Goal: Task Accomplishment & Management: Use online tool/utility

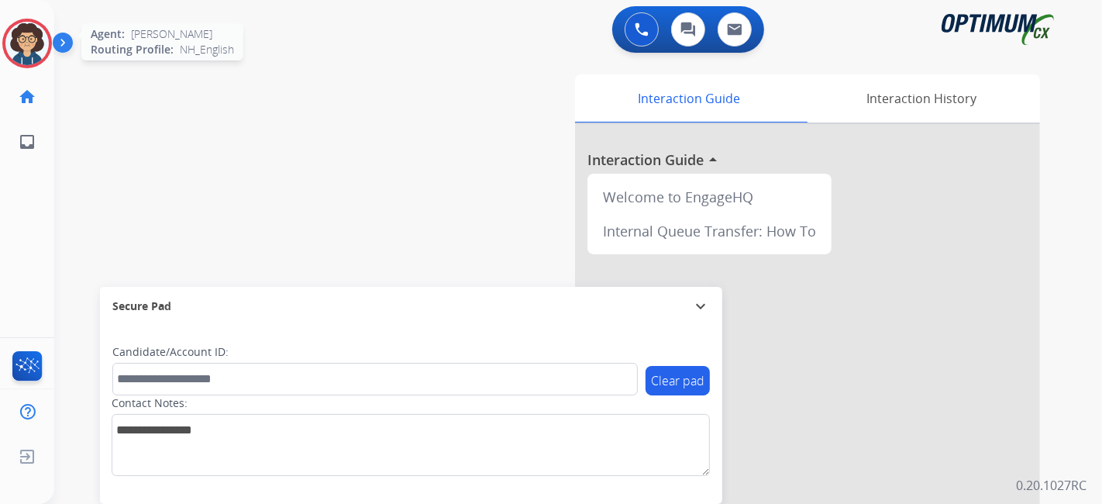
click at [46, 44] on img at bounding box center [26, 43] width 43 height 43
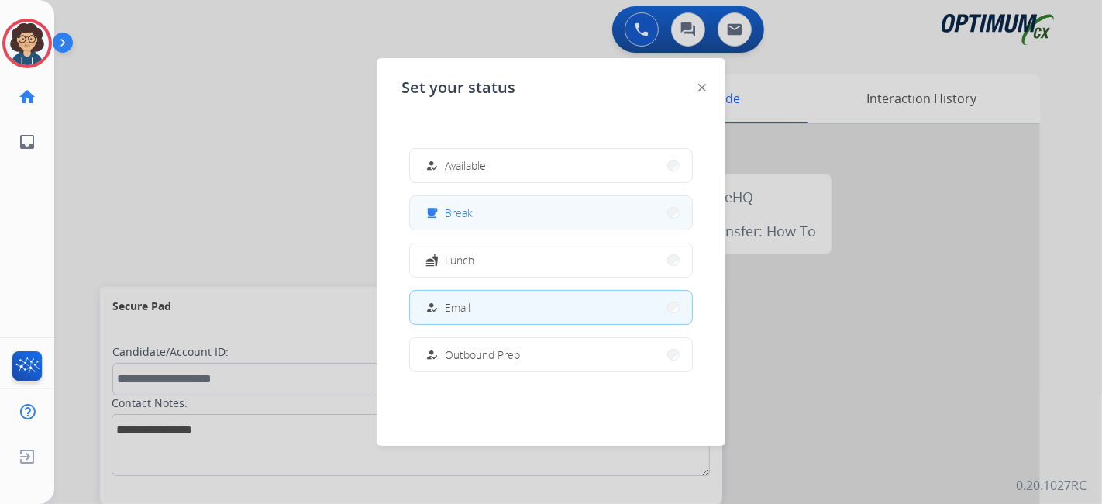
click at [595, 220] on button "free_breakfast Break" at bounding box center [551, 212] width 282 height 33
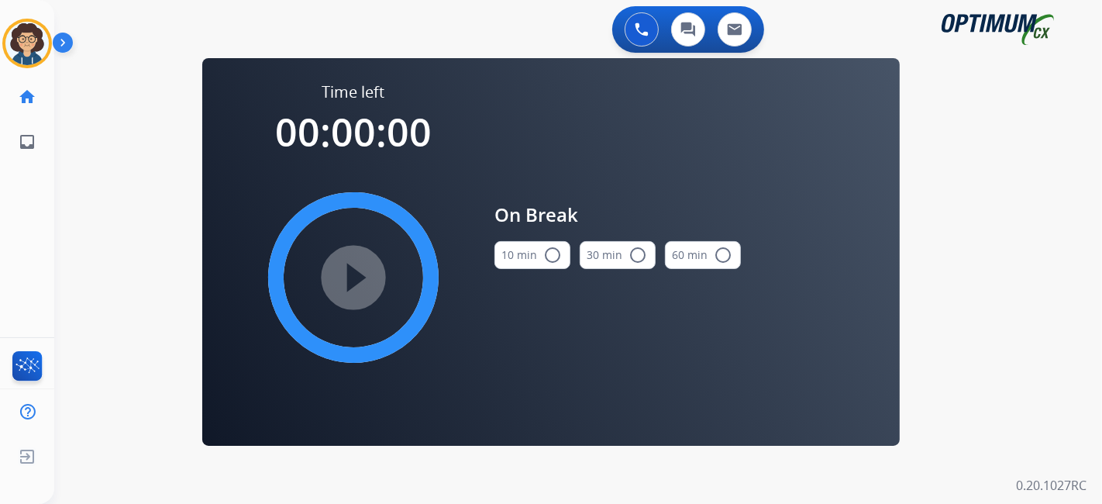
click at [532, 261] on button "10 min radio_button_unchecked" at bounding box center [533, 255] width 76 height 28
click at [363, 271] on mat-icon "play_circle_filled" at bounding box center [353, 277] width 19 height 19
click at [363, 268] on mat-icon "play_circle_filled" at bounding box center [353, 277] width 19 height 19
click at [363, 268] on mat-icon "pause_circle_filled" at bounding box center [353, 277] width 19 height 19
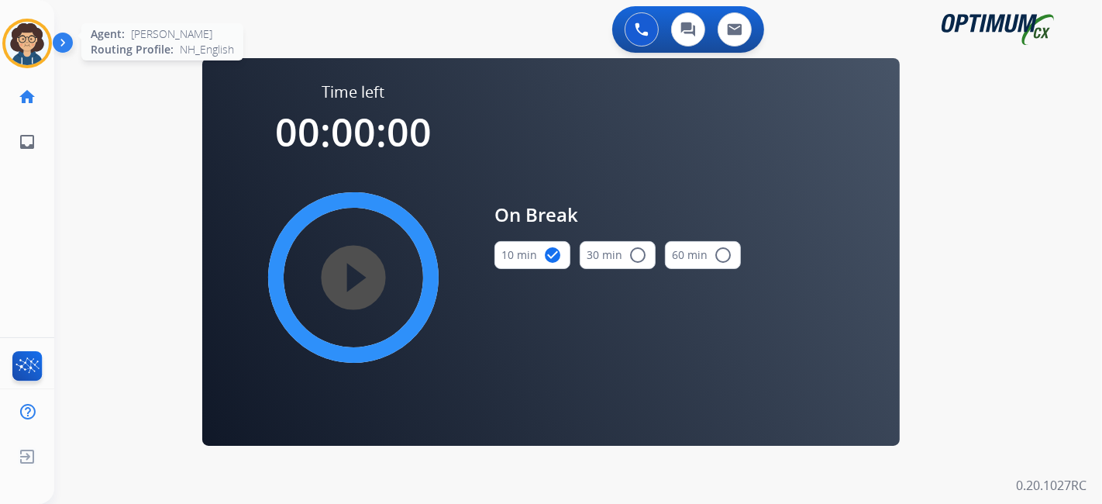
click at [40, 47] on img at bounding box center [26, 43] width 43 height 43
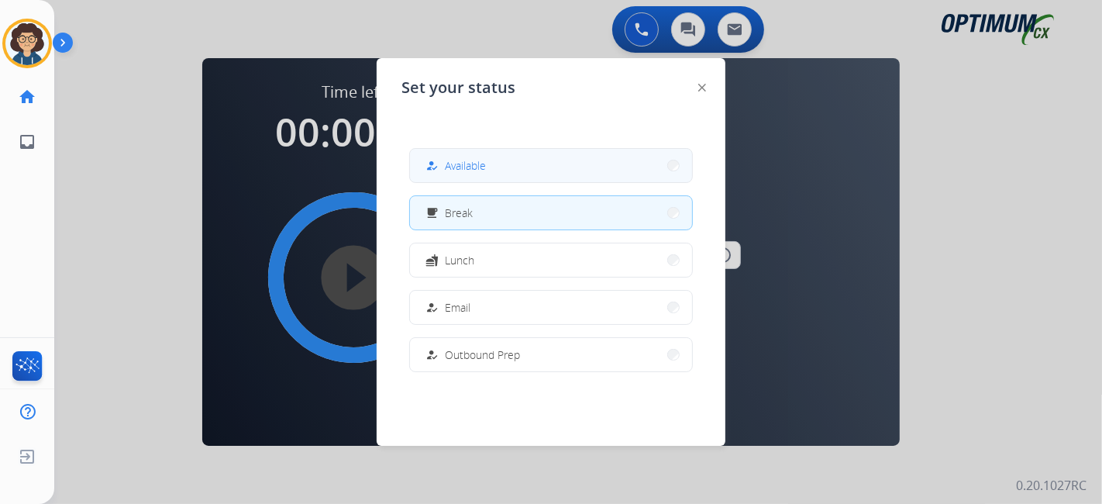
click at [570, 181] on button "how_to_reg Available" at bounding box center [551, 165] width 282 height 33
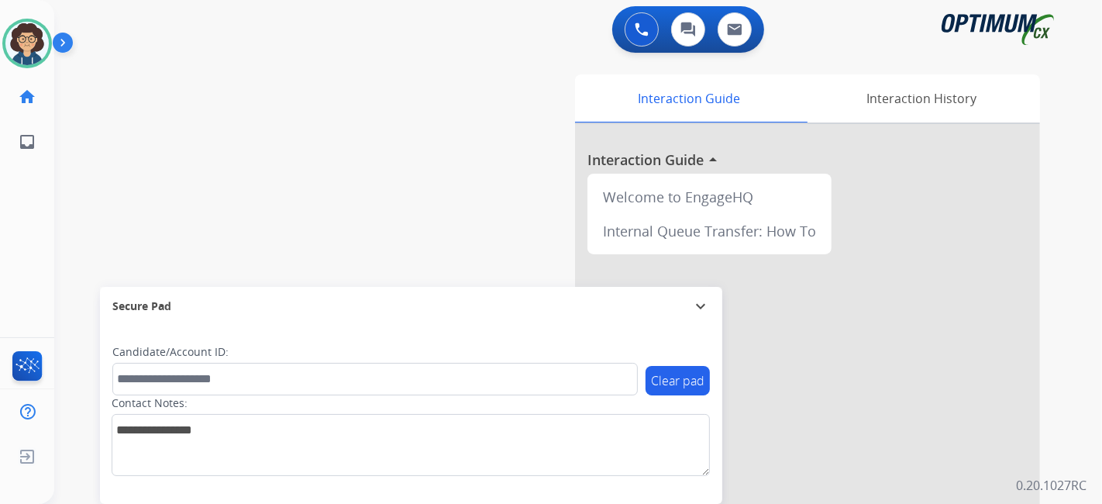
click at [383, 246] on div "swap_horiz Break voice bridge close_fullscreen Connect 3-Way Call merge_type Se…" at bounding box center [559, 379] width 1011 height 646
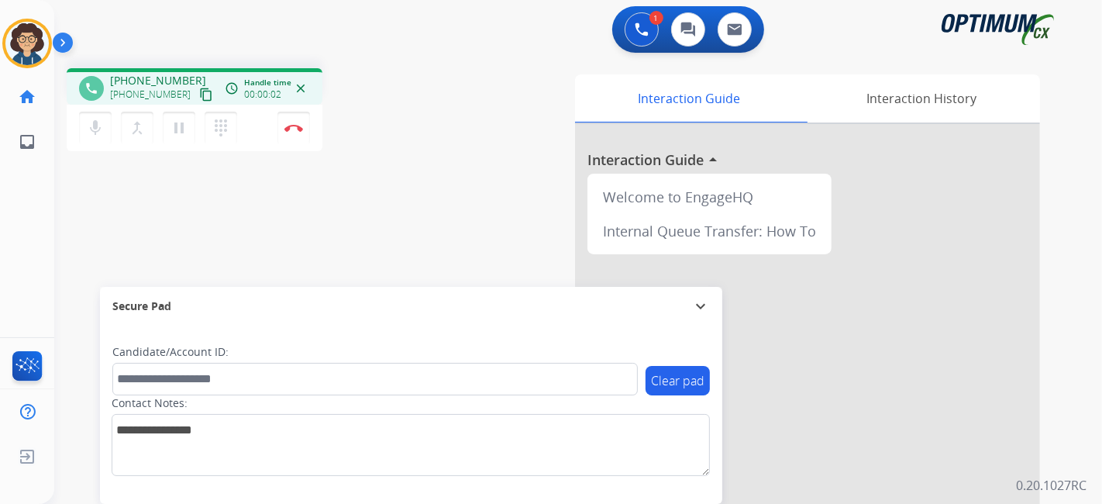
click at [199, 98] on mat-icon "content_copy" at bounding box center [206, 95] width 14 height 14
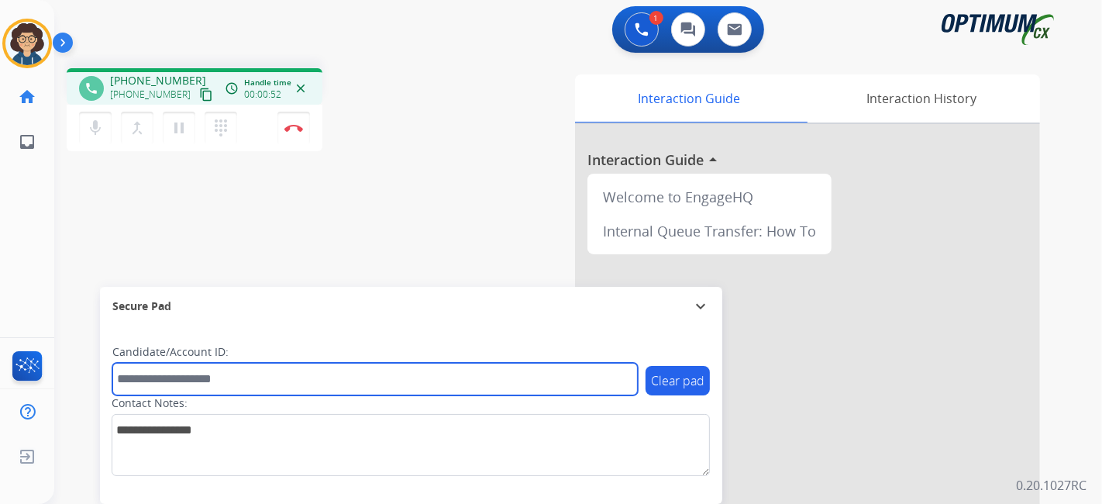
click at [267, 380] on input "text" at bounding box center [375, 379] width 526 height 33
paste input "*******"
type input "*******"
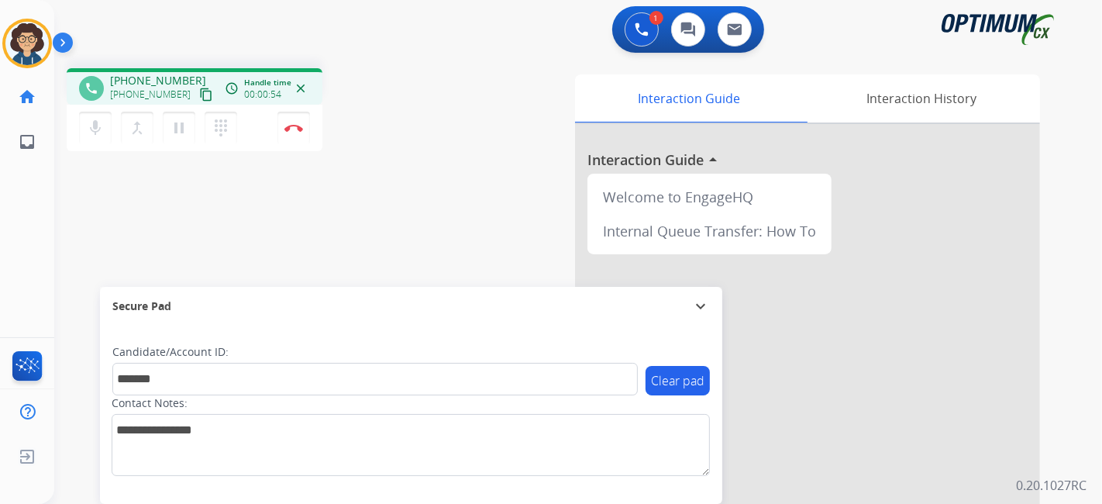
click at [367, 224] on div "phone [PHONE_NUMBER] [PHONE_NUMBER] content_copy access_time Call metrics Queue…" at bounding box center [559, 379] width 1011 height 646
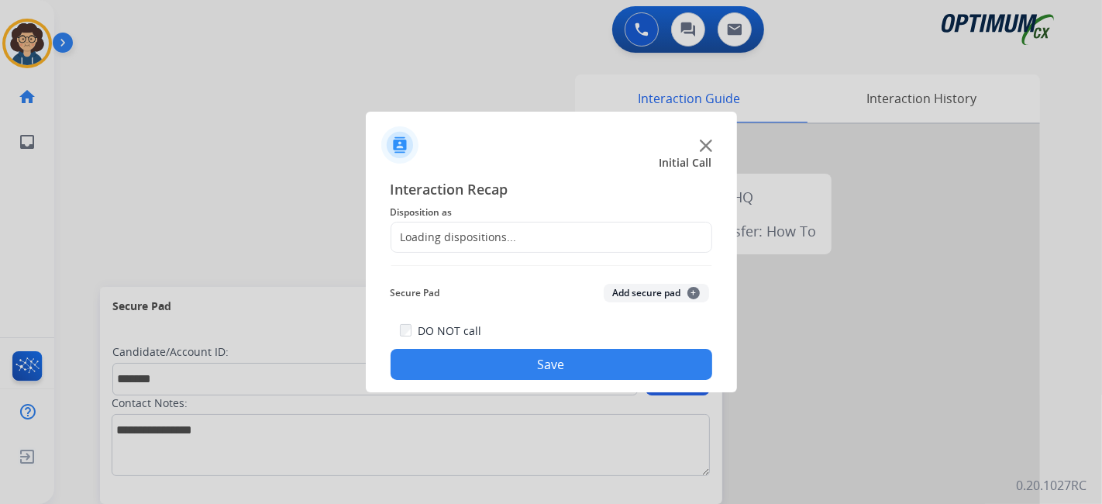
click at [305, 129] on div at bounding box center [551, 252] width 1102 height 504
click at [543, 220] on span "Disposition as" at bounding box center [552, 212] width 322 height 19
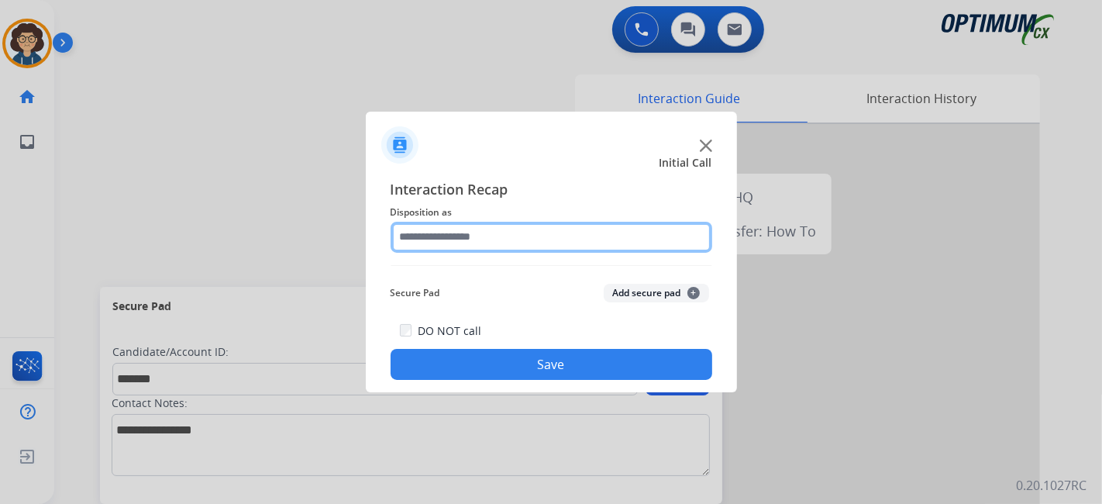
click at [564, 234] on input "text" at bounding box center [552, 237] width 322 height 31
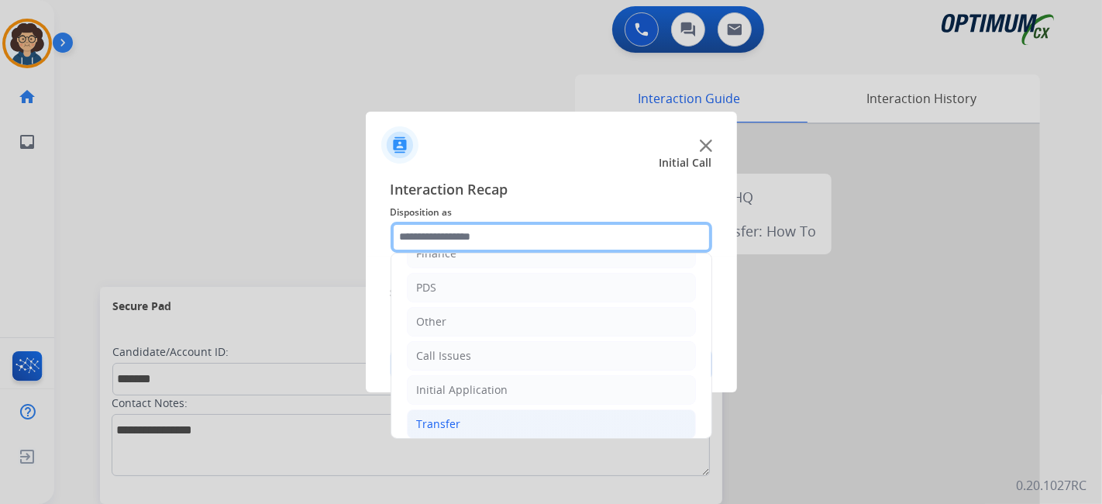
scroll to position [102, 0]
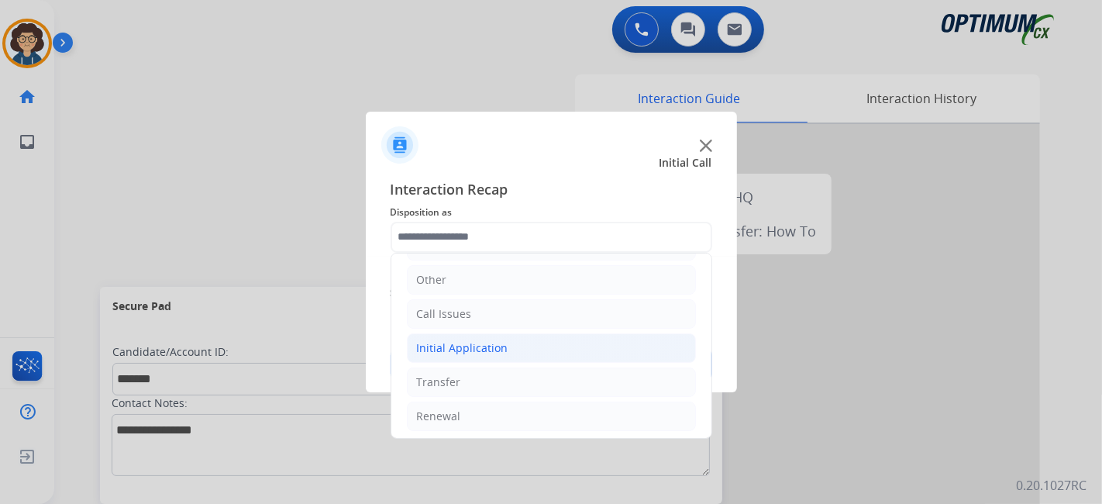
click at [567, 343] on li "Initial Application" at bounding box center [551, 347] width 289 height 29
click at [567, 342] on li "Initial Application" at bounding box center [551, 347] width 289 height 29
click at [544, 405] on li "Renewal" at bounding box center [551, 416] width 289 height 29
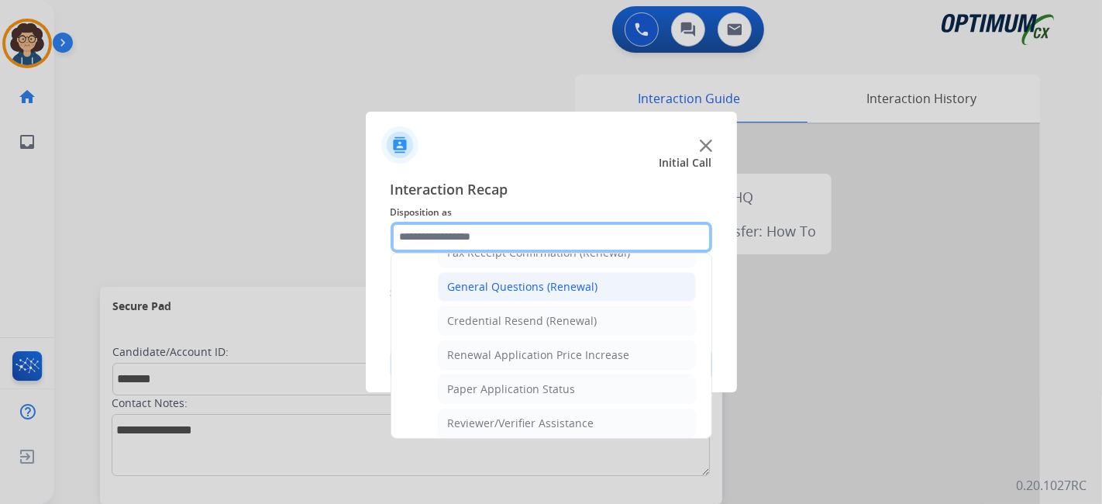
scroll to position [447, 0]
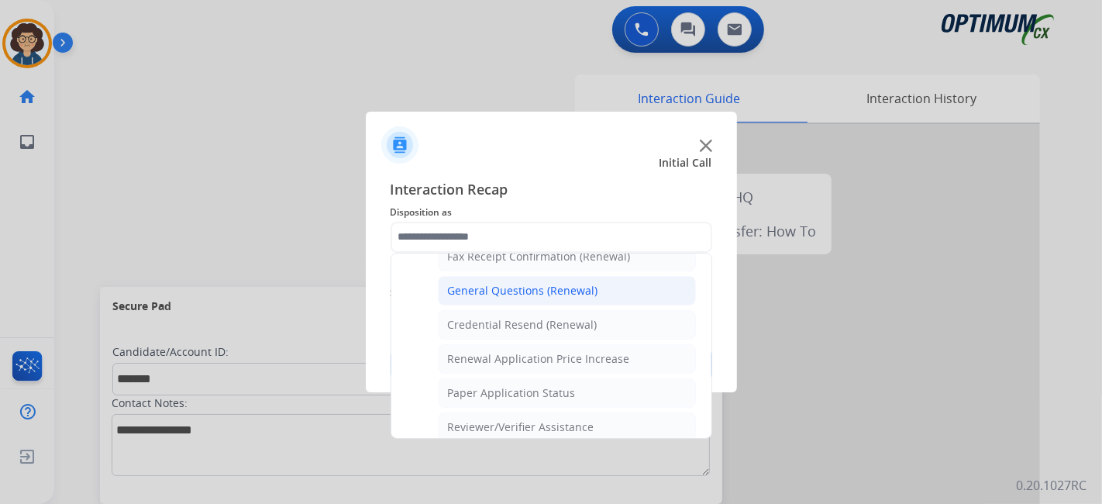
click at [639, 280] on li "General Questions (Renewal)" at bounding box center [567, 290] width 258 height 29
type input "**********"
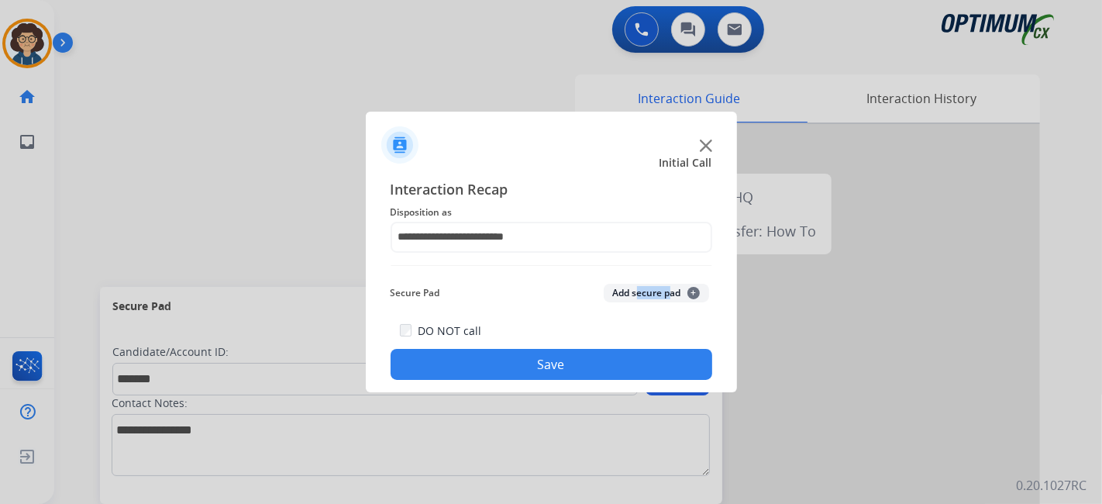
click at [639, 280] on div "Secure Pad Add secure pad +" at bounding box center [552, 292] width 322 height 31
click at [640, 285] on button "Add secure pad +" at bounding box center [656, 293] width 105 height 19
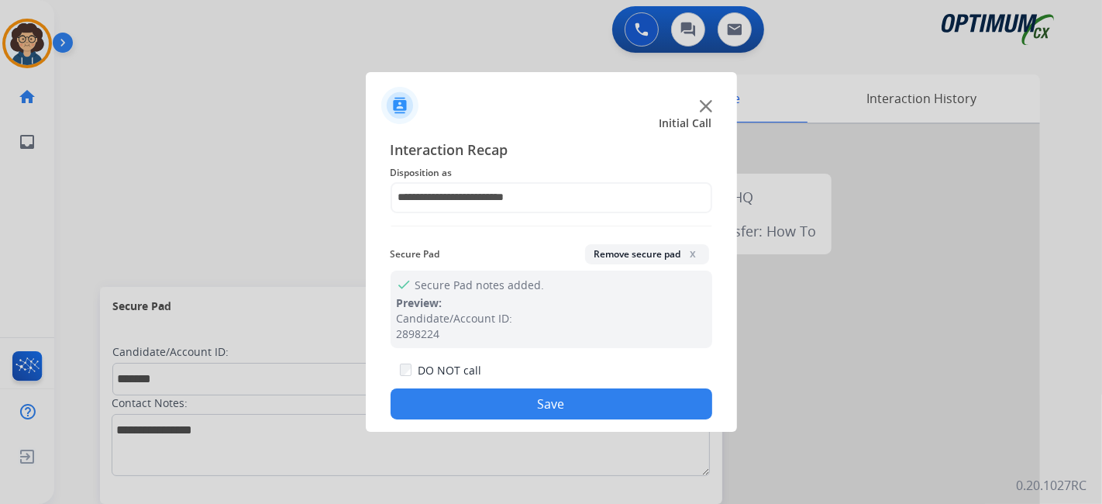
click at [580, 406] on button "Save" at bounding box center [552, 403] width 322 height 31
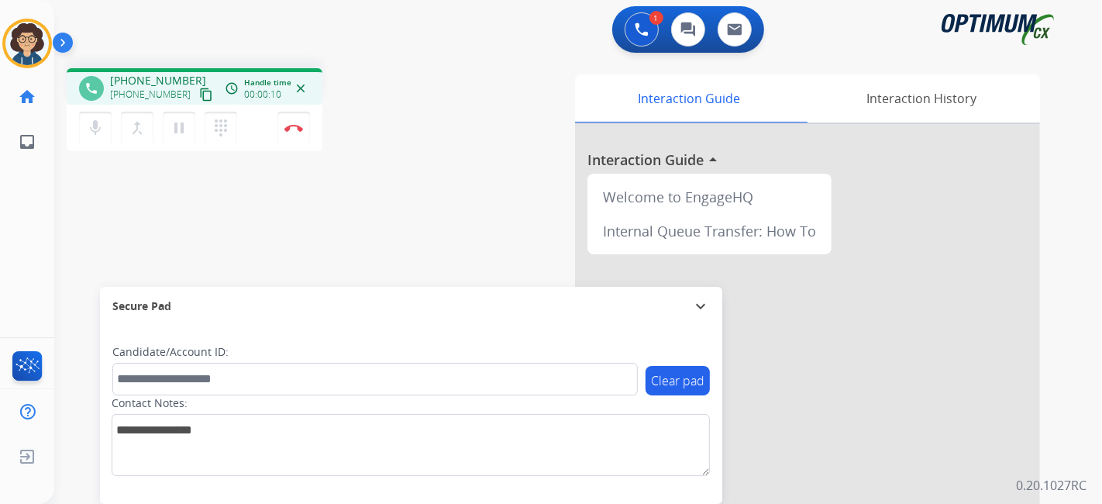
click at [199, 93] on mat-icon "content_copy" at bounding box center [206, 95] width 14 height 14
click at [445, 246] on div "phone [PHONE_NUMBER] [PHONE_NUMBER] content_copy access_time Call metrics Queue…" at bounding box center [559, 379] width 1011 height 646
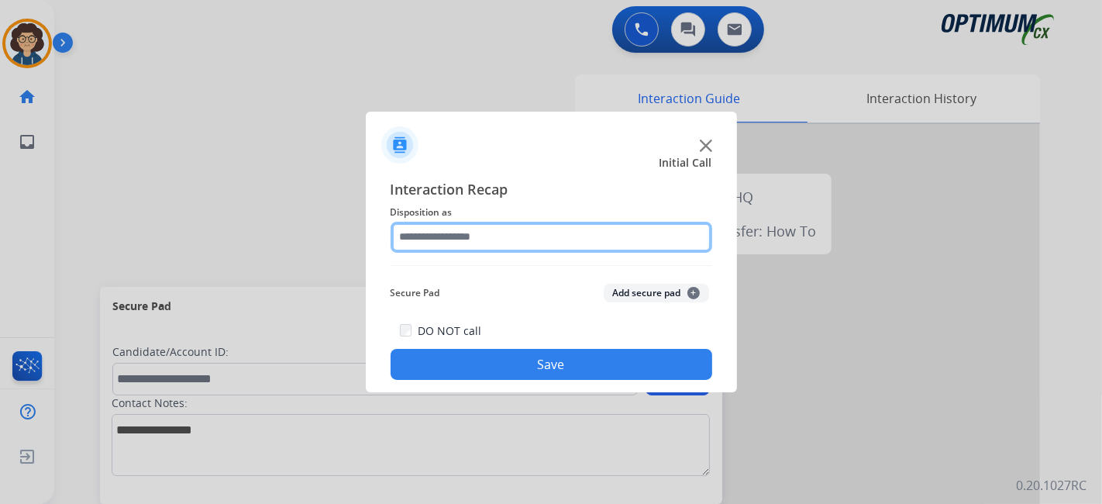
click at [487, 246] on input "text" at bounding box center [552, 237] width 322 height 31
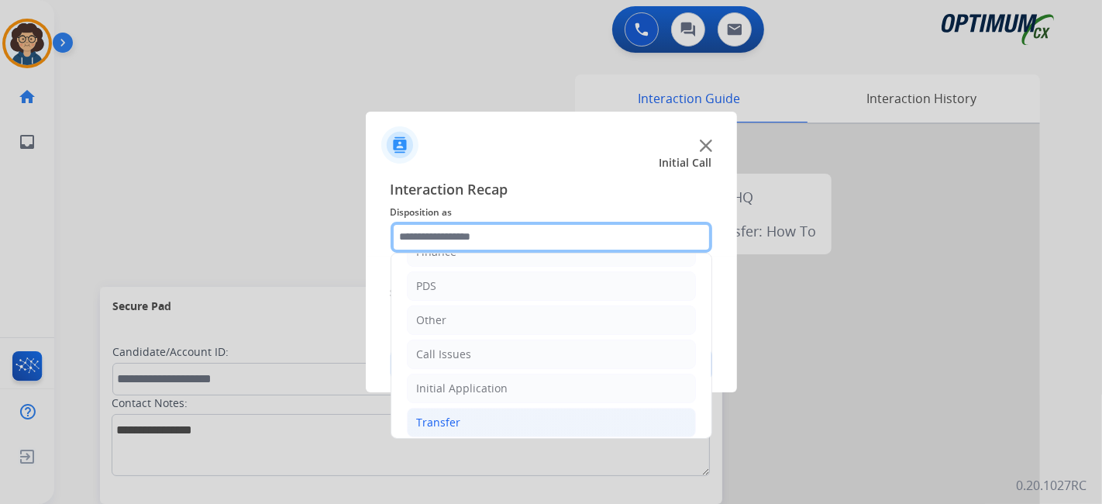
scroll to position [102, 0]
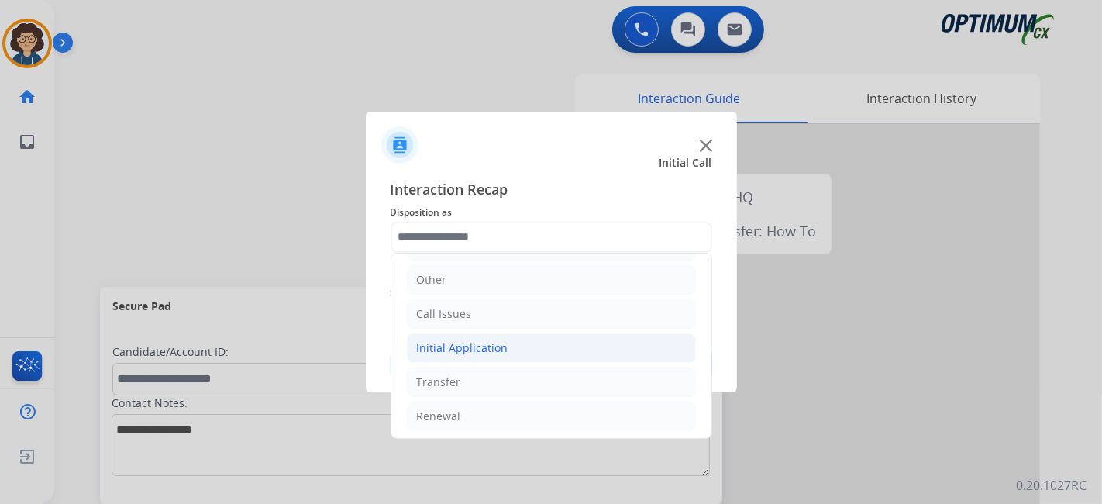
click at [544, 353] on li "Initial Application" at bounding box center [551, 347] width 289 height 29
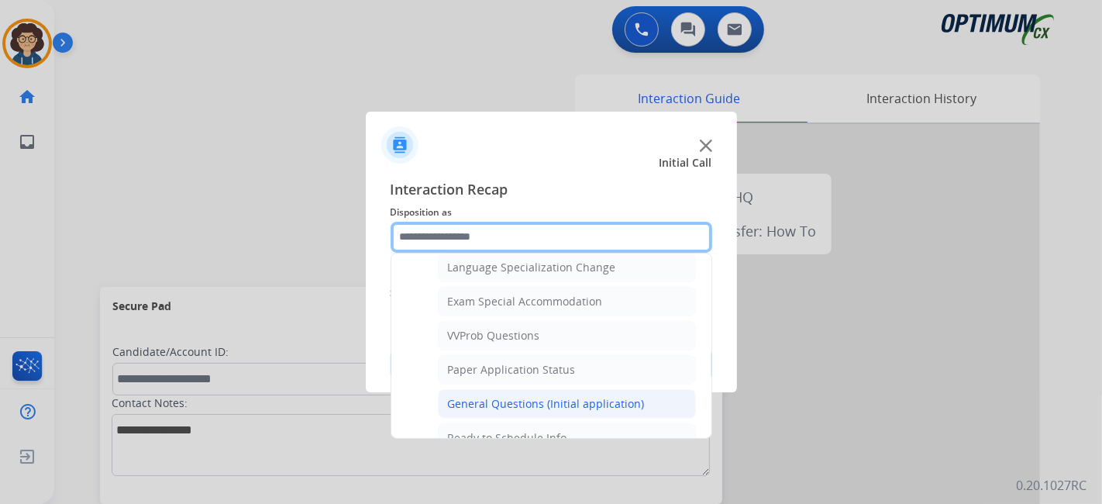
scroll to position [784, 0]
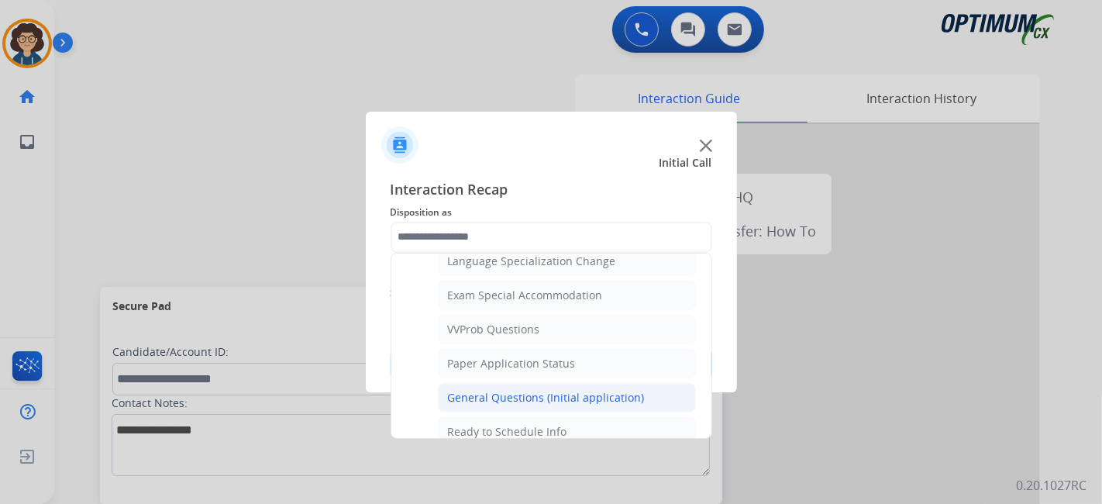
click at [586, 390] on div "General Questions (Initial application)" at bounding box center [546, 398] width 197 height 16
type input "**********"
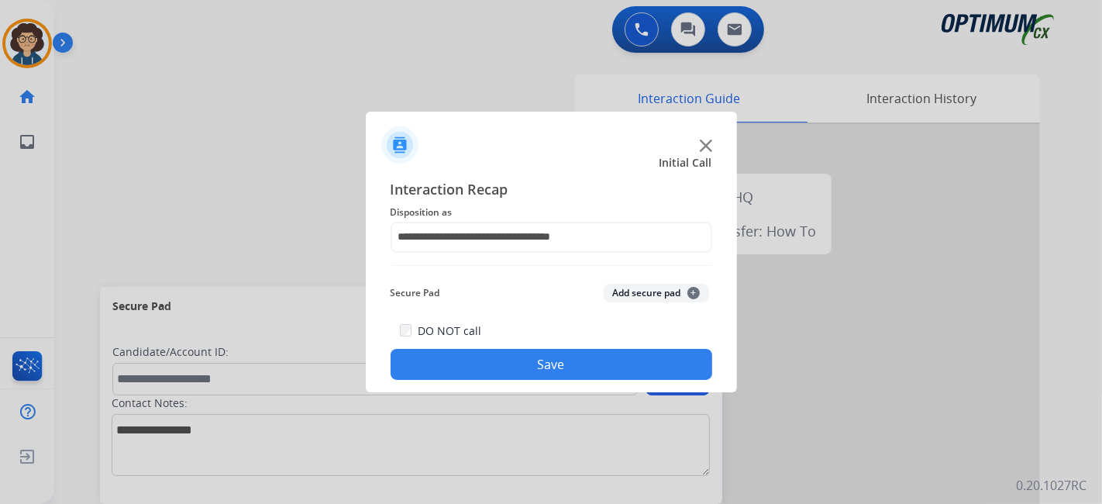
click at [522, 360] on button "Save" at bounding box center [552, 364] width 322 height 31
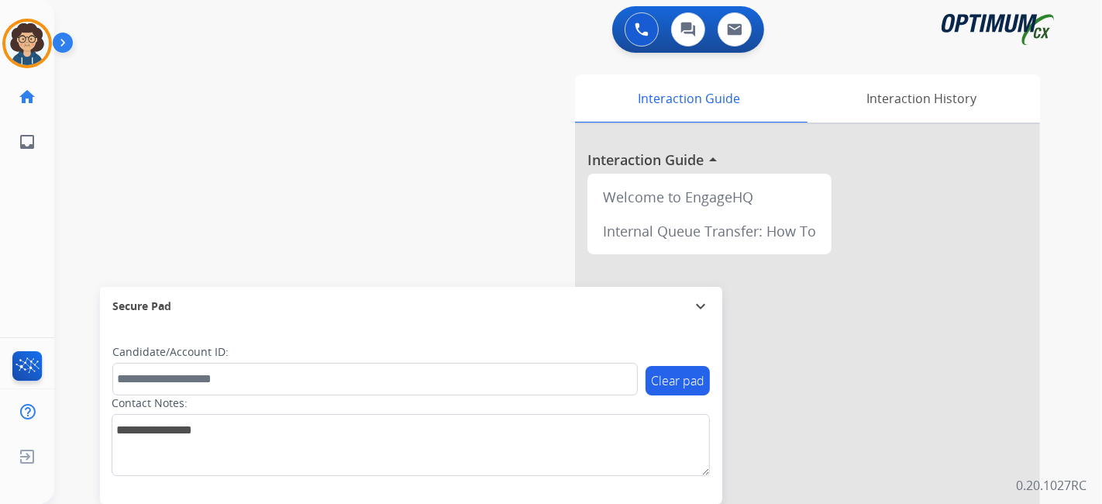
click at [453, 194] on div "swap_horiz Break voice bridge close_fullscreen Connect 3-Way Call merge_type Se…" at bounding box center [559, 379] width 1011 height 646
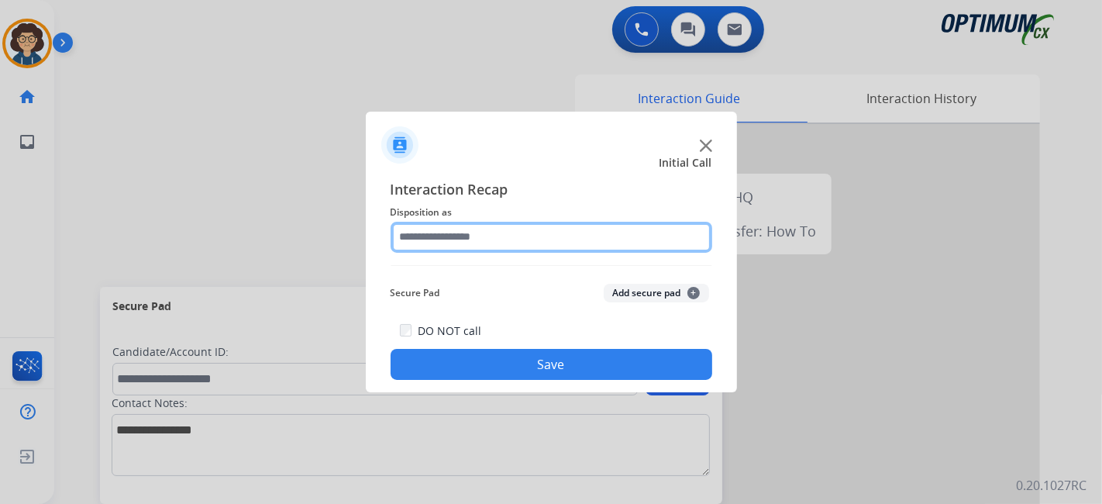
click at [573, 246] on input "text" at bounding box center [552, 237] width 322 height 31
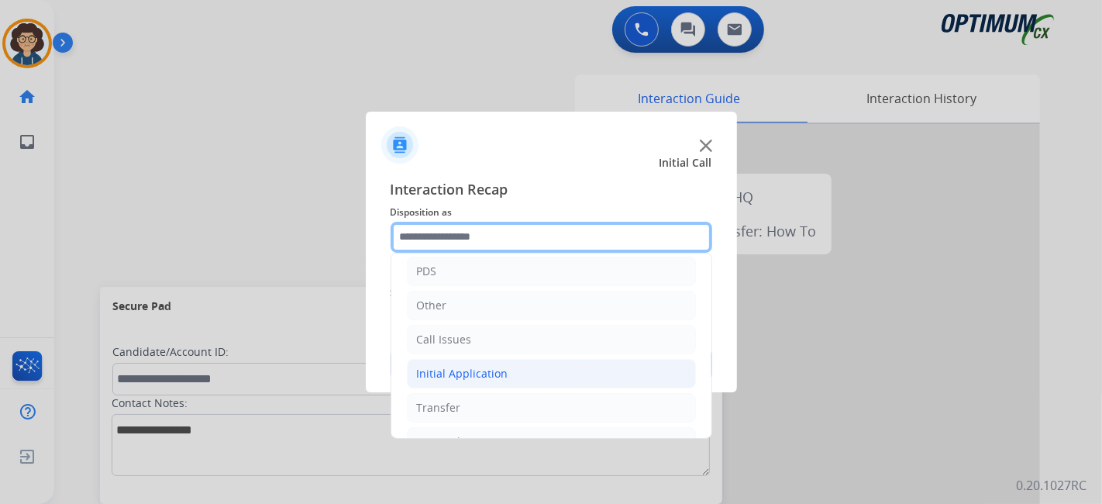
scroll to position [102, 0]
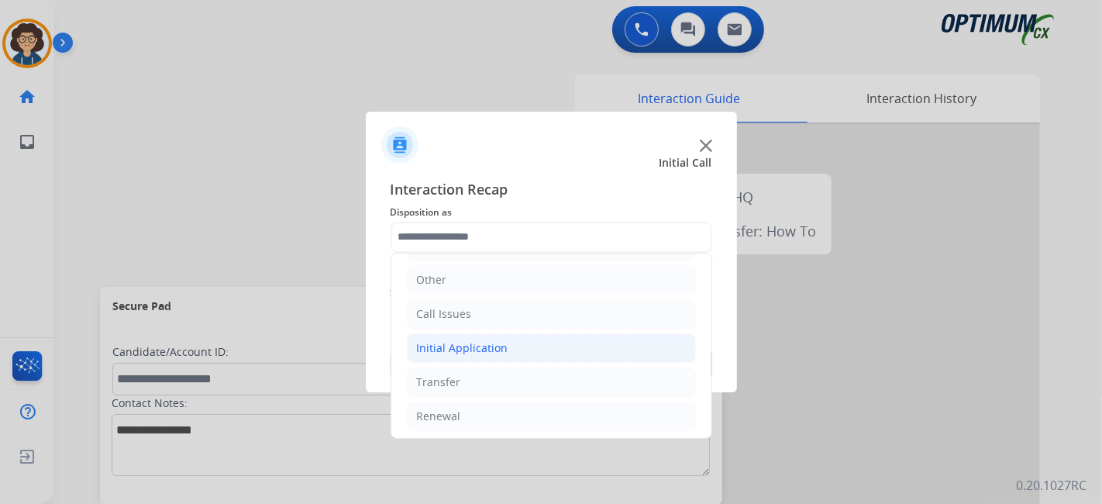
click at [561, 358] on li "Initial Application" at bounding box center [551, 347] width 289 height 29
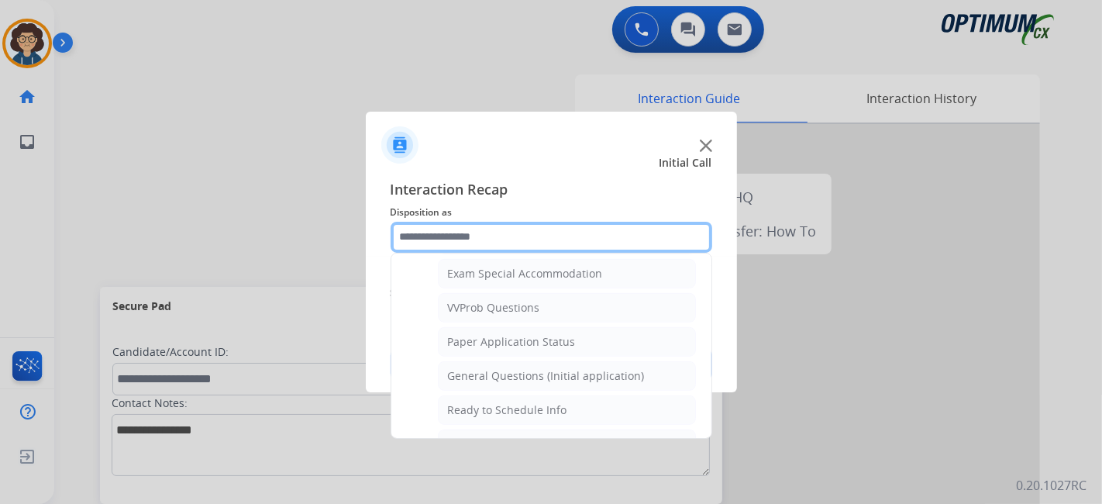
scroll to position [829, 0]
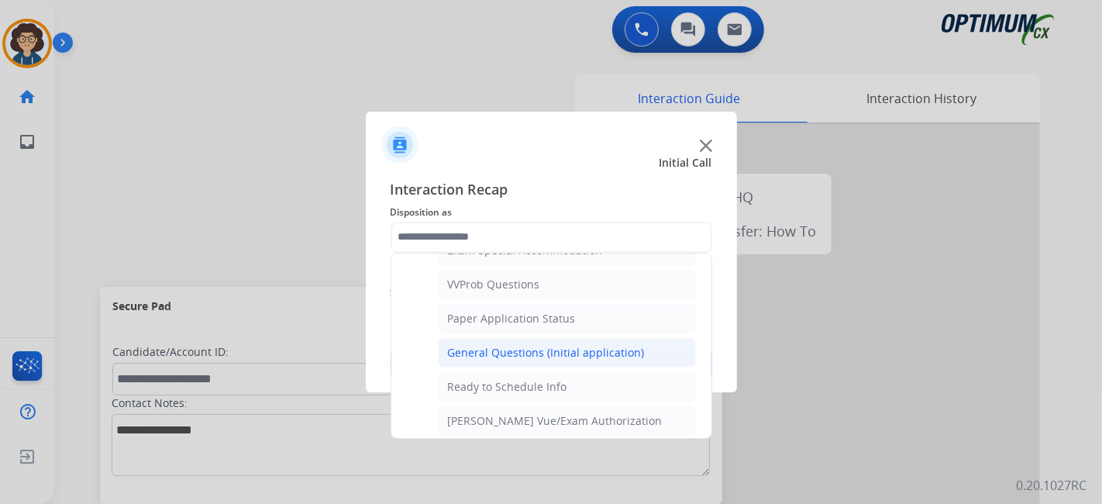
click at [628, 345] on div "General Questions (Initial application)" at bounding box center [546, 353] width 197 height 16
type input "**********"
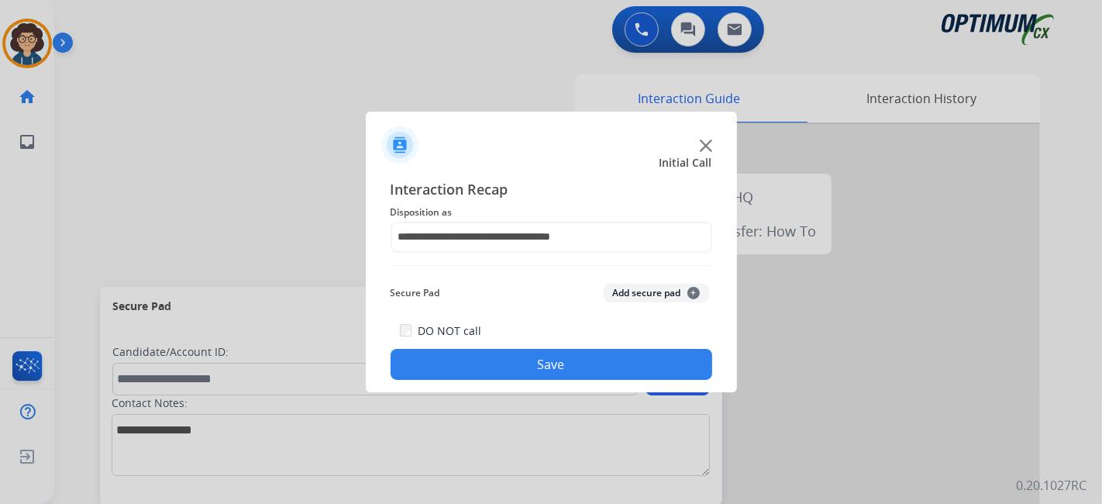
click at [554, 376] on button "Save" at bounding box center [552, 364] width 322 height 31
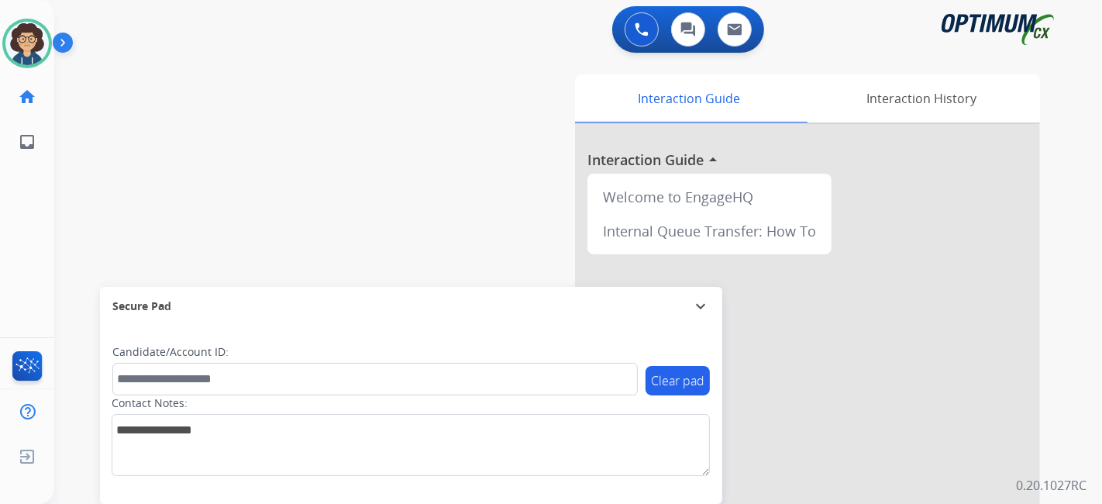
click at [427, 84] on div "swap_horiz Break voice bridge close_fullscreen Connect 3-Way Call merge_type Se…" at bounding box center [559, 379] width 1011 height 646
click at [1101, 264] on div "0 Voice Interactions 0 Chat Interactions 0 Email Interactions swap_horiz Break …" at bounding box center [578, 252] width 1048 height 504
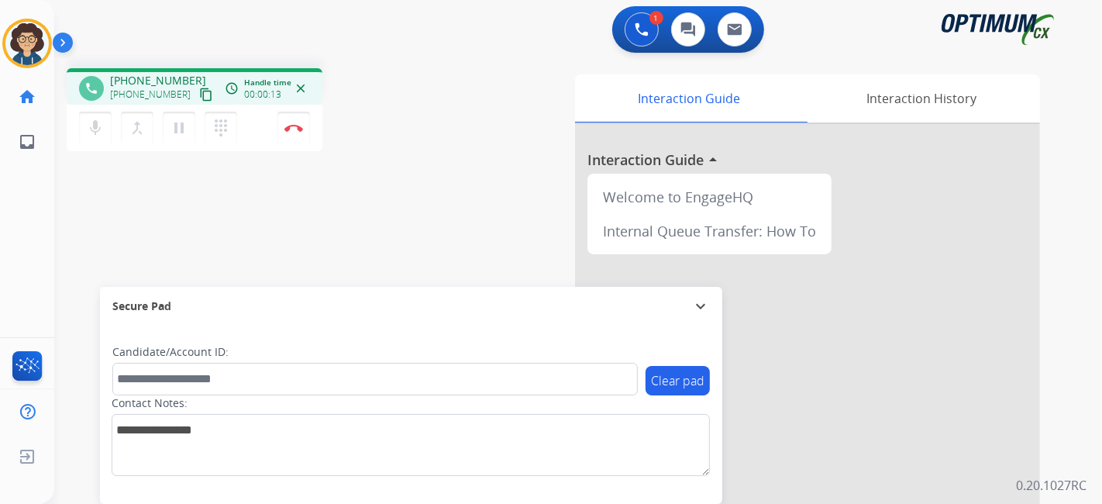
click at [199, 96] on mat-icon "content_copy" at bounding box center [206, 95] width 14 height 14
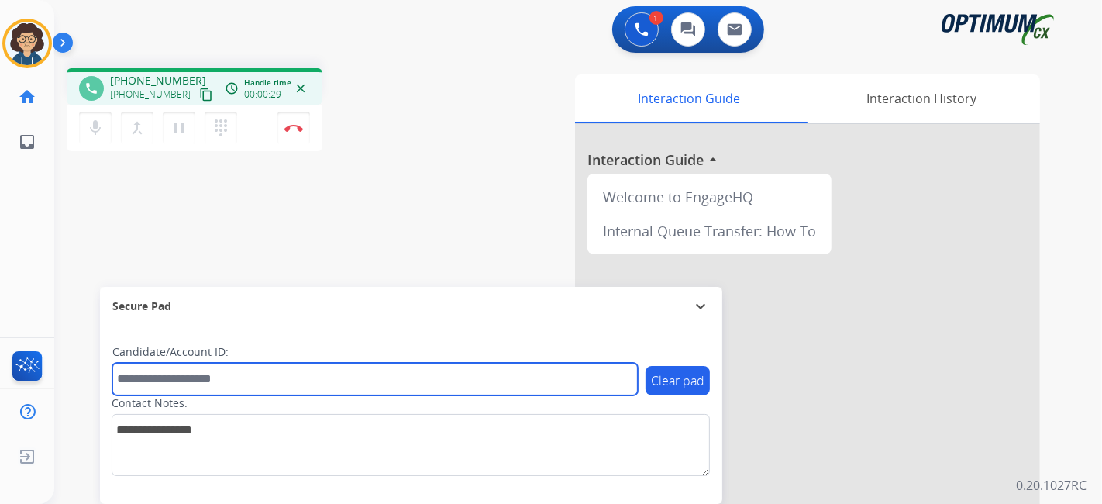
click at [256, 377] on input "text" at bounding box center [375, 379] width 526 height 33
paste input "*******"
type input "*******"
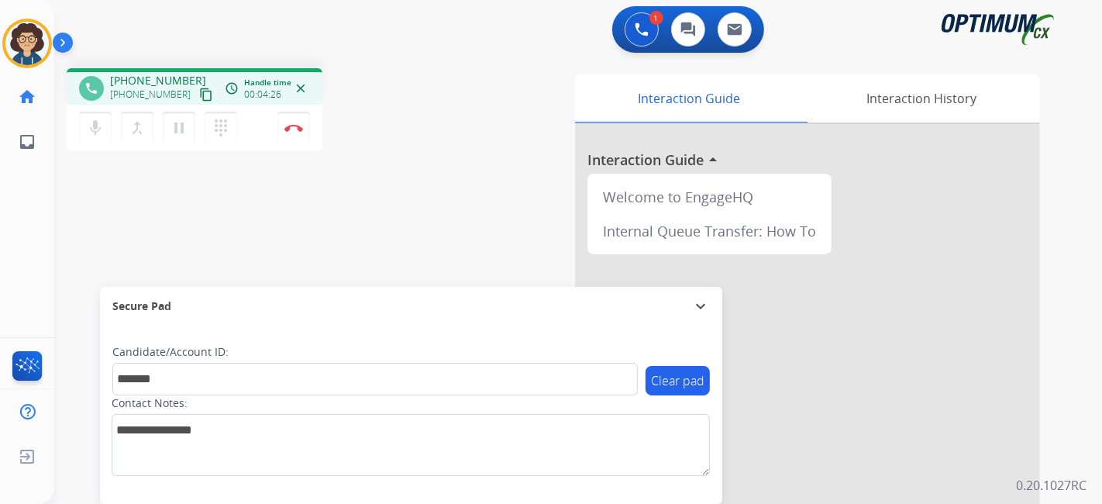
click at [464, 101] on div "Interaction Guide Interaction History Interaction Guide arrow_drop_up Welcome t…" at bounding box center [751, 388] width 577 height 628
click at [305, 130] on button "Disconnect" at bounding box center [293, 128] width 33 height 33
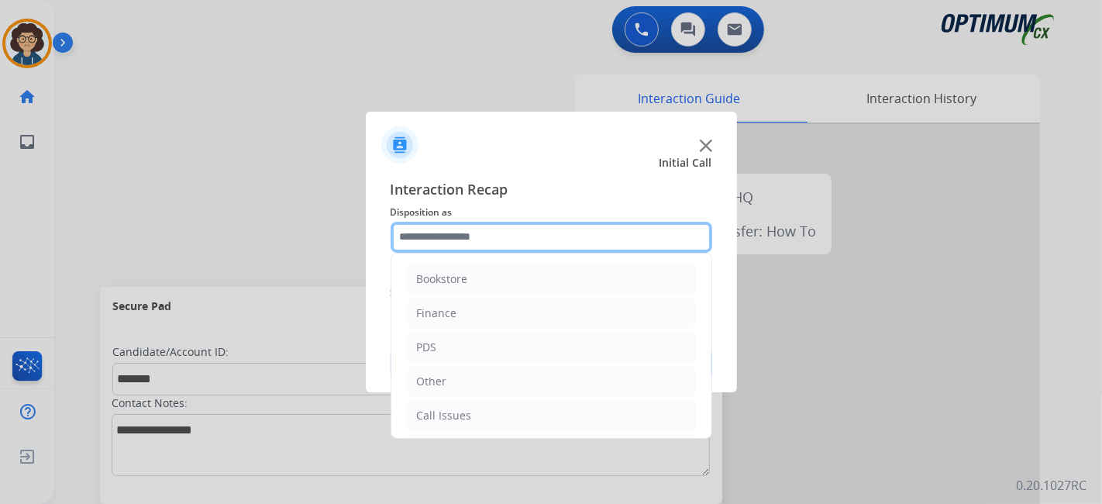
click at [589, 249] on input "text" at bounding box center [552, 237] width 322 height 31
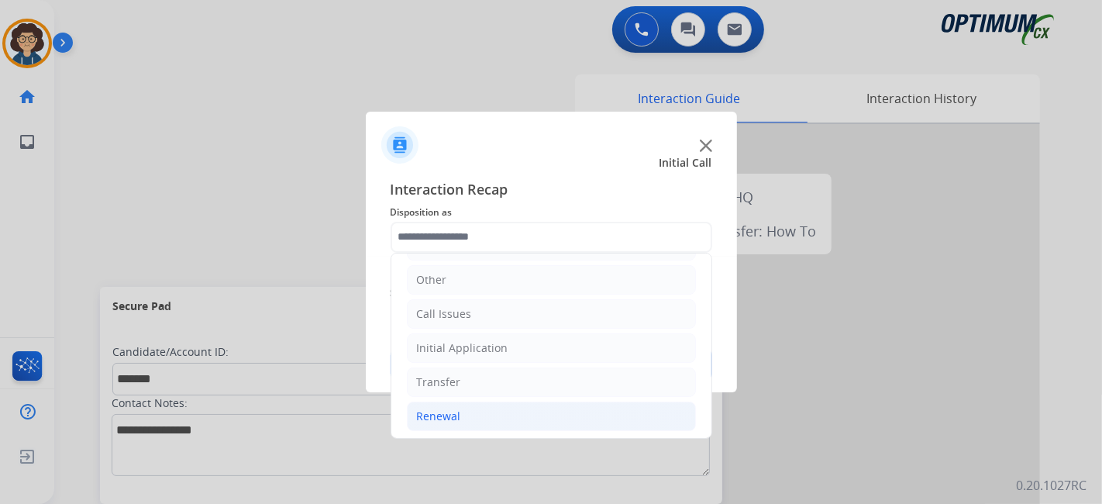
click at [576, 402] on li "Renewal" at bounding box center [551, 416] width 289 height 29
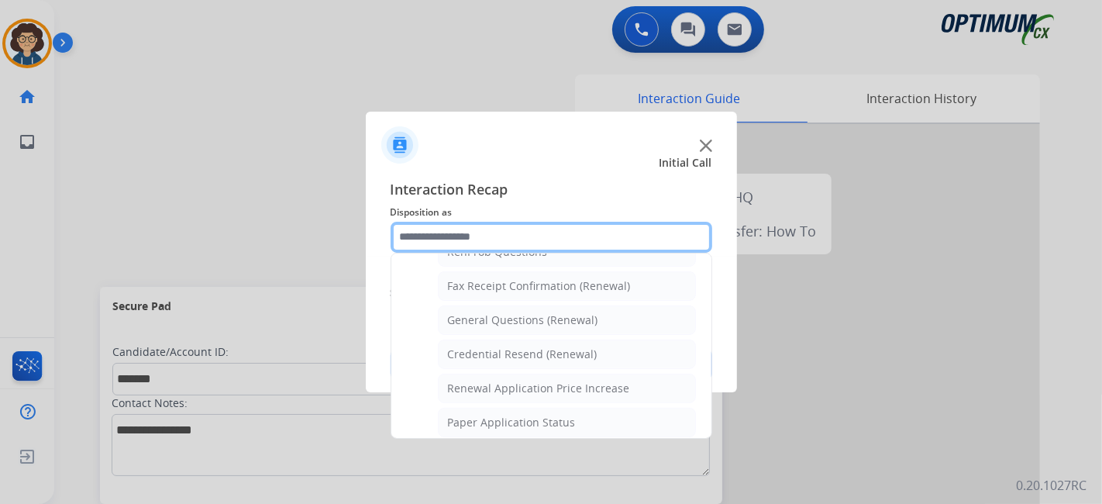
scroll to position [401, 0]
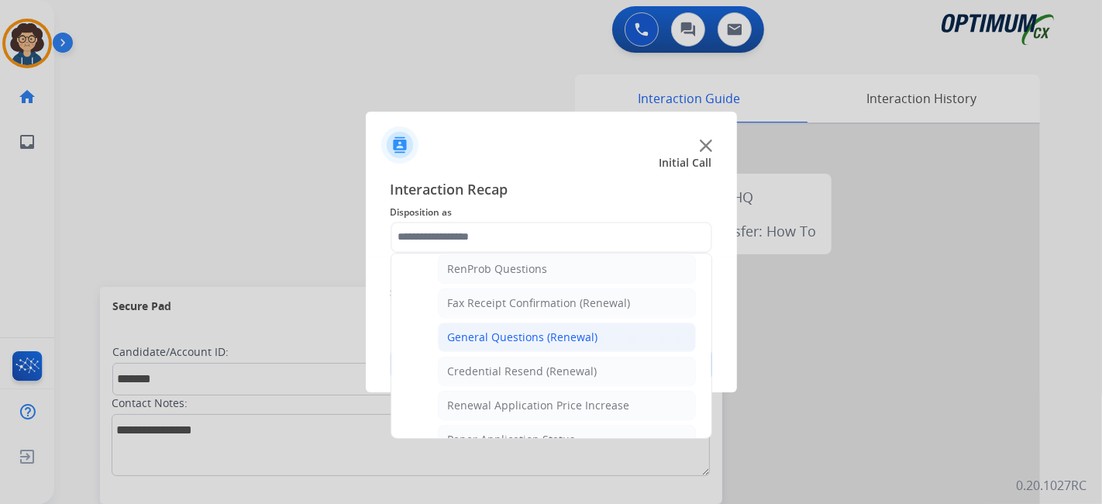
click at [625, 342] on li "General Questions (Renewal)" at bounding box center [567, 336] width 258 height 29
type input "**********"
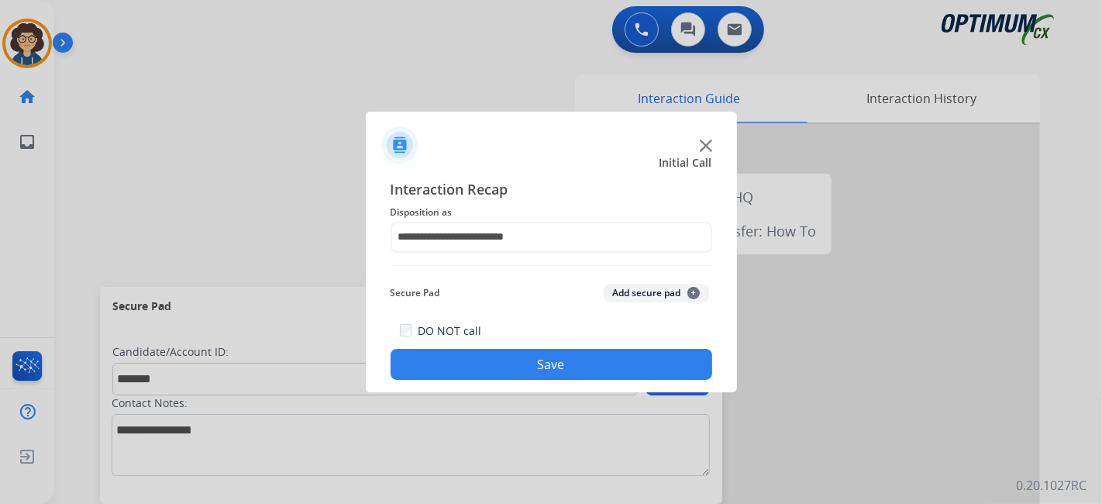
click at [632, 304] on div "Secure Pad Add secure pad +" at bounding box center [552, 292] width 322 height 31
click at [631, 296] on button "Add secure pad +" at bounding box center [656, 293] width 105 height 19
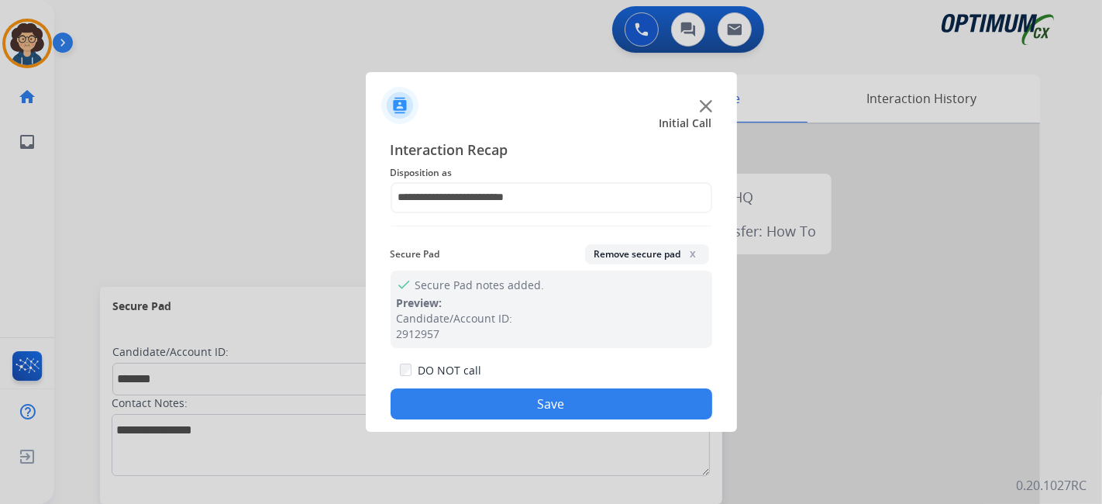
drag, startPoint x: 586, startPoint y: 398, endPoint x: 440, endPoint y: 70, distance: 359.5
click at [584, 399] on button "Save" at bounding box center [552, 403] width 322 height 31
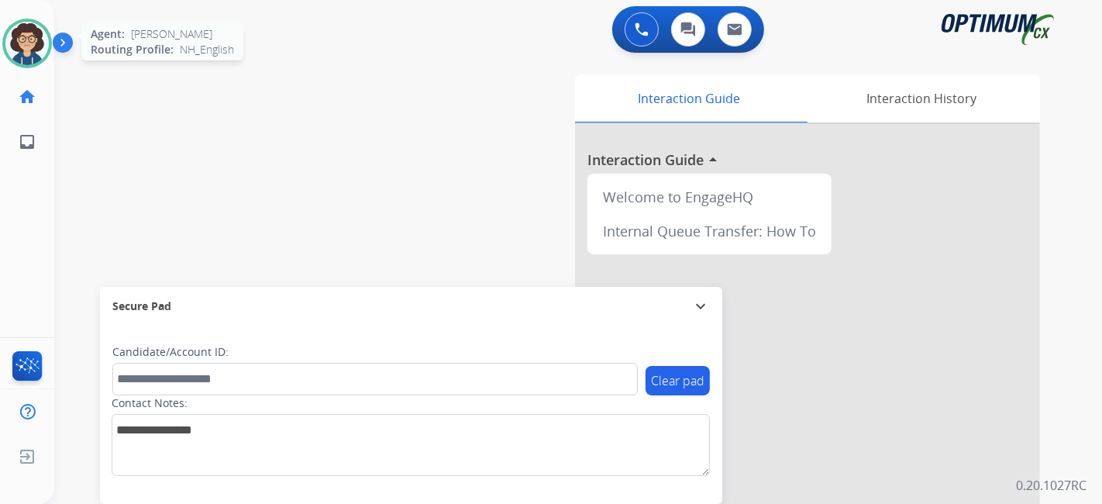
click at [29, 36] on img at bounding box center [26, 43] width 43 height 43
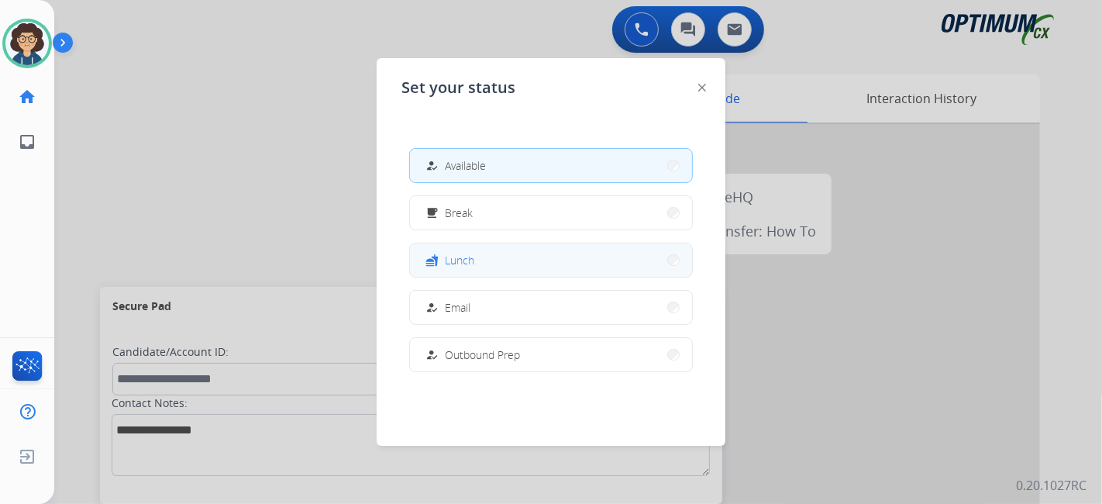
click at [487, 274] on button "fastfood Lunch" at bounding box center [551, 259] width 282 height 33
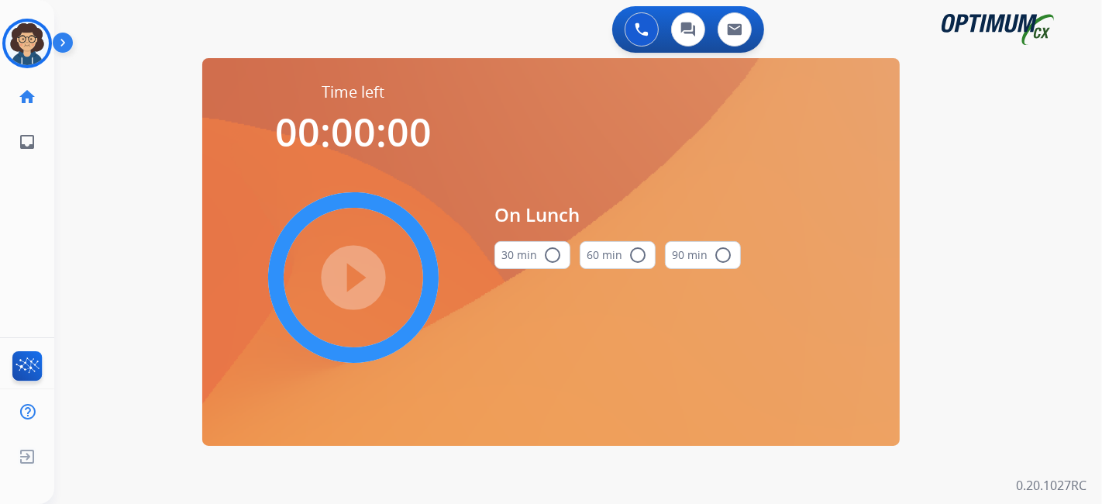
click at [508, 258] on button "30 min radio_button_unchecked" at bounding box center [533, 255] width 76 height 28
click at [359, 284] on mat-icon "play_circle_filled" at bounding box center [353, 277] width 19 height 19
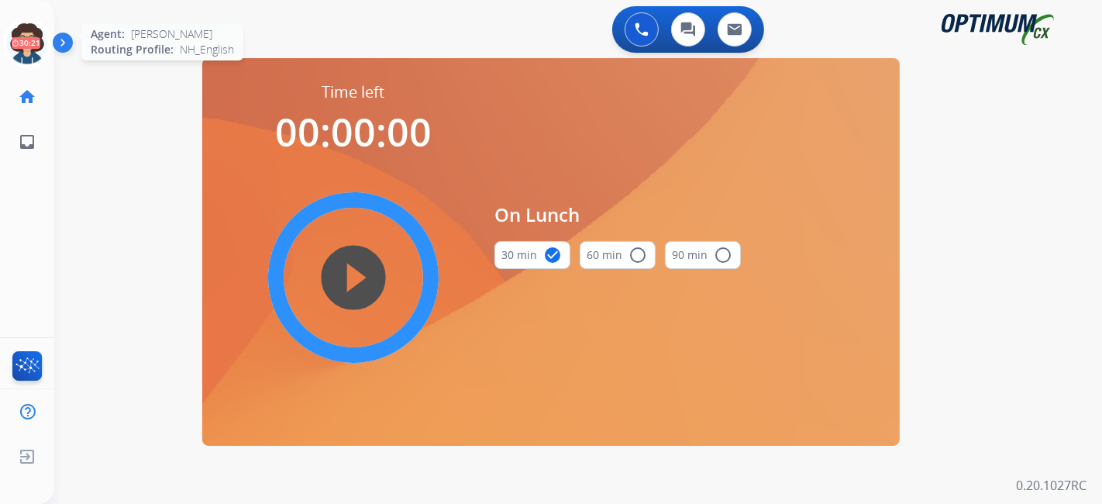
click at [22, 46] on icon at bounding box center [27, 44] width 50 height 50
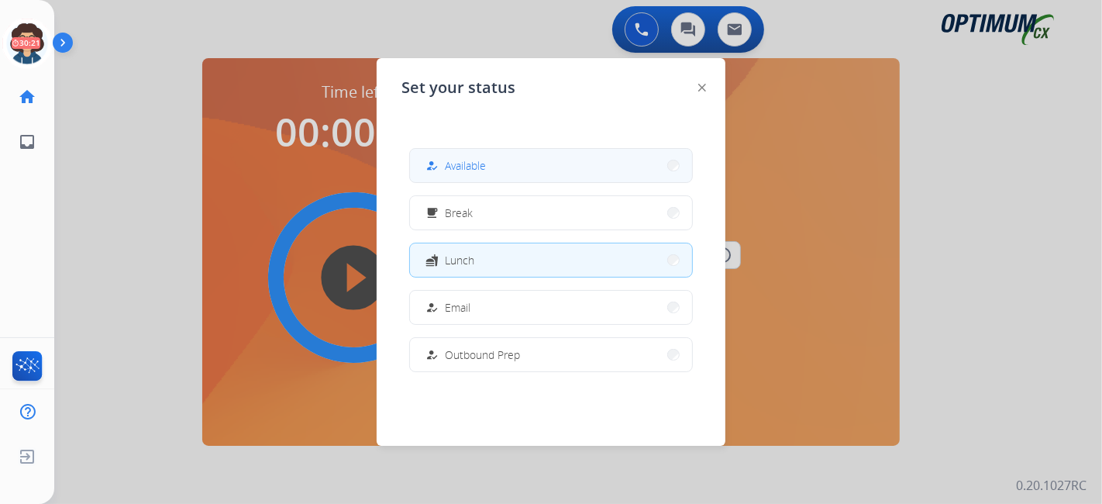
click at [471, 161] on span "Available" at bounding box center [465, 165] width 41 height 16
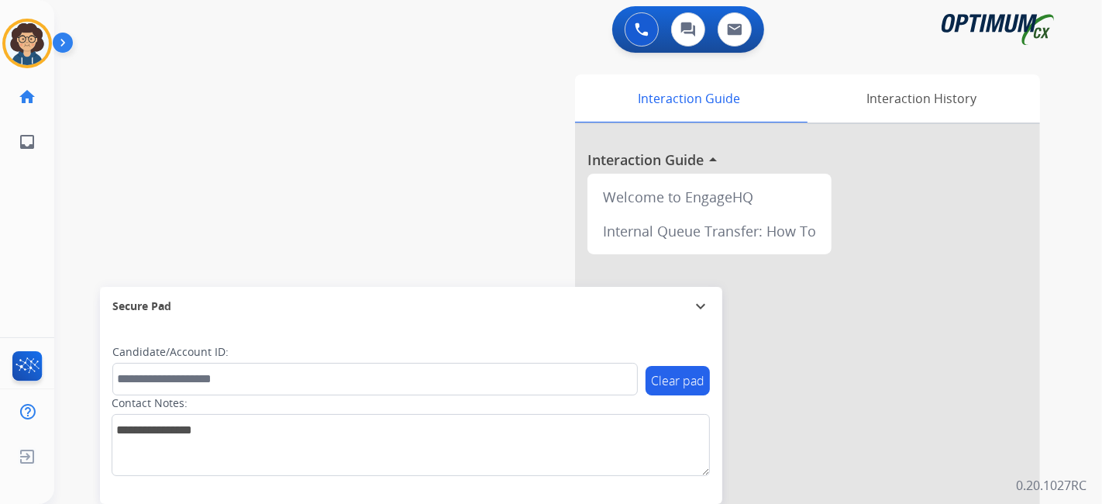
click at [481, 180] on div "Interaction Guide Interaction History Interaction Guide arrow_drop_up Welcome t…" at bounding box center [751, 388] width 577 height 628
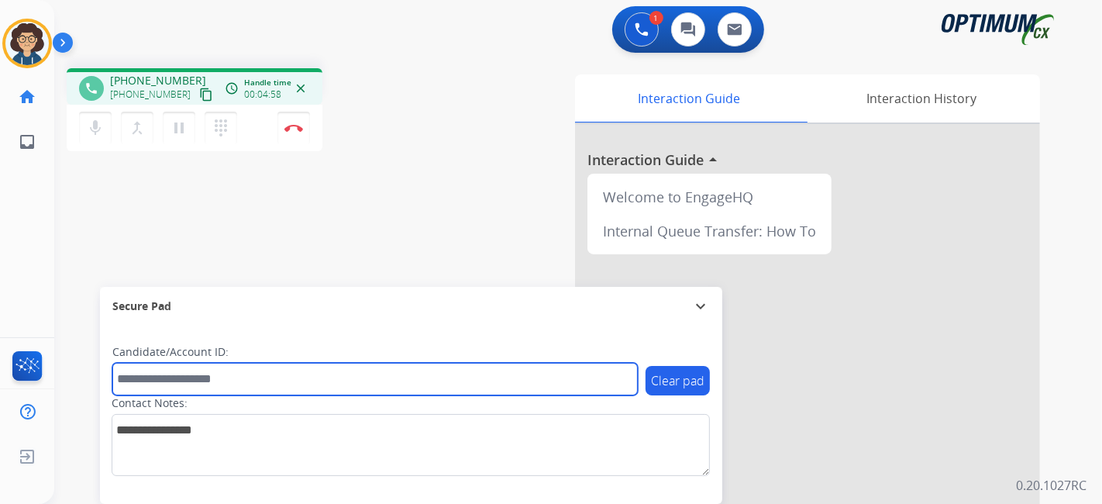
click at [229, 391] on input "text" at bounding box center [375, 379] width 526 height 33
paste input "*******"
type input "*******"
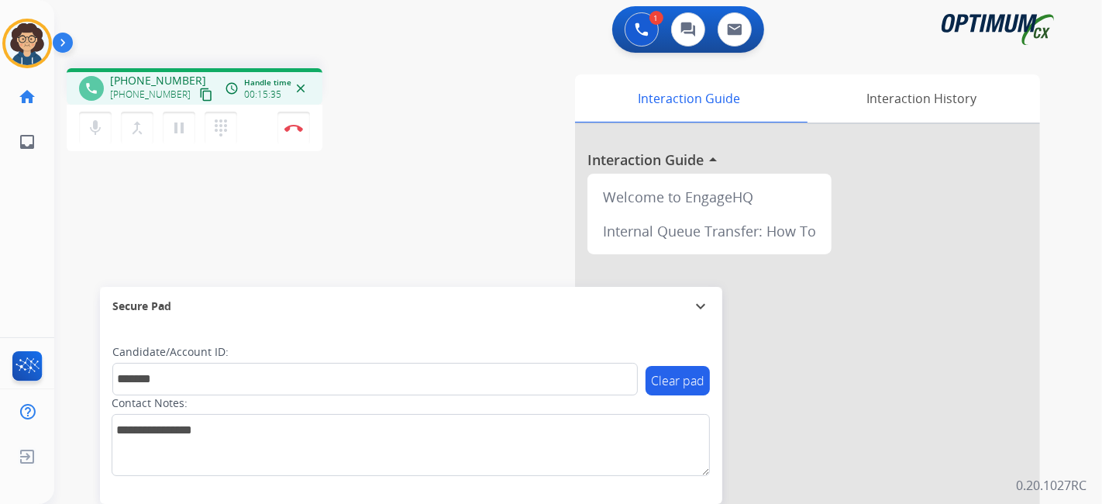
click at [482, 200] on div "Interaction Guide Interaction History Interaction Guide arrow_drop_up Welcome t…" at bounding box center [751, 388] width 577 height 628
click at [303, 129] on button "Disconnect" at bounding box center [293, 128] width 33 height 33
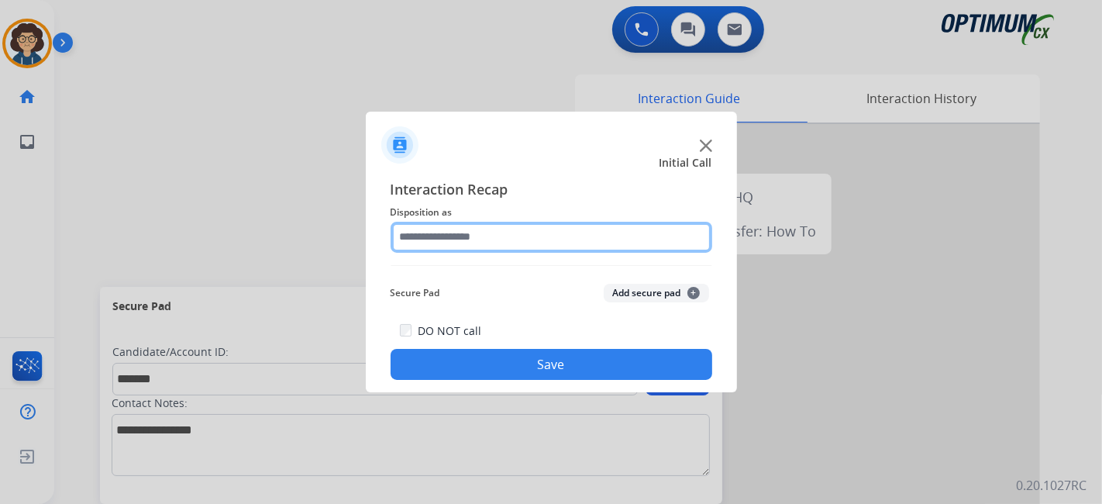
click at [525, 236] on input "text" at bounding box center [552, 237] width 322 height 31
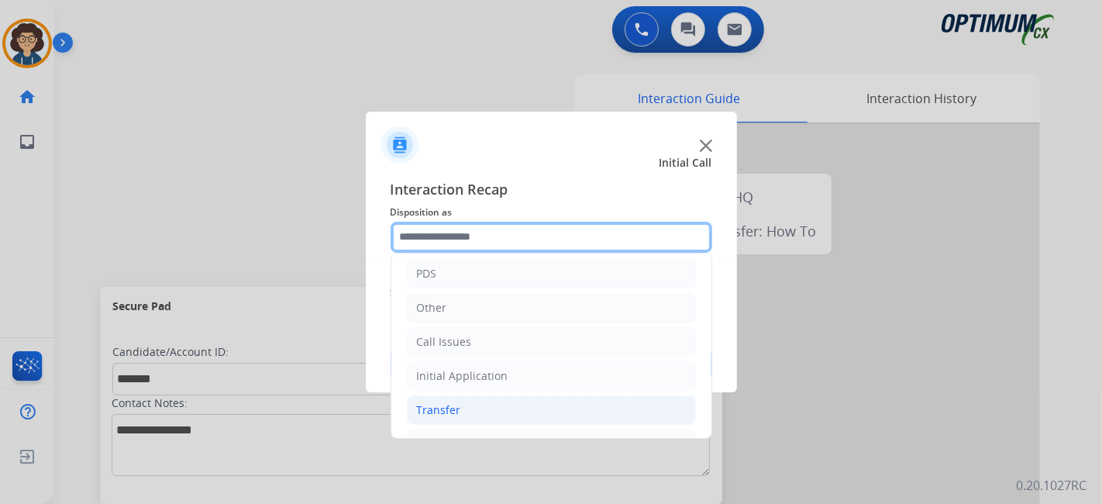
scroll to position [102, 0]
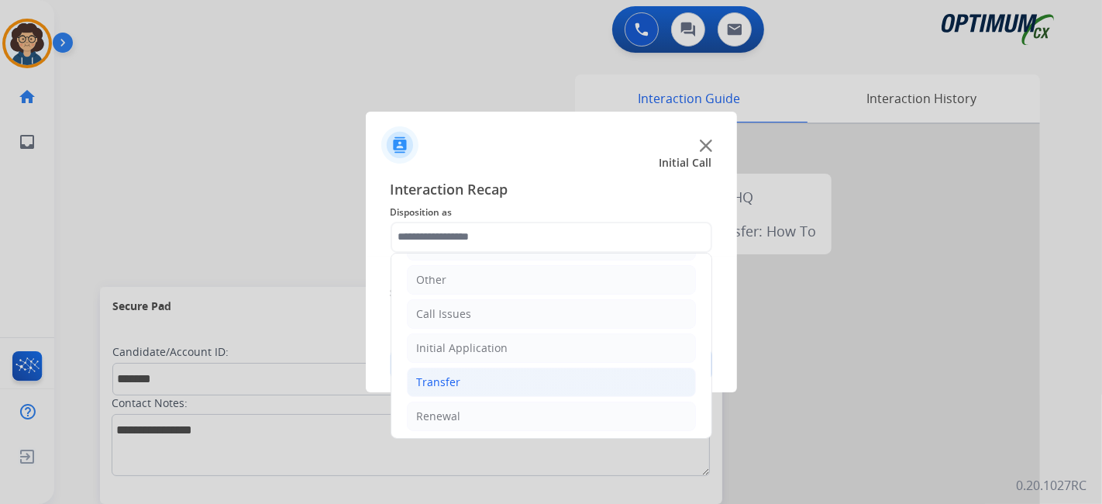
click at [529, 368] on li "Transfer" at bounding box center [551, 381] width 289 height 29
click at [532, 356] on li "Initial Application" at bounding box center [551, 347] width 289 height 29
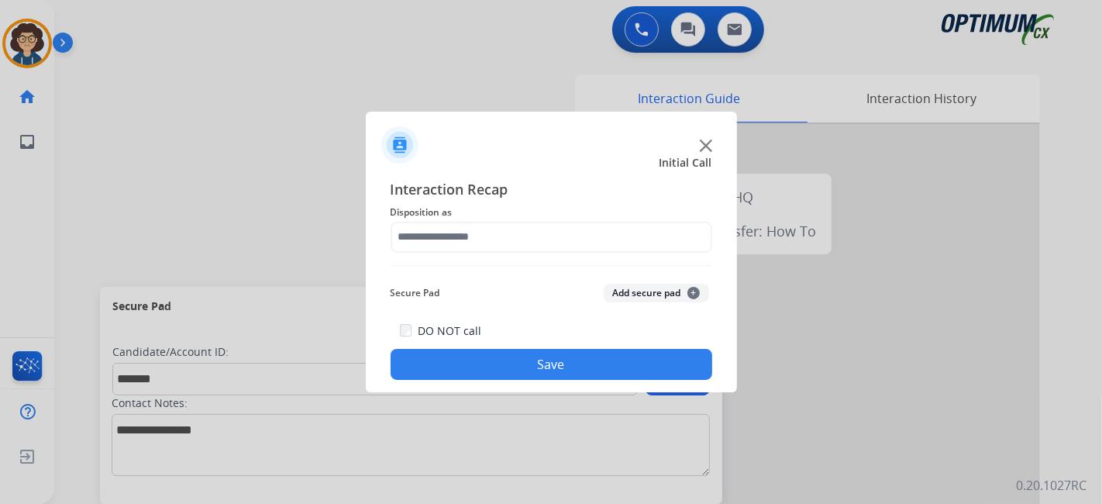
click at [643, 288] on button "Add secure pad +" at bounding box center [656, 293] width 105 height 19
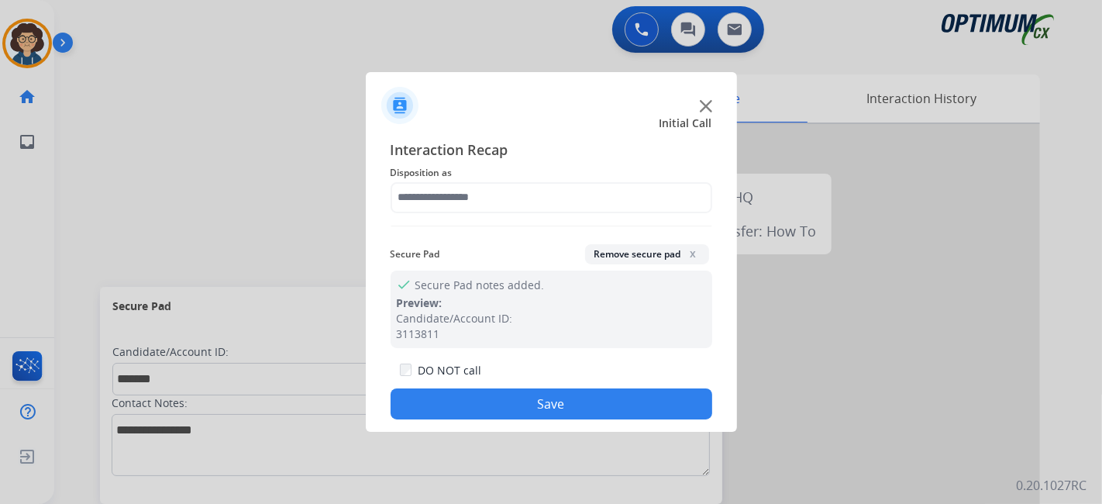
click at [549, 217] on div "Interaction Recap Disposition as Secure Pad Remove secure pad x check Secure Pa…" at bounding box center [552, 279] width 322 height 281
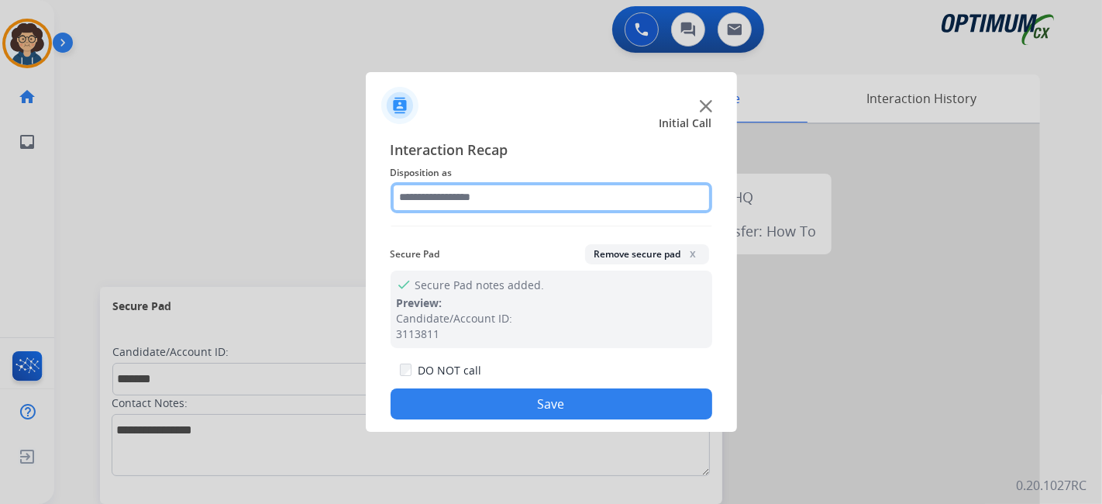
click at [548, 192] on input "text" at bounding box center [552, 197] width 322 height 31
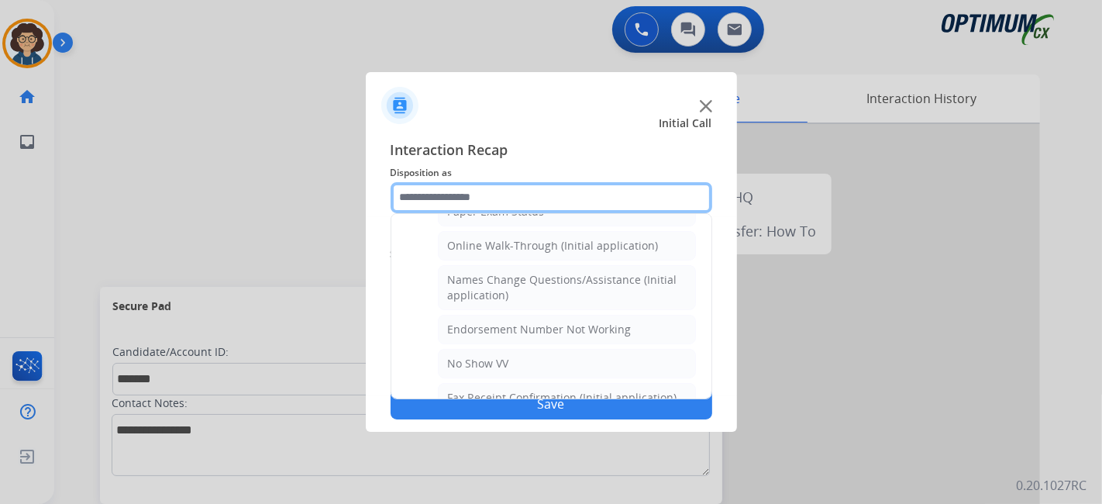
scroll to position [224, 0]
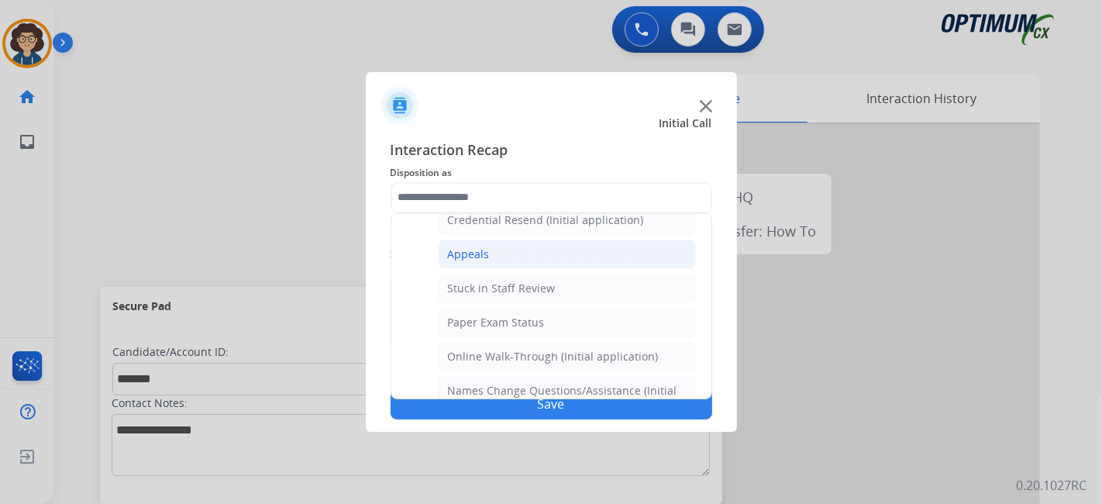
click at [564, 244] on li "Appeals" at bounding box center [567, 254] width 258 height 29
type input "*******"
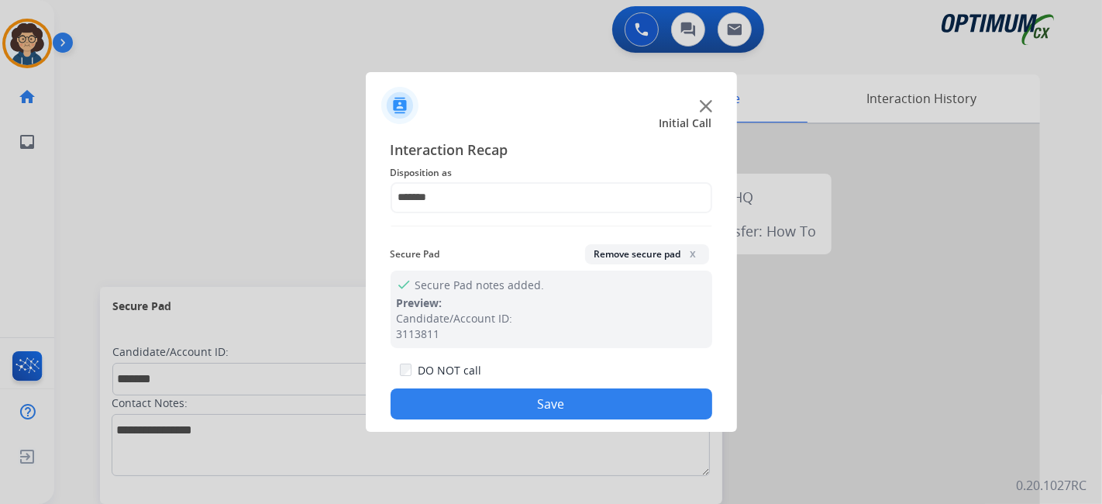
click at [521, 416] on button "Save" at bounding box center [552, 403] width 322 height 31
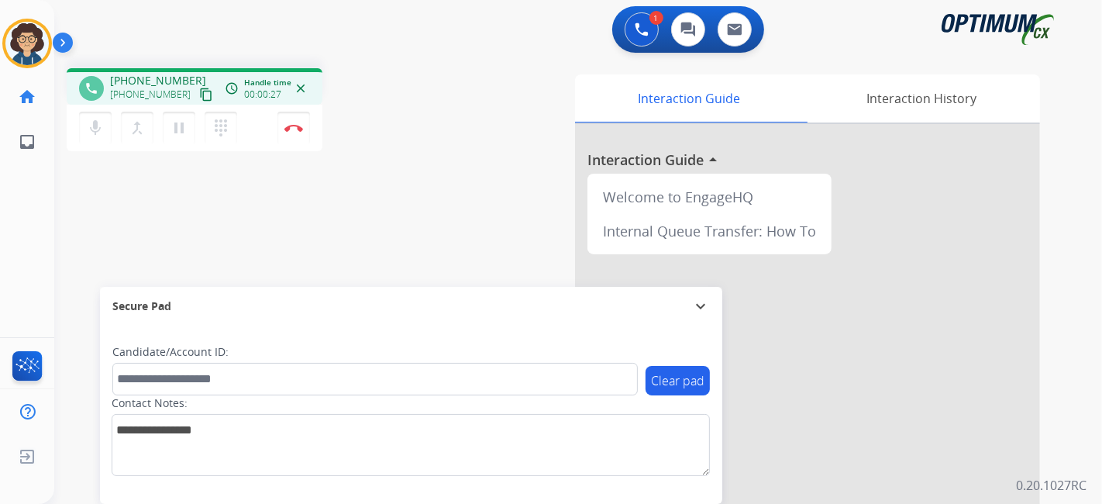
click at [516, 213] on div "Interaction Guide Interaction History Interaction Guide arrow_drop_up Welcome t…" at bounding box center [751, 388] width 577 height 628
click at [199, 95] on mat-icon "content_copy" at bounding box center [206, 95] width 14 height 14
click at [298, 129] on img at bounding box center [293, 128] width 19 height 8
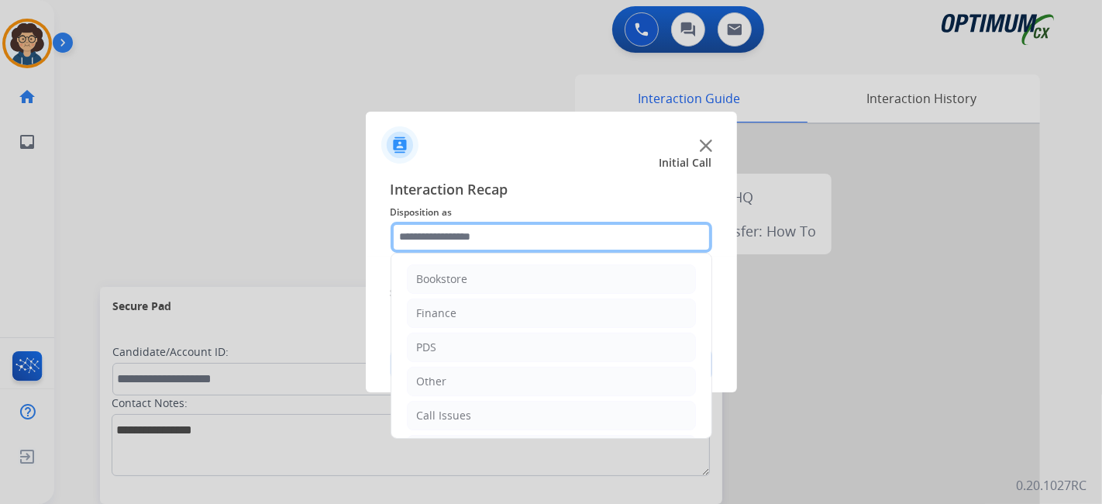
click at [521, 242] on input "text" at bounding box center [552, 237] width 322 height 31
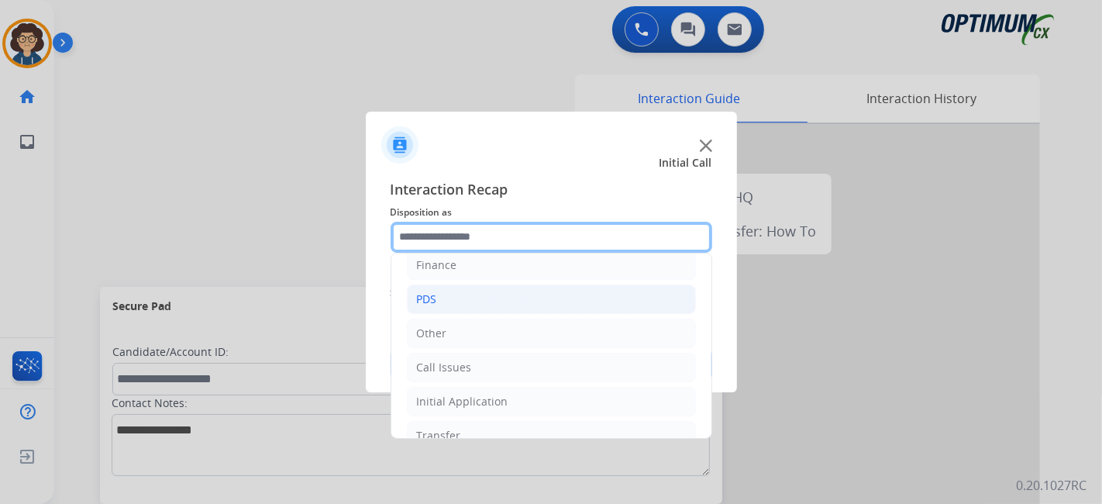
scroll to position [102, 0]
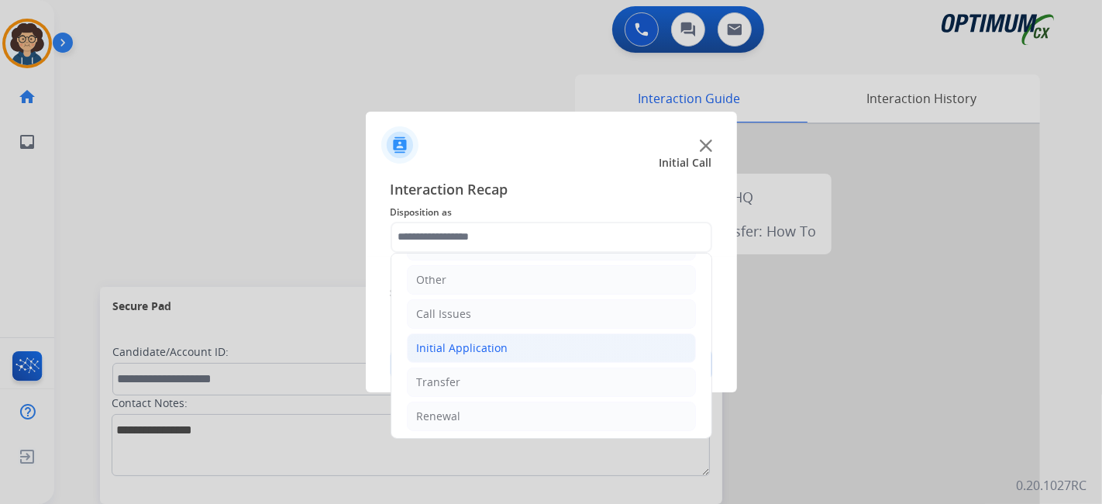
click at [562, 344] on li "Initial Application" at bounding box center [551, 347] width 289 height 29
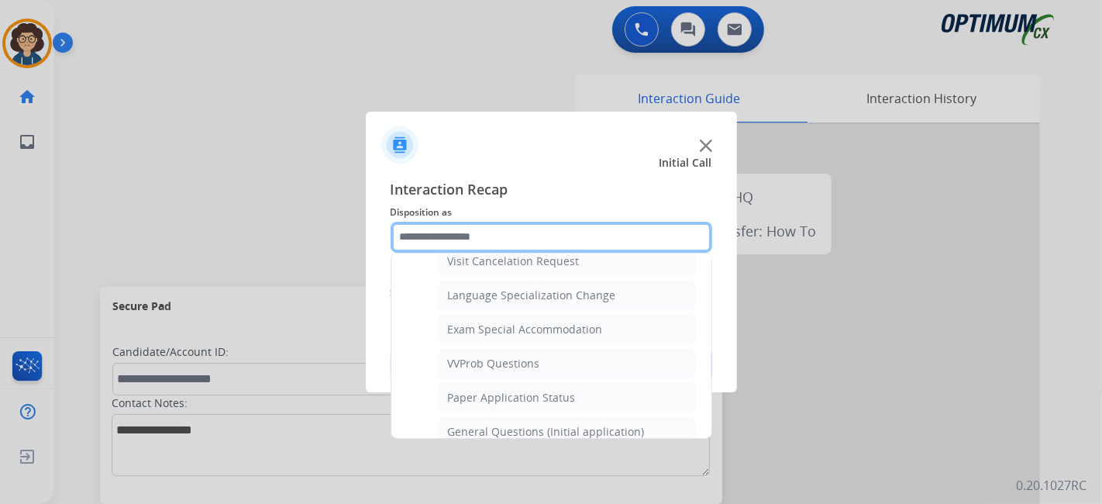
scroll to position [753, 0]
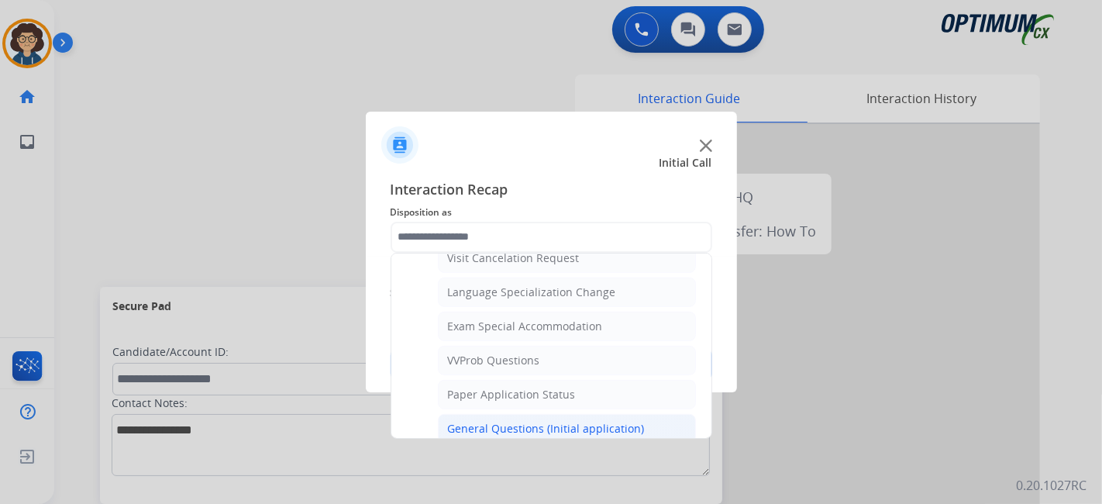
click at [595, 414] on li "General Questions (Initial application)" at bounding box center [567, 428] width 258 height 29
type input "**********"
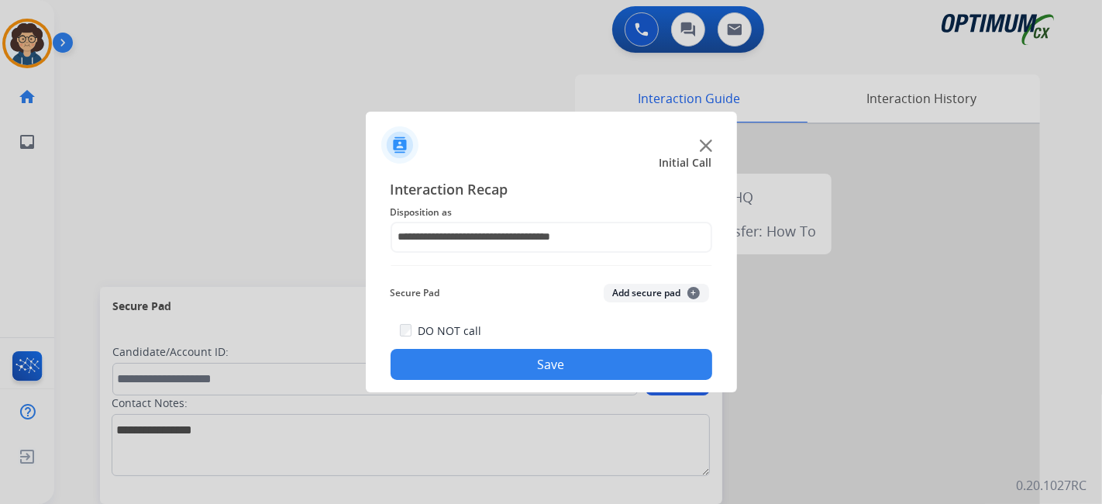
click at [582, 364] on button "Save" at bounding box center [552, 364] width 322 height 31
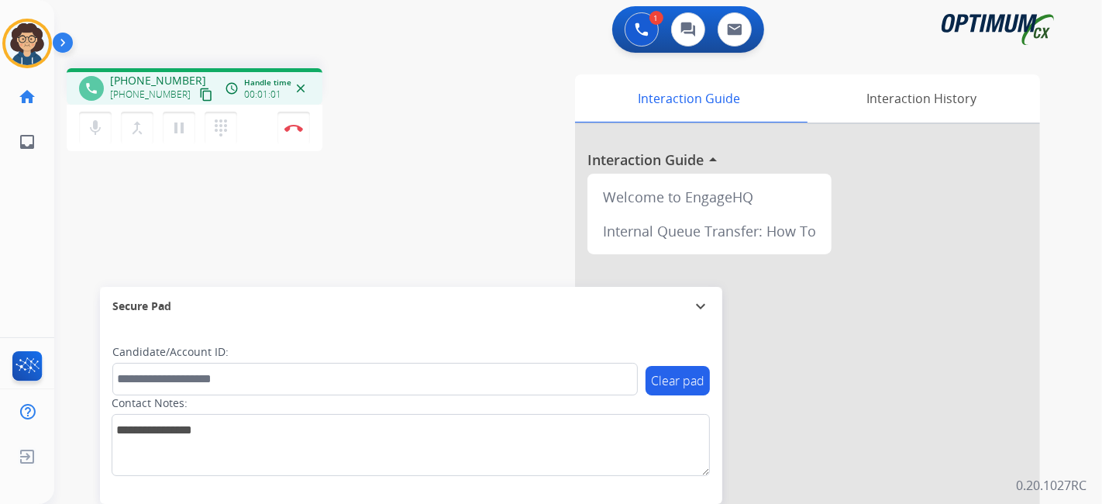
click at [199, 101] on mat-icon "content_copy" at bounding box center [206, 95] width 14 height 14
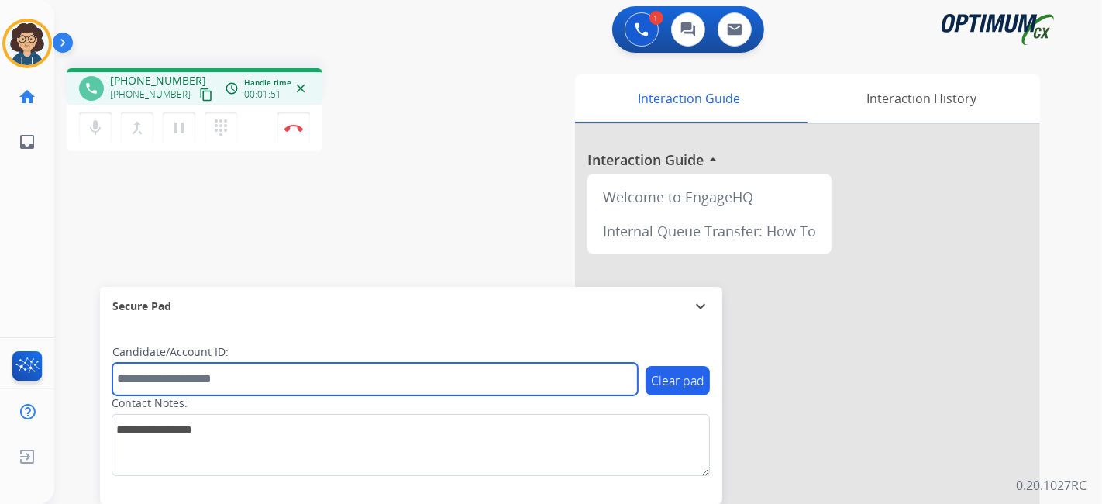
click at [240, 384] on input "text" at bounding box center [375, 379] width 526 height 33
paste input "*******"
type input "*******"
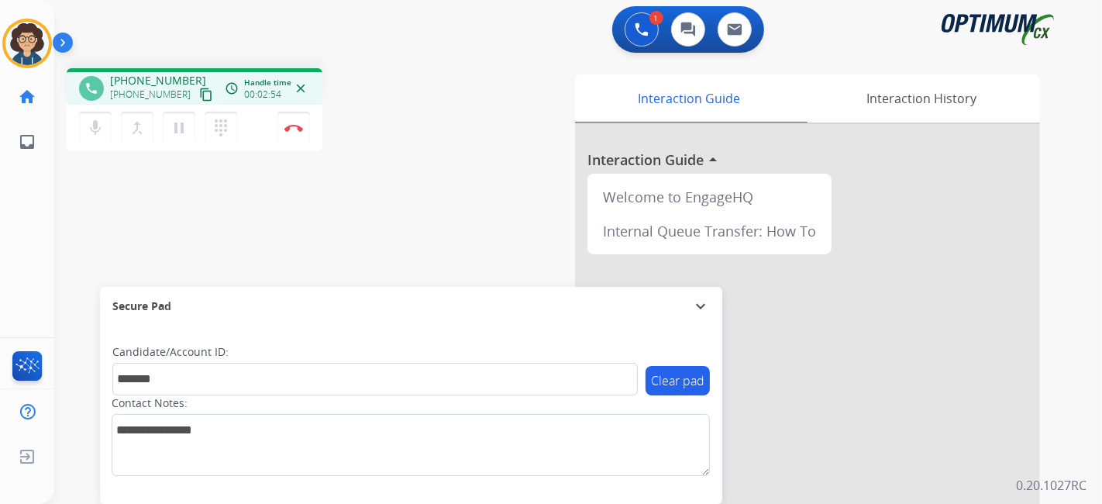
click at [391, 271] on div "phone [PHONE_NUMBER] [PHONE_NUMBER] content_copy access_time Call metrics Queue…" at bounding box center [559, 379] width 1011 height 646
click at [290, 129] on img at bounding box center [293, 128] width 19 height 8
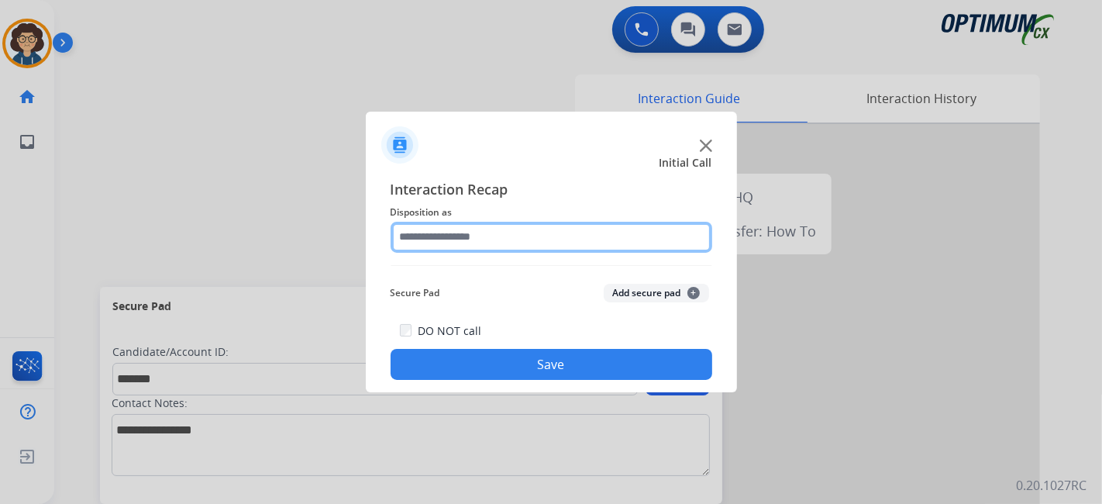
click at [547, 243] on input "text" at bounding box center [552, 237] width 322 height 31
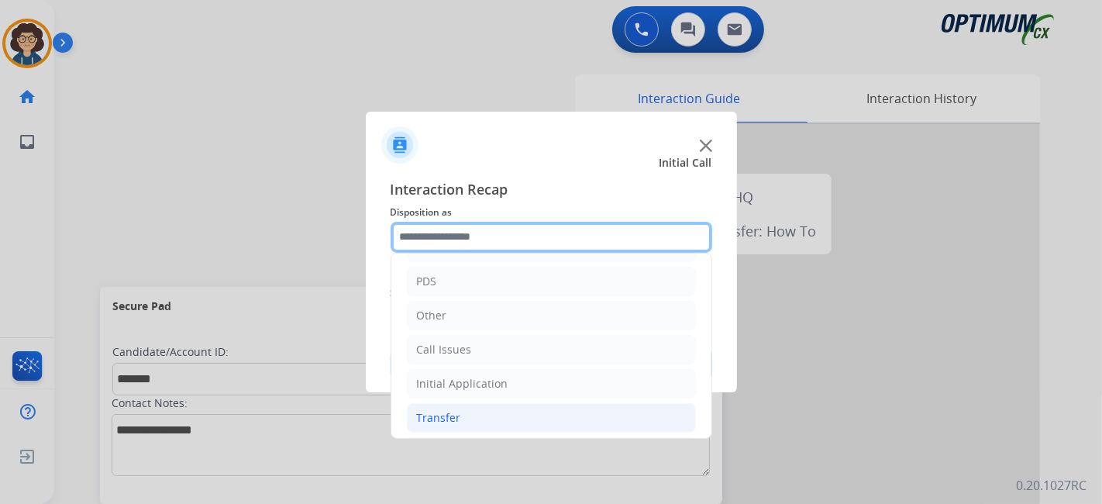
scroll to position [102, 0]
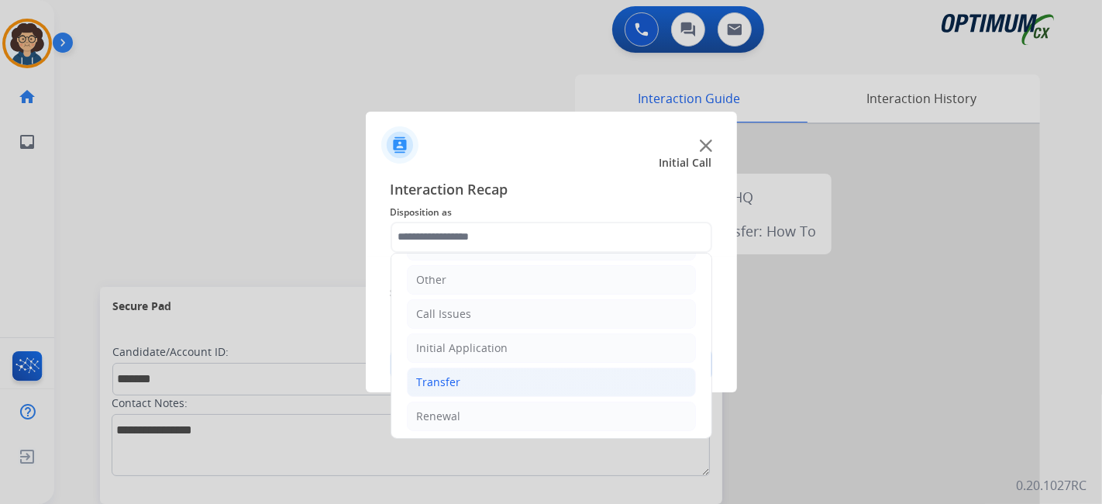
click at [527, 367] on li "Transfer" at bounding box center [551, 381] width 289 height 29
click at [525, 350] on li "Initial Application" at bounding box center [551, 347] width 289 height 29
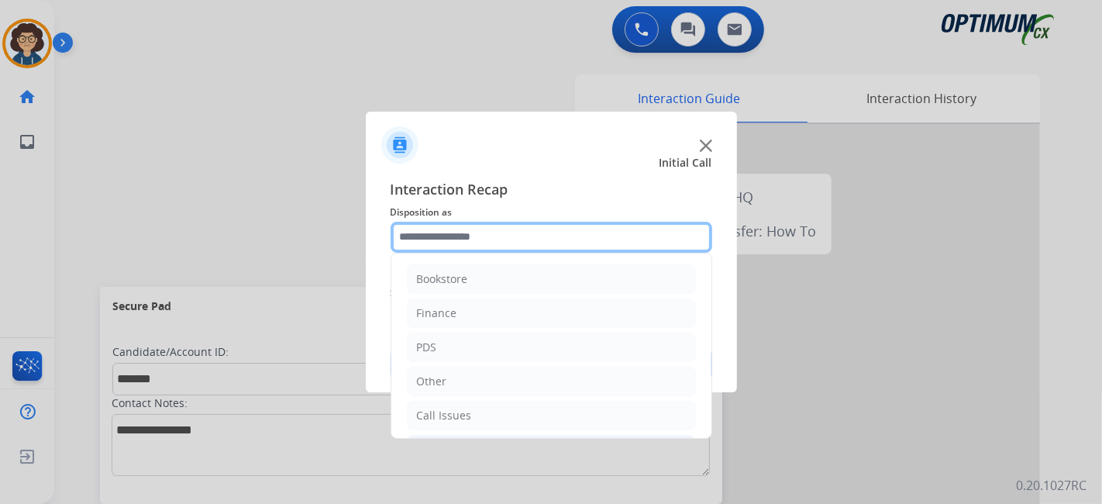
click at [572, 223] on input "text" at bounding box center [552, 237] width 322 height 31
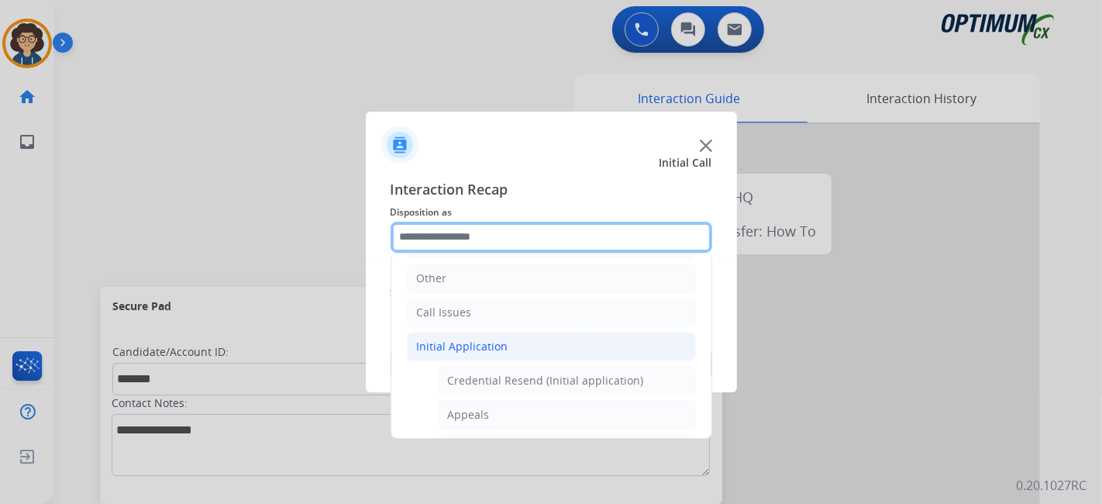
scroll to position [135, 0]
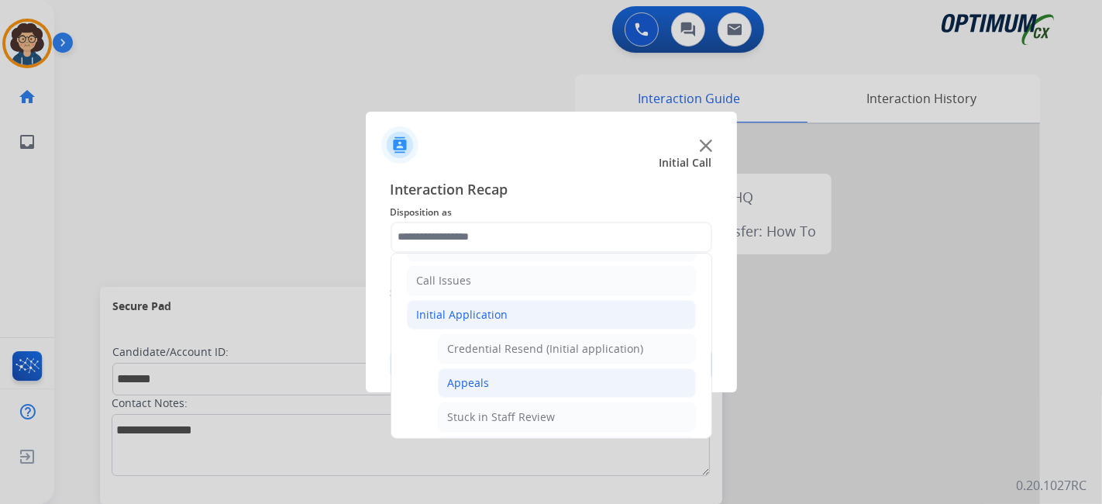
click at [498, 384] on li "Appeals" at bounding box center [567, 382] width 258 height 29
type input "*******"
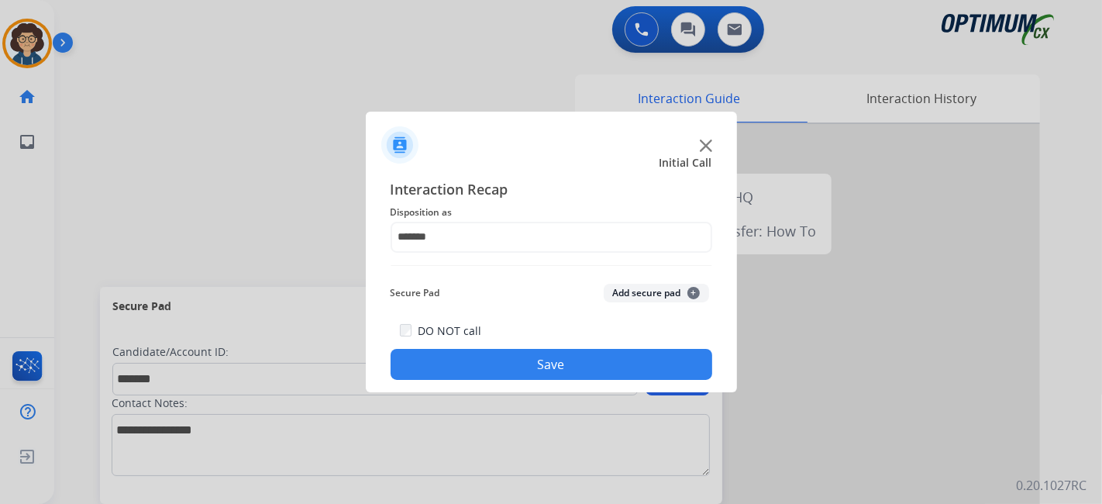
click at [670, 288] on button "Add secure pad +" at bounding box center [656, 293] width 105 height 19
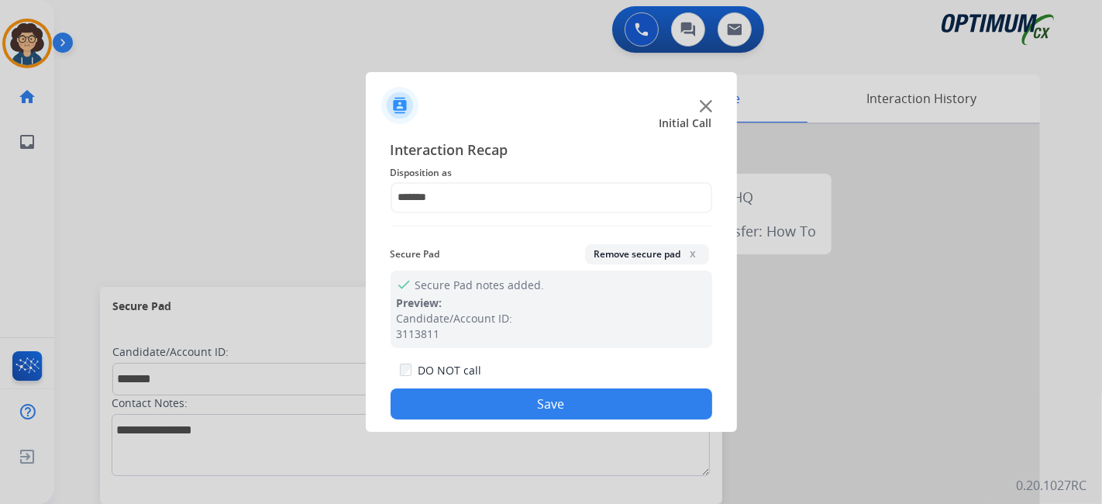
drag, startPoint x: 556, startPoint y: 398, endPoint x: 543, endPoint y: 375, distance: 25.7
click at [554, 397] on button "Save" at bounding box center [552, 403] width 322 height 31
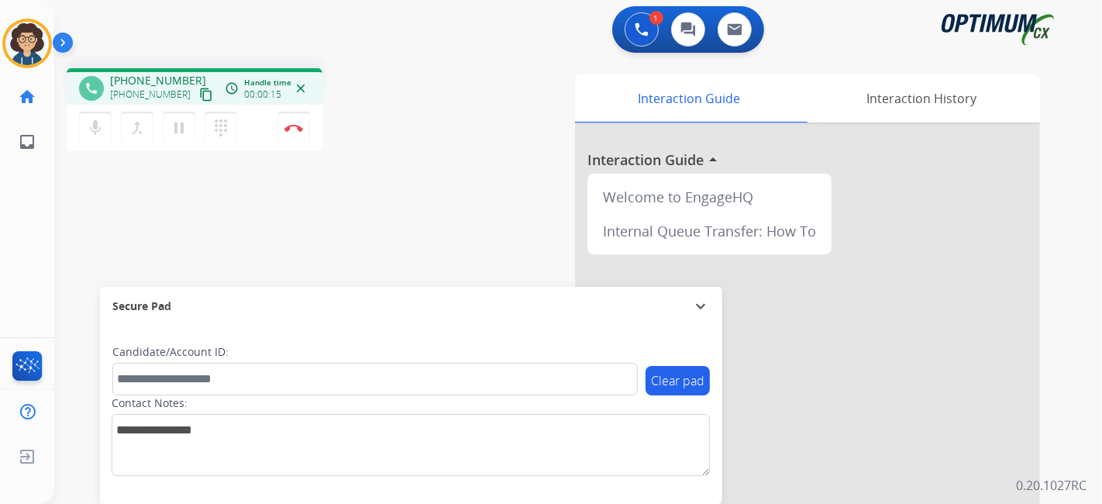
click at [199, 97] on mat-icon "content_copy" at bounding box center [206, 95] width 14 height 14
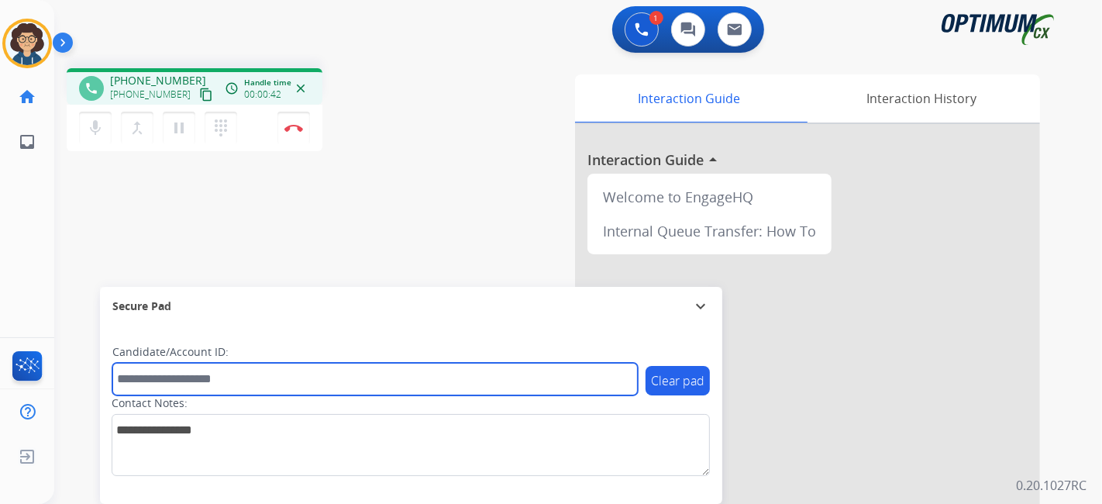
click at [359, 379] on input "text" at bounding box center [375, 379] width 526 height 33
paste input "*******"
type input "*******"
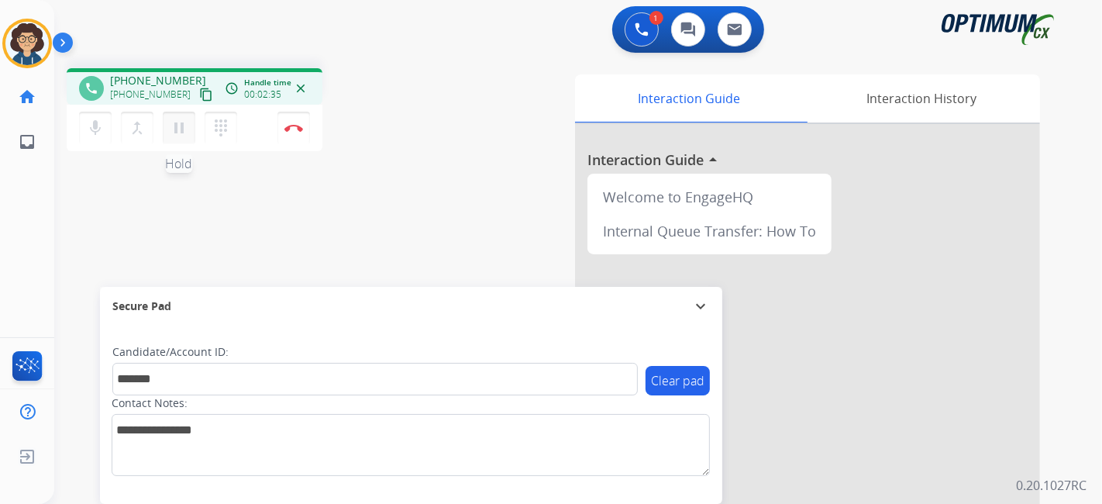
click at [178, 137] on button "pause Hold" at bounding box center [179, 128] width 33 height 33
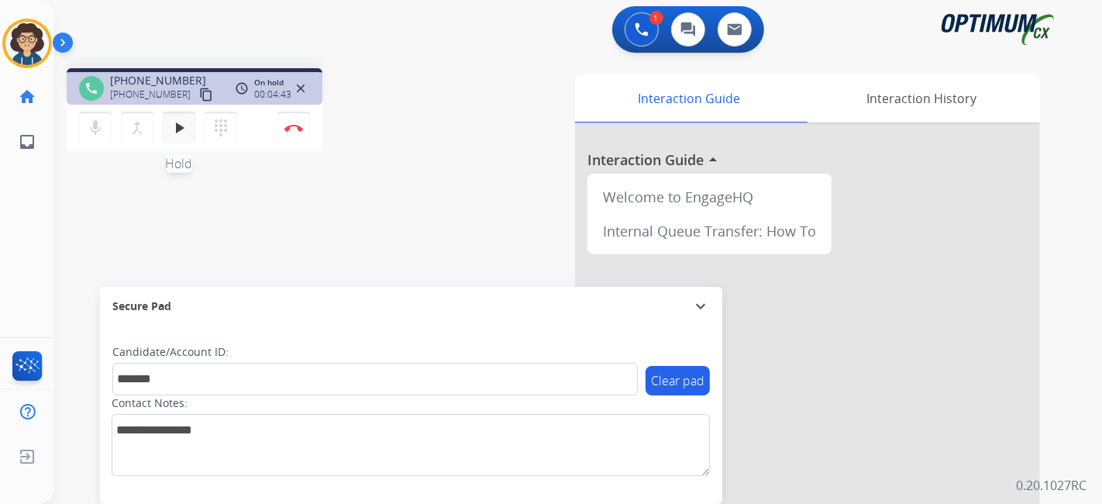
click at [175, 127] on mat-icon "play_arrow" at bounding box center [179, 128] width 19 height 19
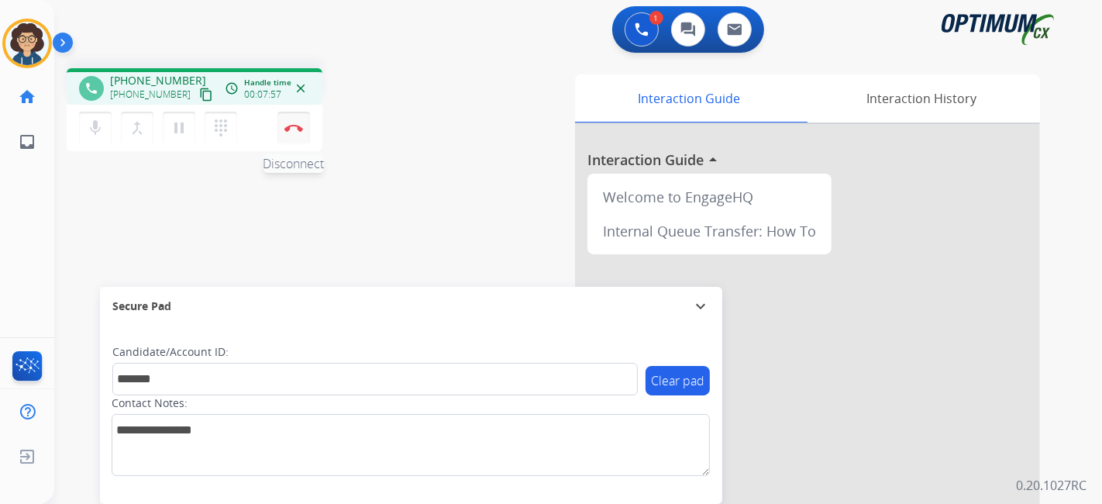
click at [304, 128] on button "Disconnect" at bounding box center [293, 128] width 33 height 33
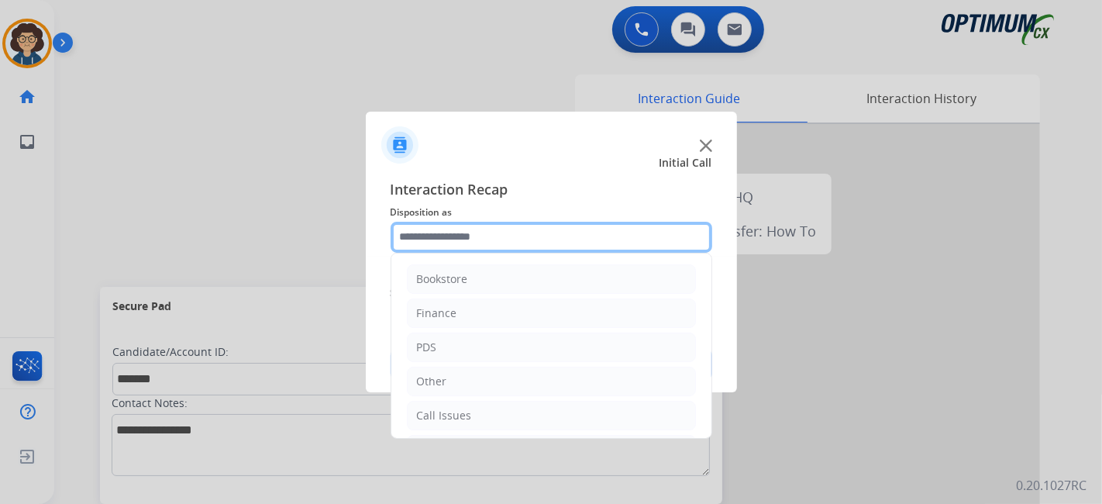
click at [576, 229] on input "text" at bounding box center [552, 237] width 322 height 31
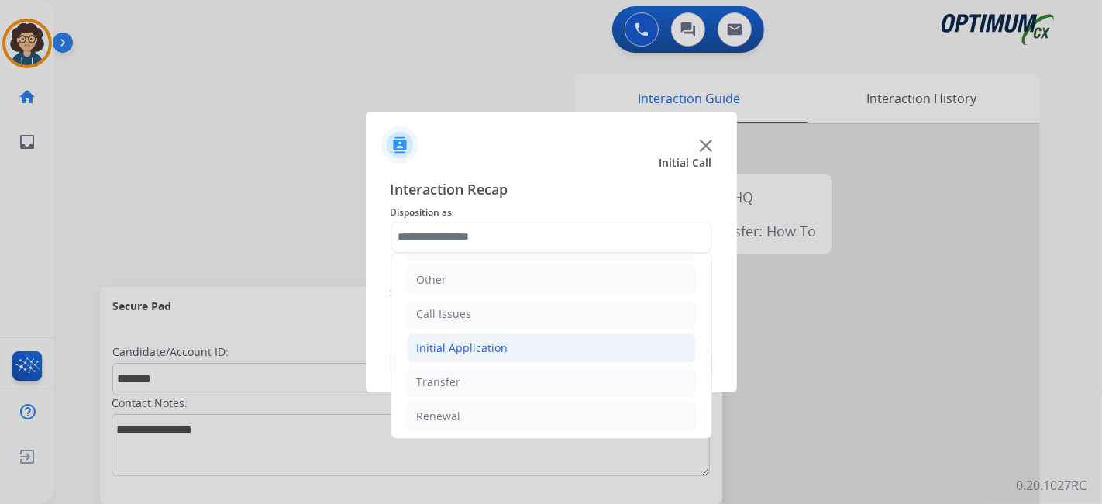
drag, startPoint x: 519, startPoint y: 353, endPoint x: 546, endPoint y: 346, distance: 28.8
click at [520, 353] on li "Initial Application" at bounding box center [551, 347] width 289 height 29
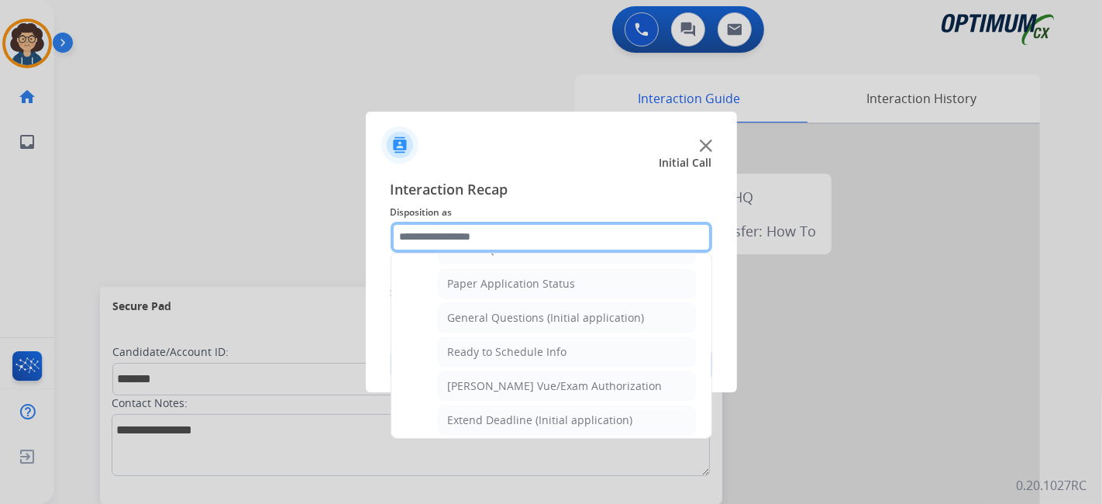
scroll to position [867, 0]
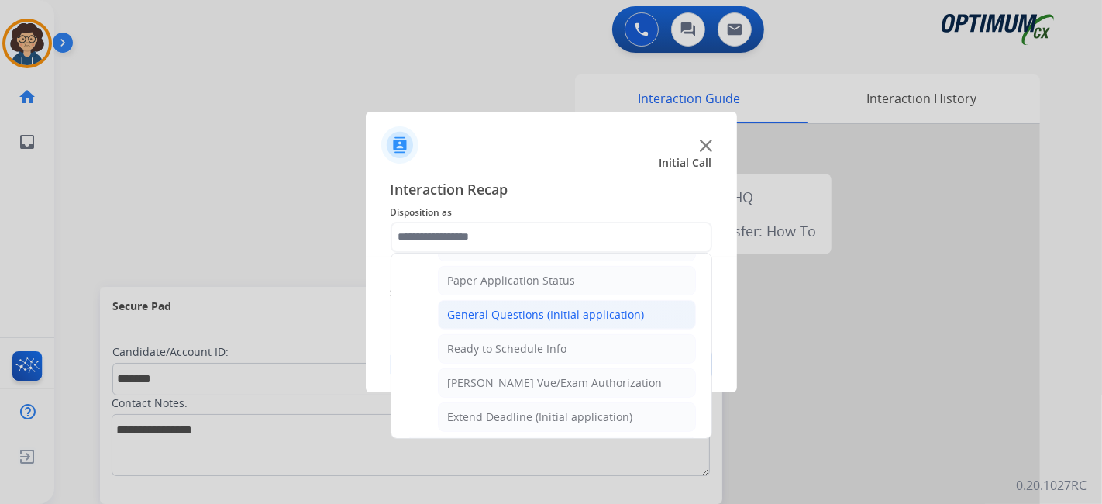
click at [629, 307] on div "General Questions (Initial application)" at bounding box center [546, 315] width 197 height 16
type input "**********"
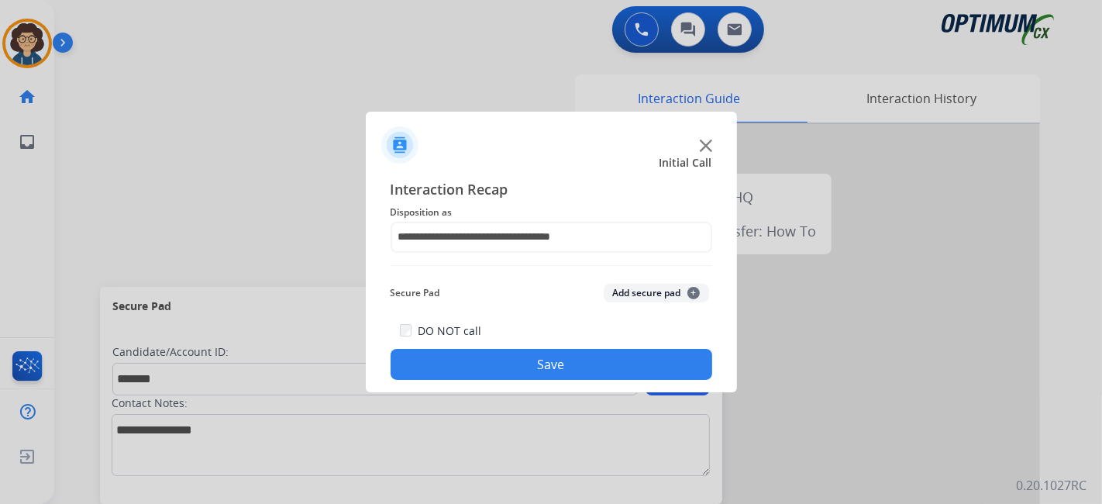
click at [636, 293] on button "Add secure pad +" at bounding box center [656, 293] width 105 height 19
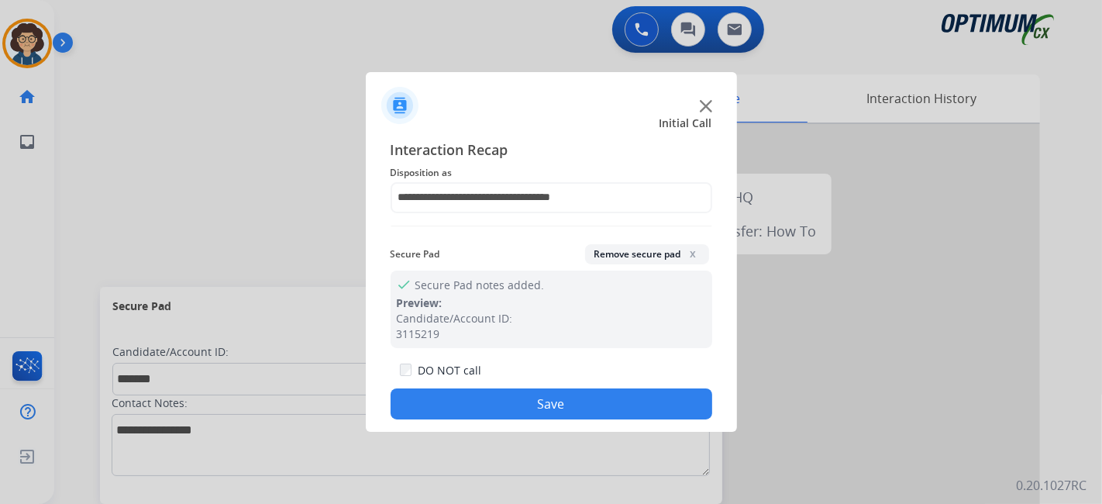
drag, startPoint x: 558, startPoint y: 412, endPoint x: 550, endPoint y: 404, distance: 12.1
click at [558, 412] on button "Save" at bounding box center [552, 403] width 322 height 31
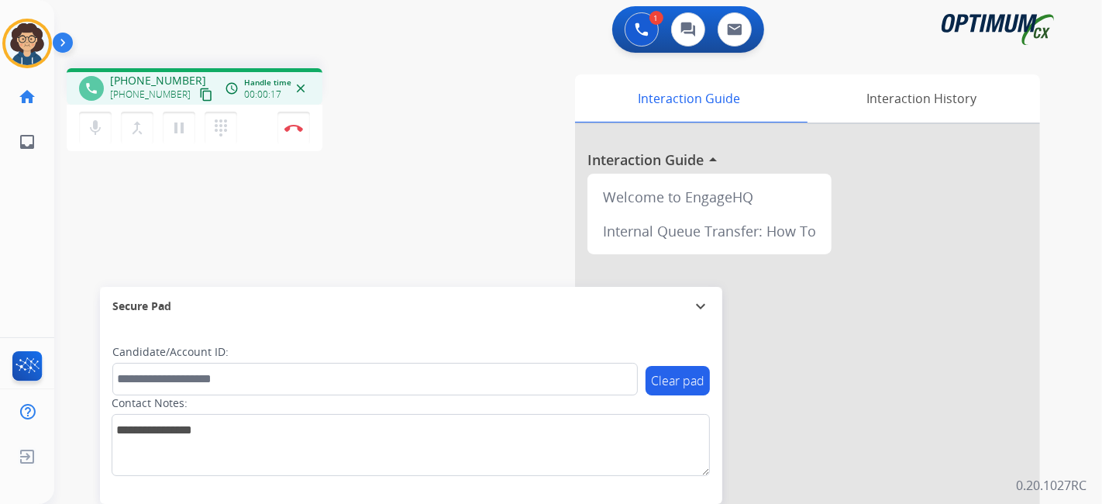
click at [119, 217] on div "phone [PHONE_NUMBER] [PHONE_NUMBER] content_copy access_time Call metrics Queue…" at bounding box center [559, 379] width 1011 height 646
click at [199, 95] on mat-icon "content_copy" at bounding box center [206, 95] width 14 height 14
click at [295, 125] on img at bounding box center [293, 128] width 19 height 8
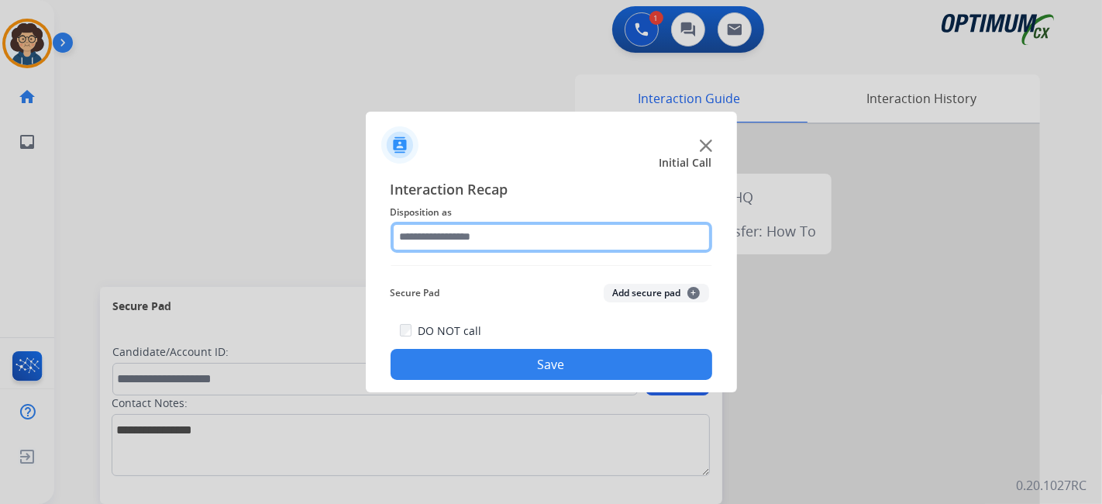
click at [546, 232] on input "text" at bounding box center [552, 237] width 322 height 31
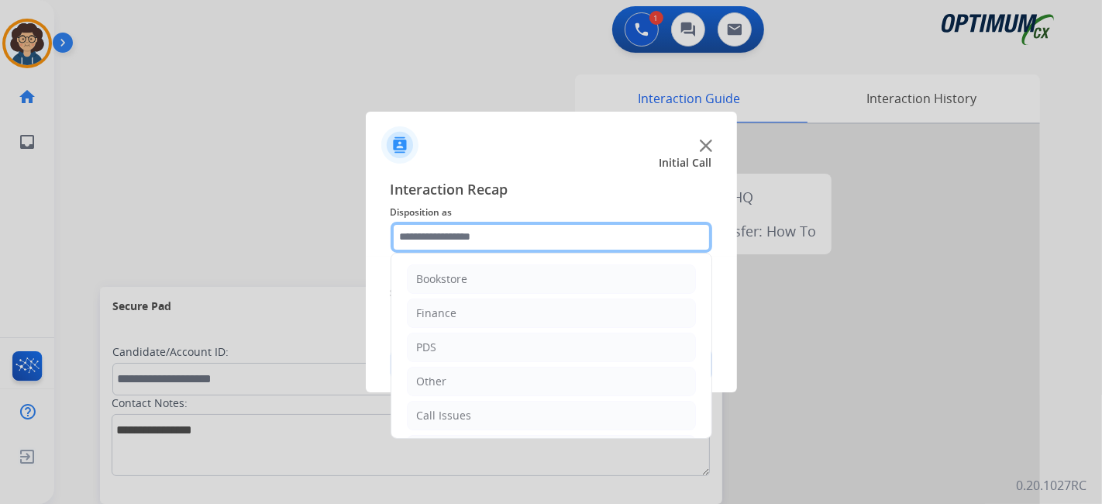
scroll to position [102, 0]
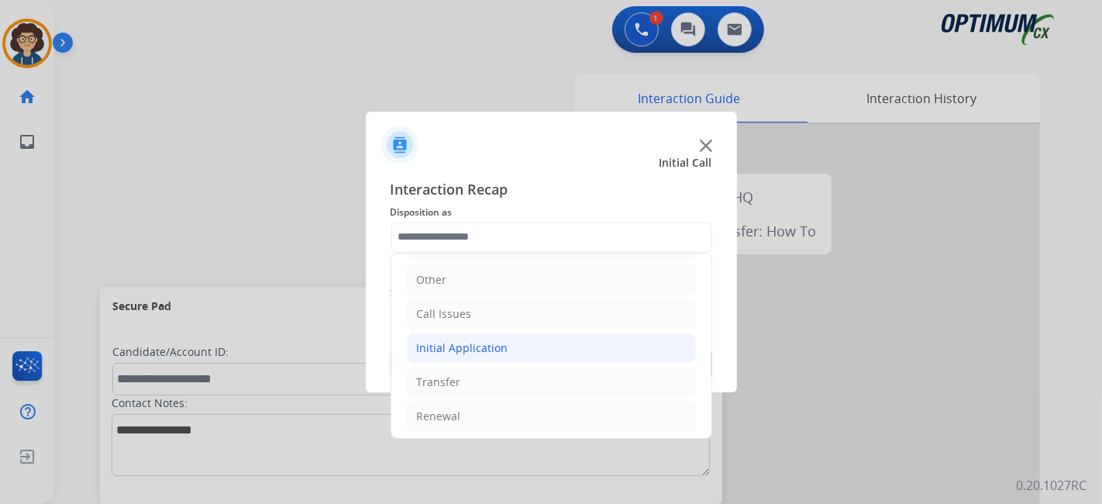
click at [515, 346] on li "Initial Application" at bounding box center [551, 347] width 289 height 29
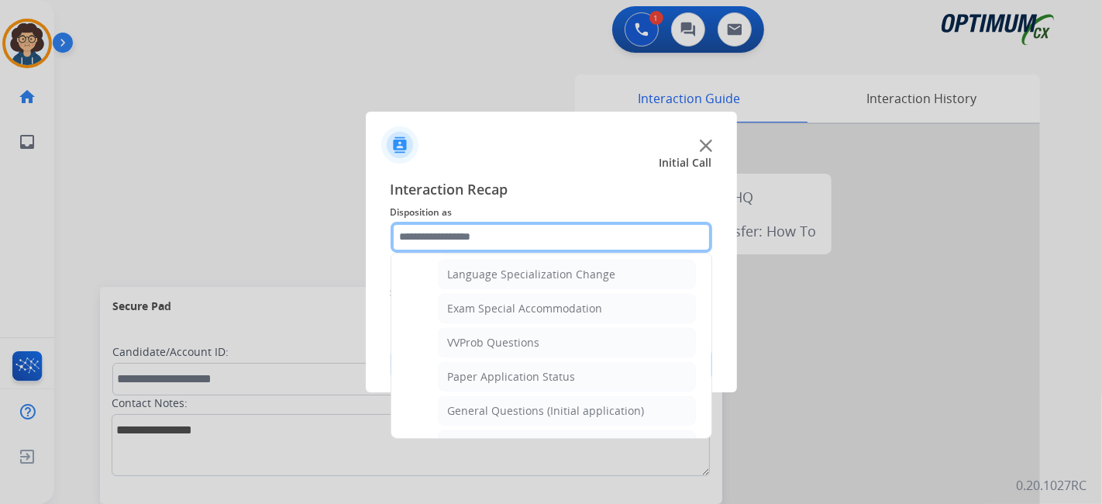
scroll to position [788, 0]
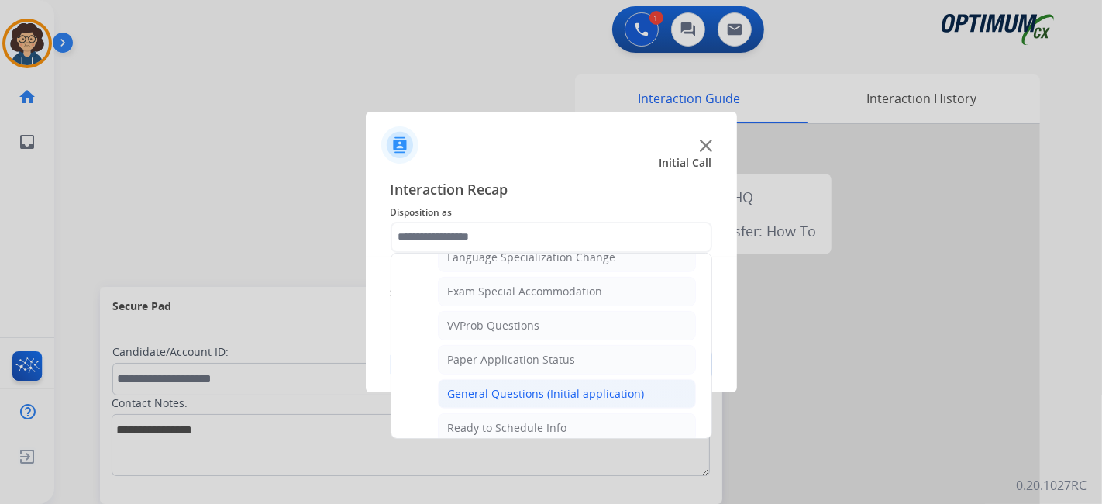
click at [623, 386] on div "General Questions (Initial application)" at bounding box center [546, 394] width 197 height 16
type input "**********"
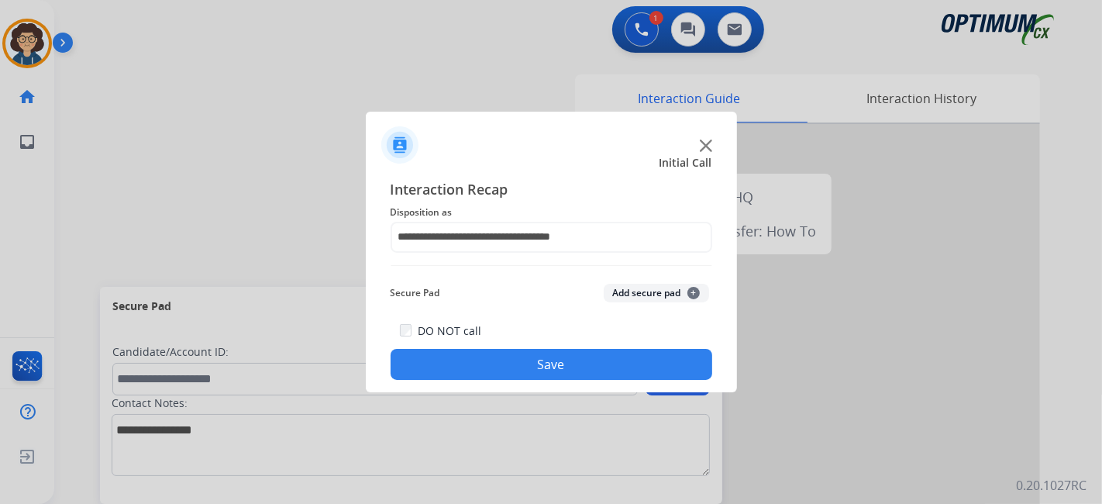
click at [566, 364] on button "Save" at bounding box center [552, 364] width 322 height 31
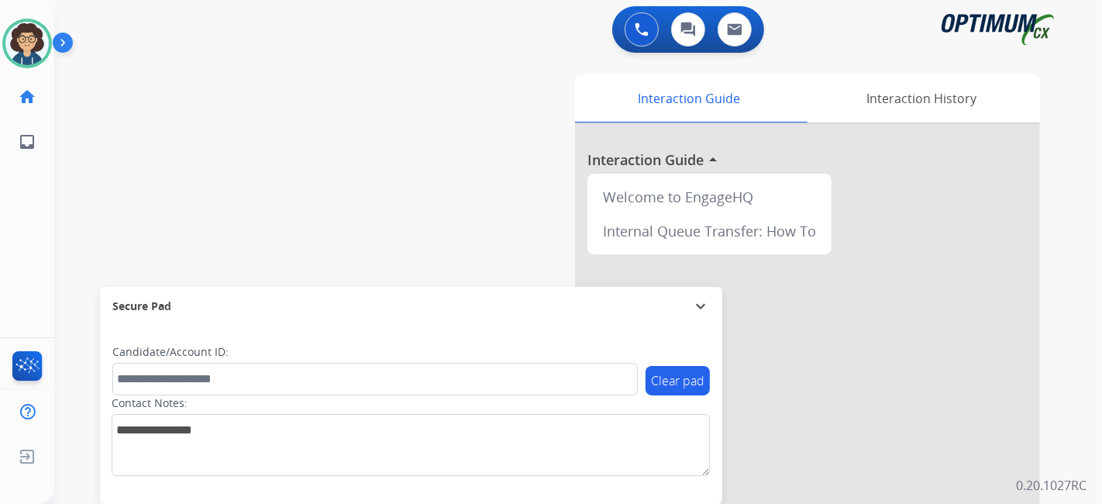
click at [1070, 355] on div "0 Voice Interactions 0 Chat Interactions 0 Email Interactions swap_horiz Break …" at bounding box center [578, 252] width 1048 height 504
click at [376, 143] on div "swap_horiz Break voice bridge close_fullscreen Connect 3-Way Call merge_type Se…" at bounding box center [559, 379] width 1011 height 646
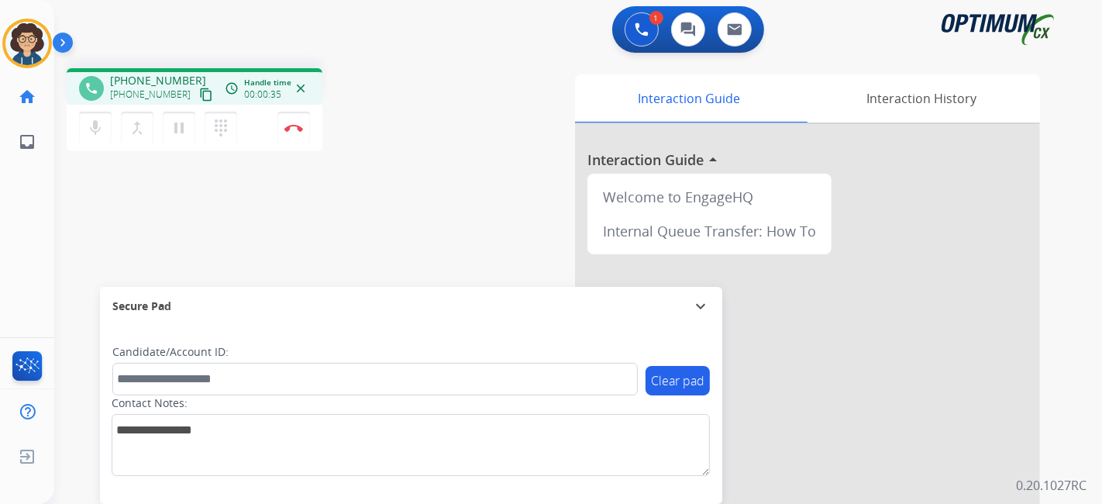
click at [199, 90] on mat-icon "content_copy" at bounding box center [206, 95] width 14 height 14
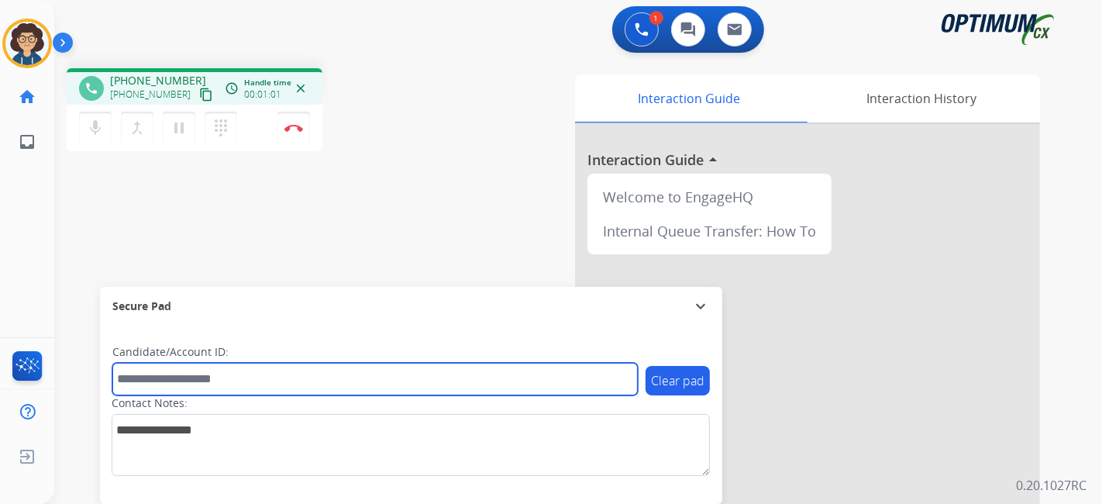
click at [267, 372] on input "text" at bounding box center [375, 379] width 526 height 33
paste input "*******"
type input "*******"
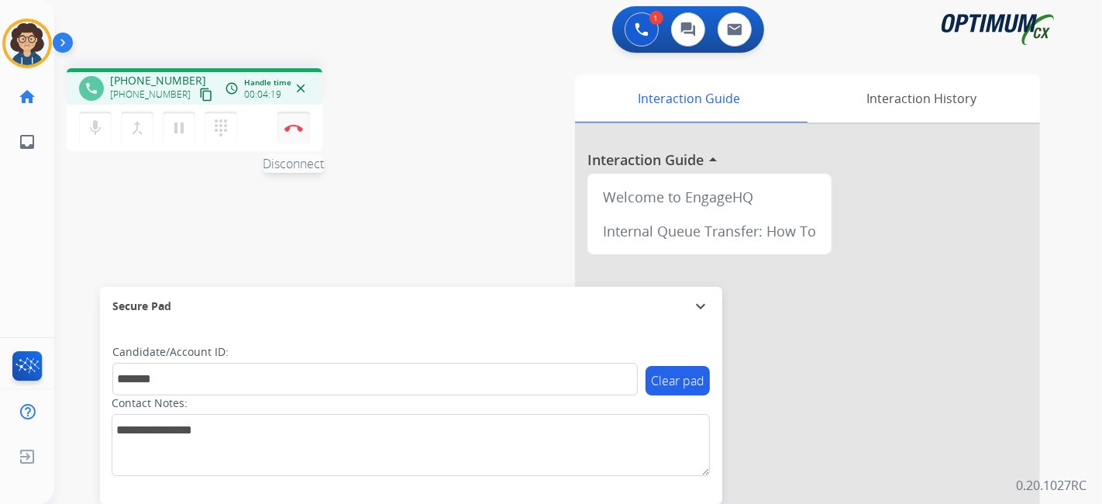
click at [302, 129] on img at bounding box center [293, 128] width 19 height 8
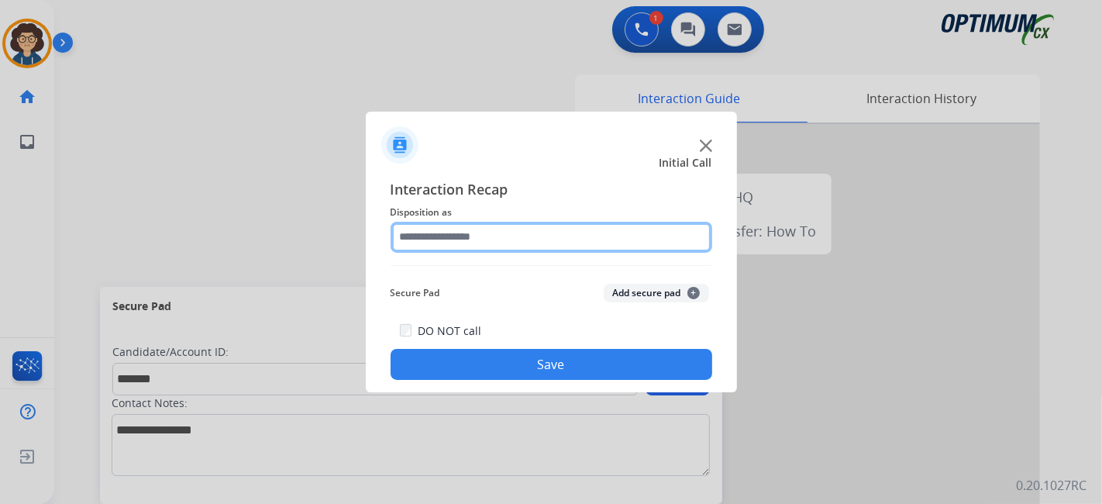
click at [543, 236] on input "text" at bounding box center [552, 237] width 322 height 31
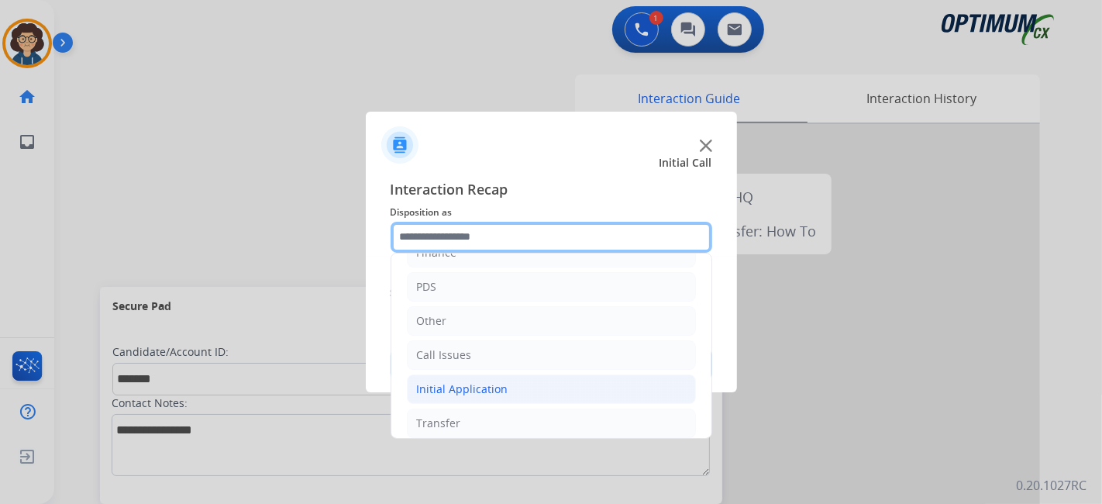
scroll to position [102, 0]
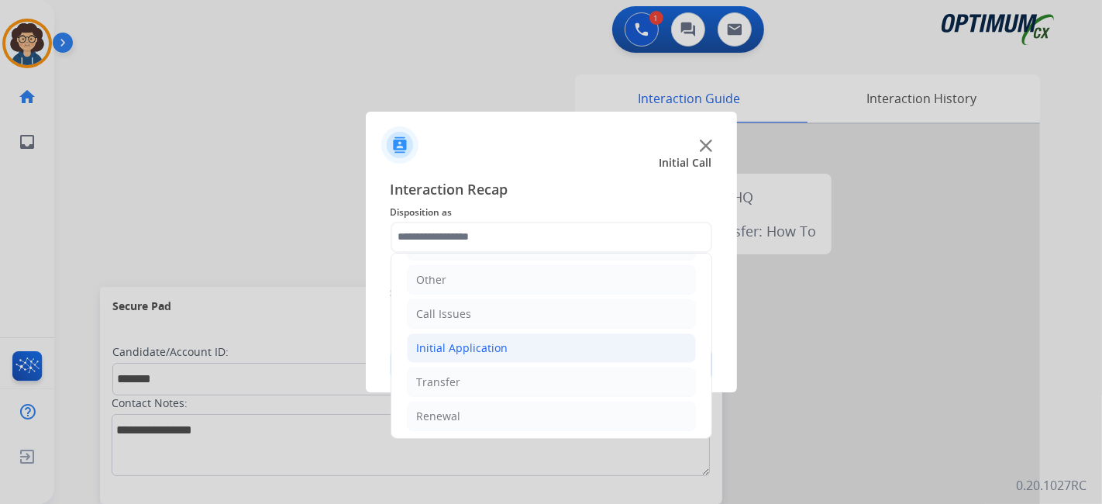
click at [550, 346] on li "Initial Application" at bounding box center [551, 347] width 289 height 29
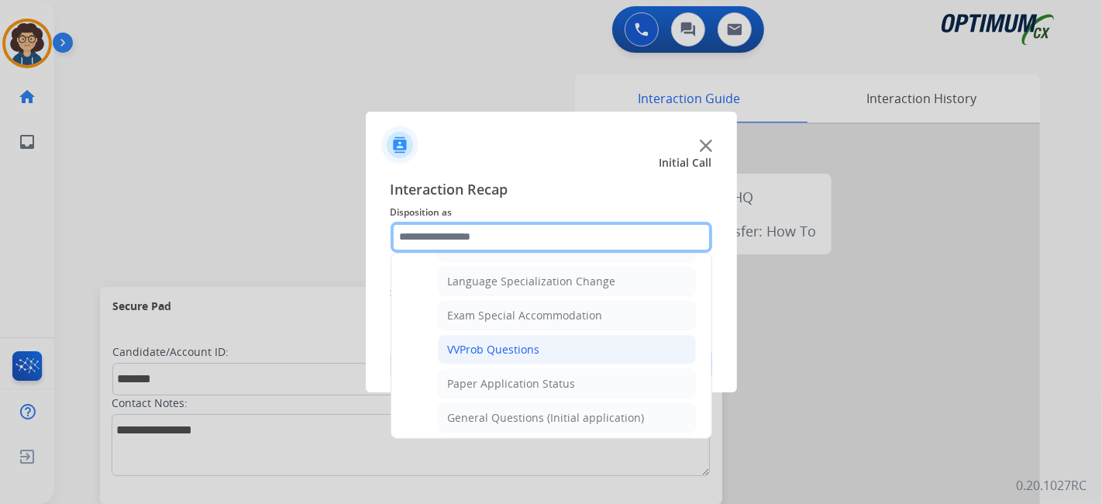
scroll to position [760, 0]
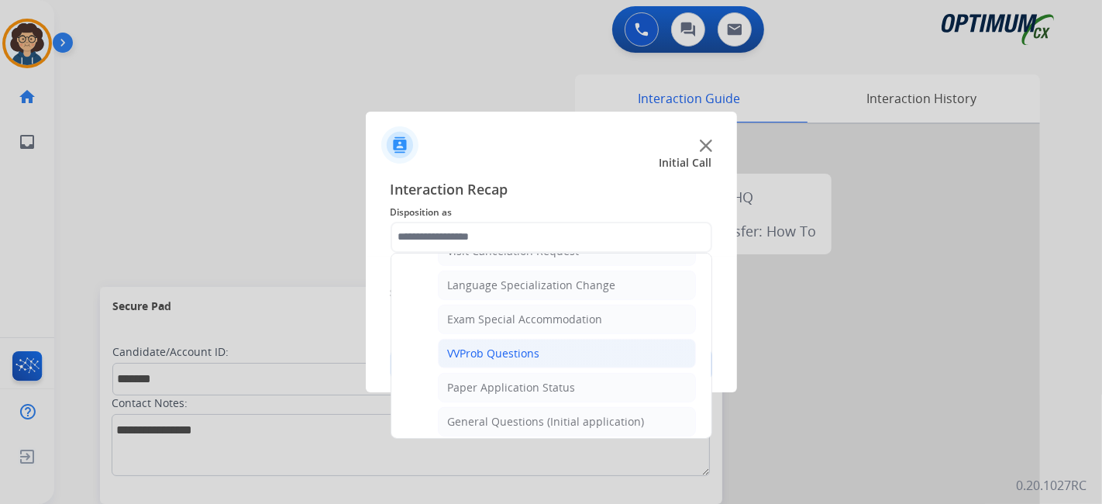
click at [614, 339] on li "VVProb Questions" at bounding box center [567, 353] width 258 height 29
type input "**********"
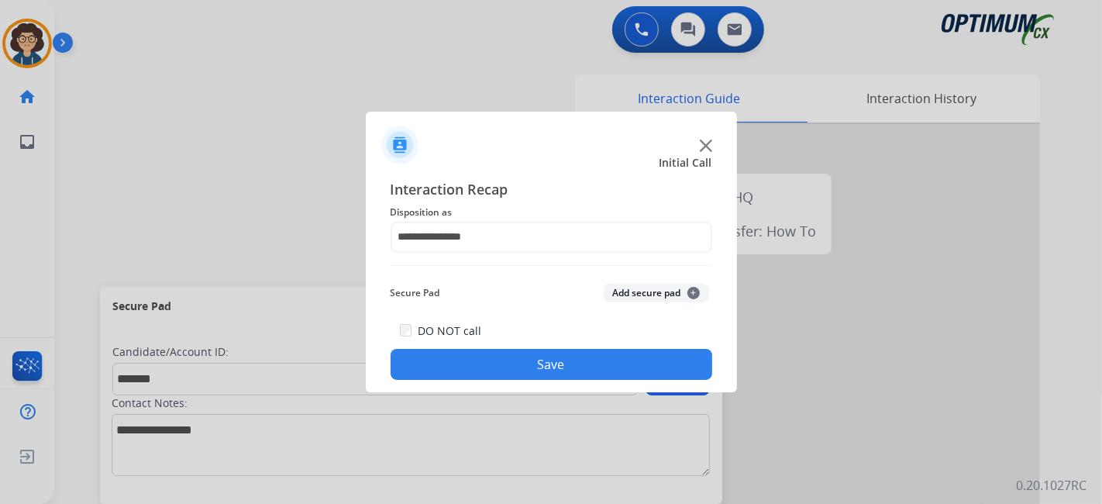
click at [637, 298] on button "Add secure pad +" at bounding box center [656, 293] width 105 height 19
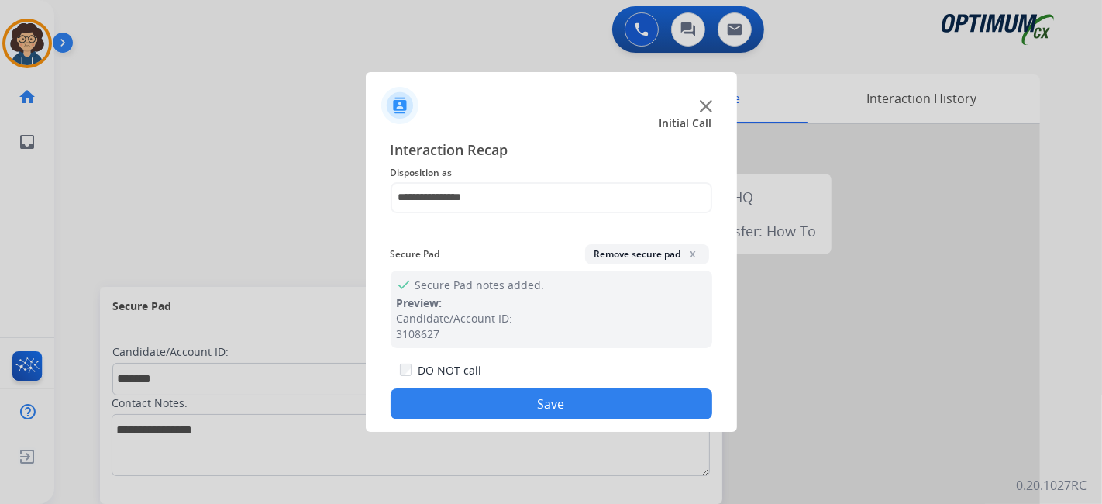
click at [608, 389] on button "Save" at bounding box center [552, 403] width 322 height 31
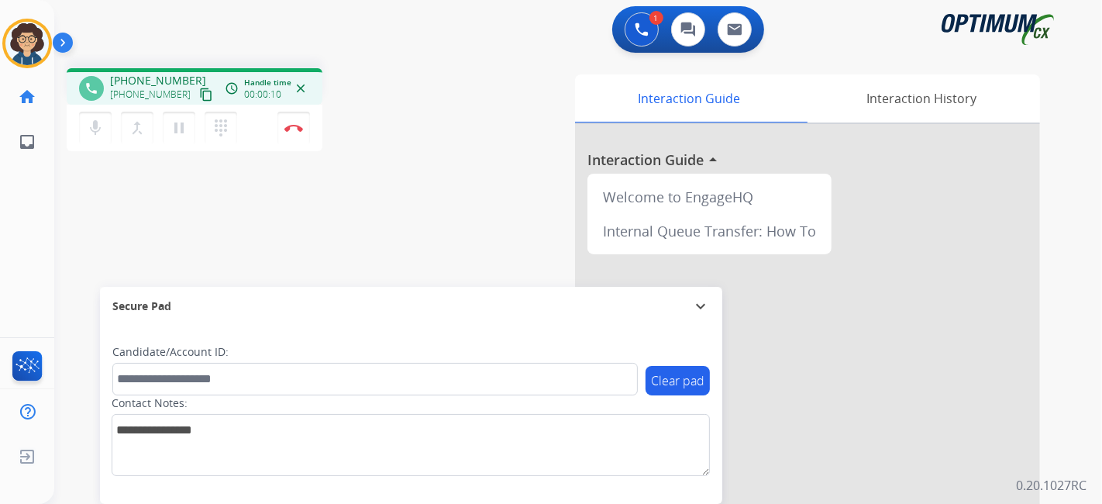
click at [199, 97] on mat-icon "content_copy" at bounding box center [206, 95] width 14 height 14
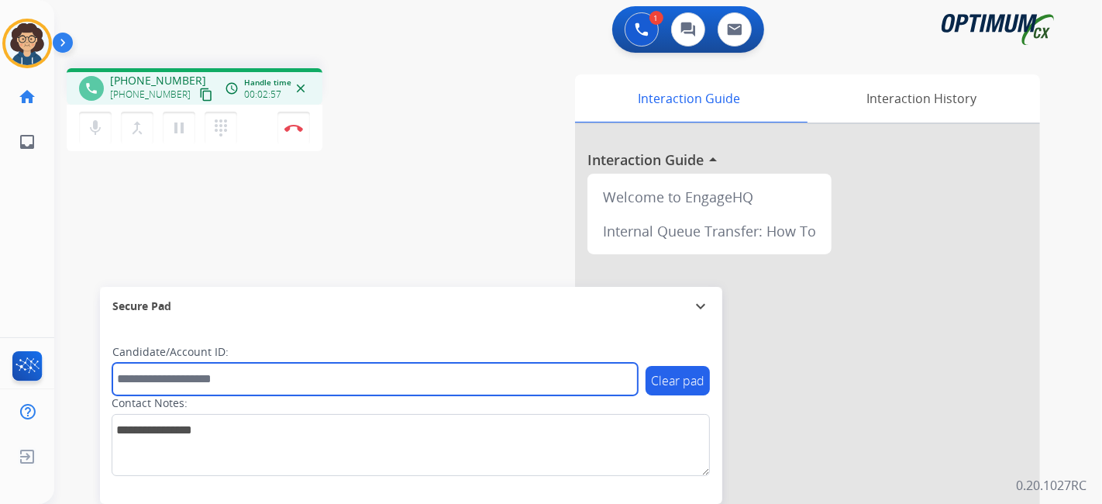
click at [277, 381] on input "text" at bounding box center [375, 379] width 526 height 33
paste input "*********"
type input "*********"
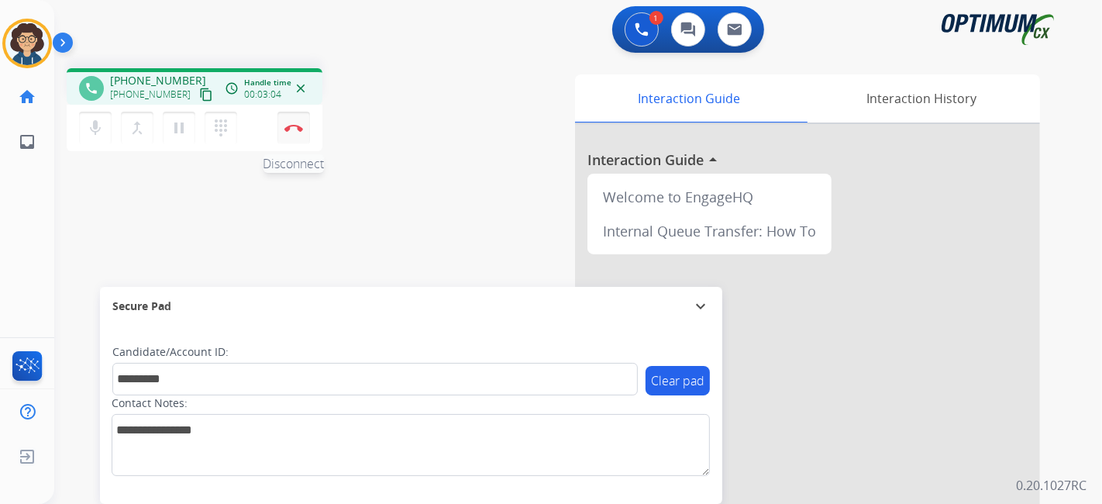
click at [290, 129] on img at bounding box center [293, 128] width 19 height 8
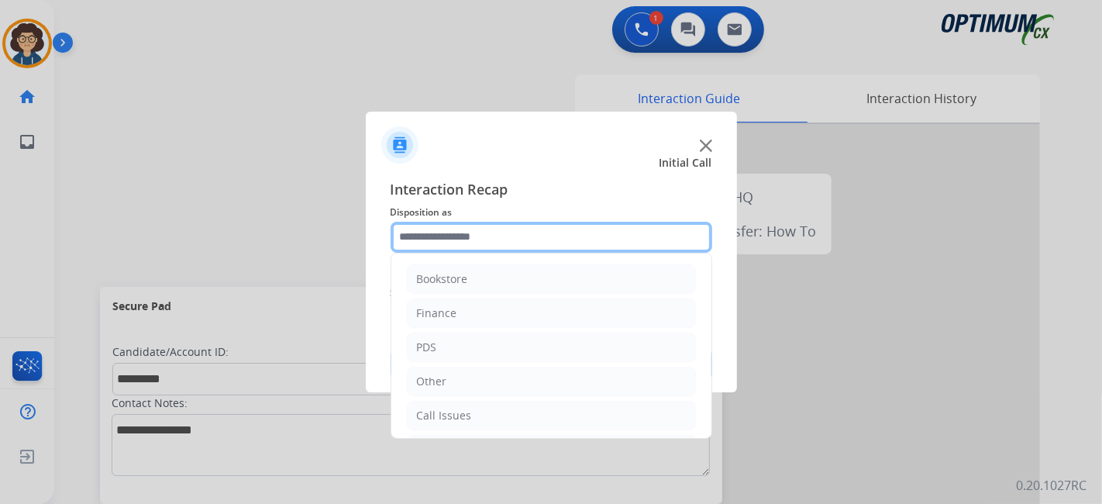
click at [475, 236] on input "text" at bounding box center [552, 237] width 322 height 31
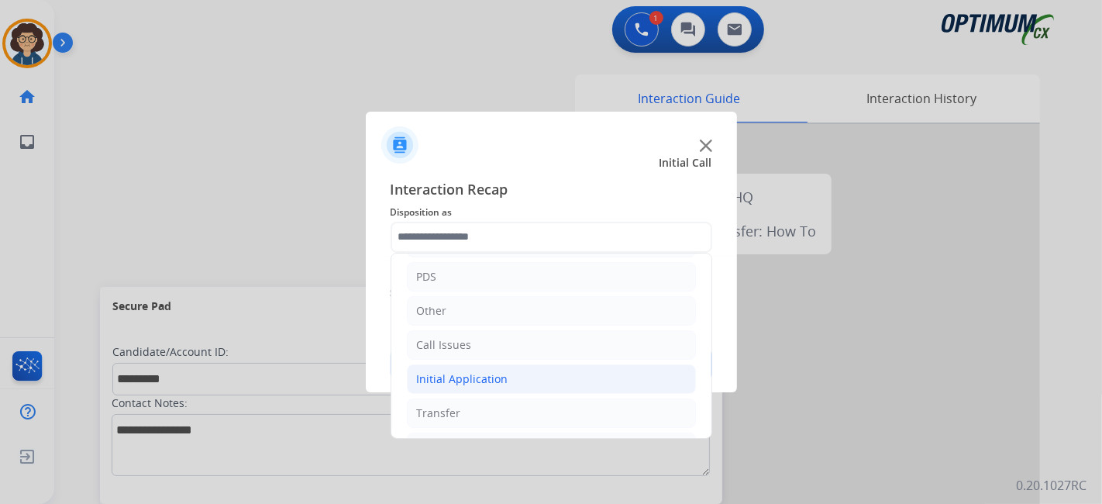
click at [567, 364] on li "Initial Application" at bounding box center [551, 378] width 289 height 29
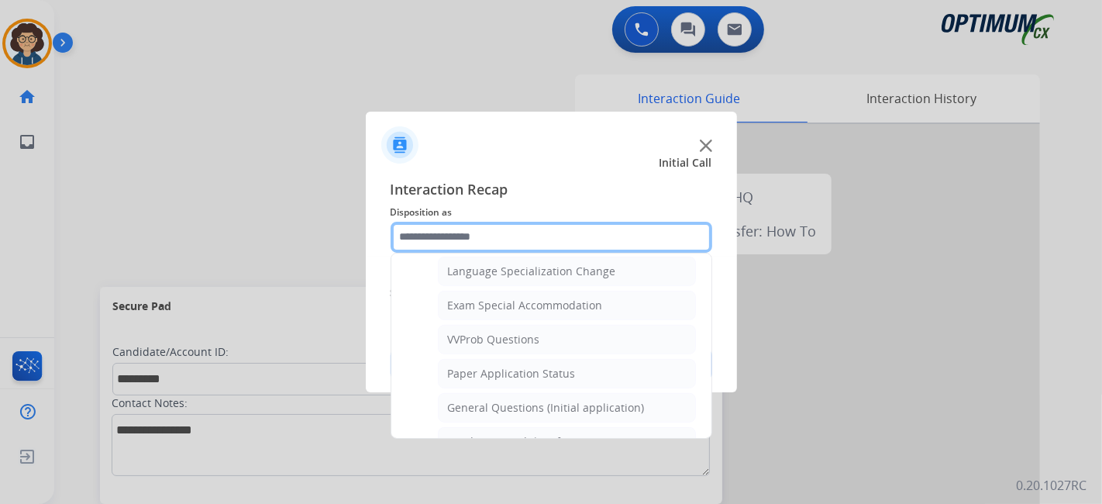
scroll to position [784, 0]
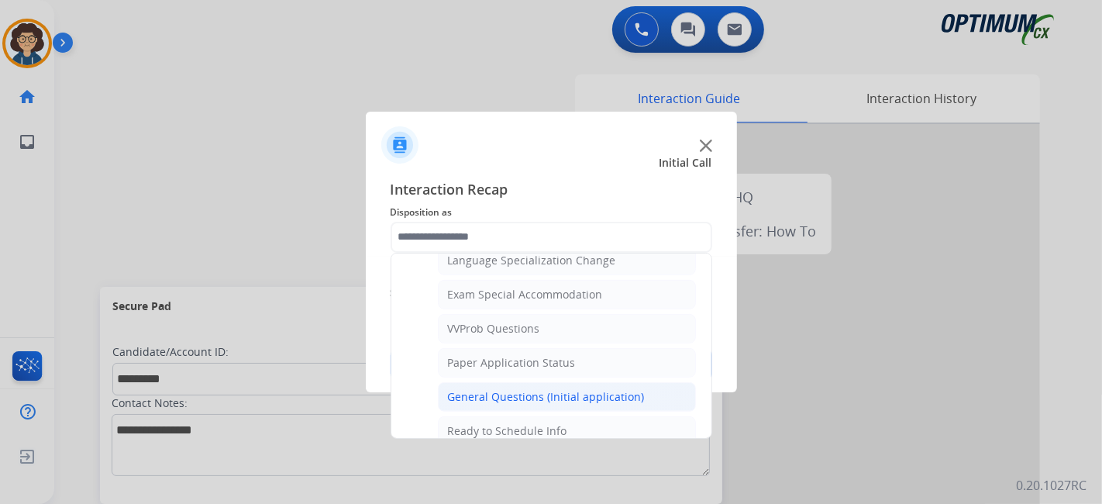
click at [624, 389] on div "General Questions (Initial application)" at bounding box center [546, 397] width 197 height 16
type input "**********"
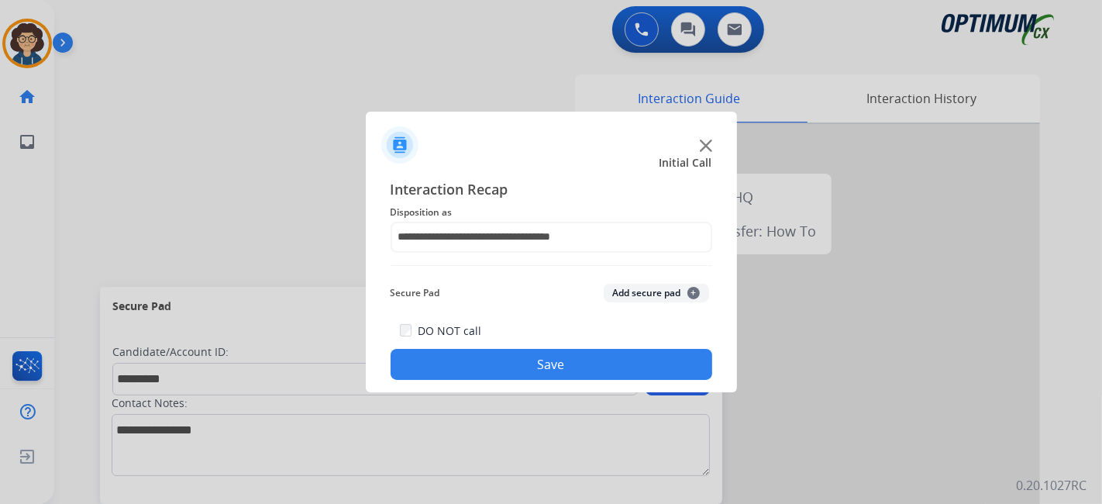
click at [660, 280] on div "Secure Pad Add secure pad +" at bounding box center [552, 292] width 322 height 31
click at [649, 289] on button "Add secure pad +" at bounding box center [656, 293] width 105 height 19
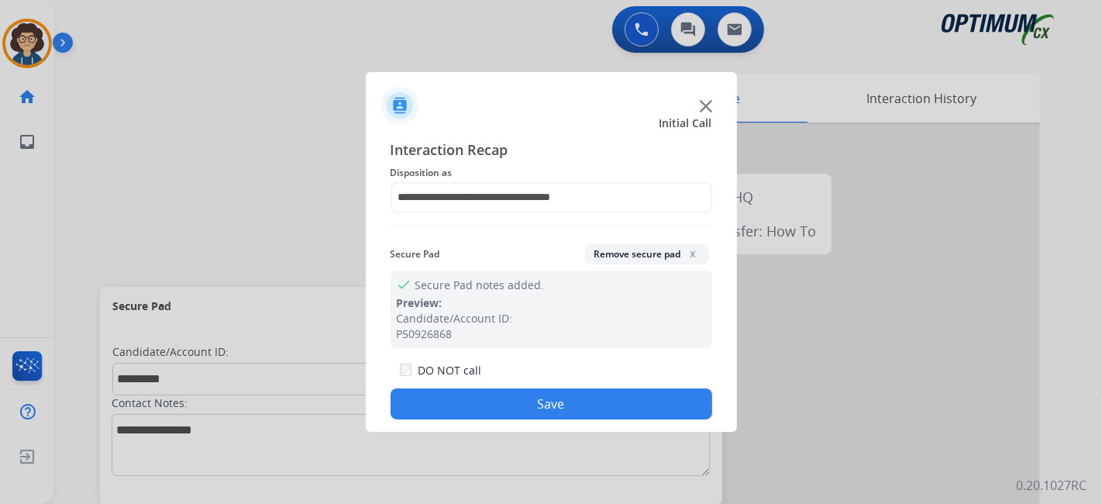
drag, startPoint x: 569, startPoint y: 388, endPoint x: 504, endPoint y: 460, distance: 96.6
click at [568, 388] on div "DO NOT call Save" at bounding box center [552, 389] width 322 height 59
click at [515, 411] on button "Save" at bounding box center [552, 403] width 322 height 31
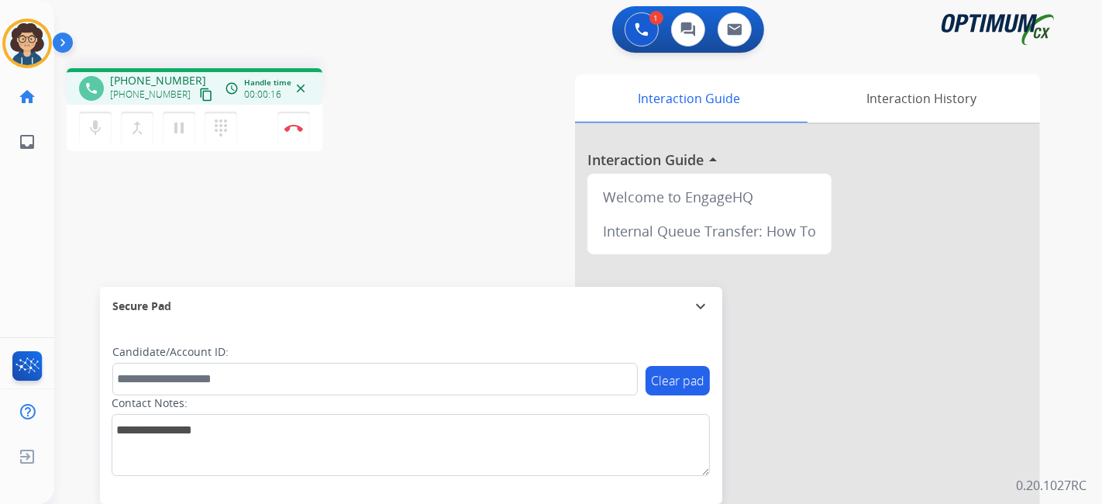
click at [199, 91] on mat-icon "content_copy" at bounding box center [206, 95] width 14 height 14
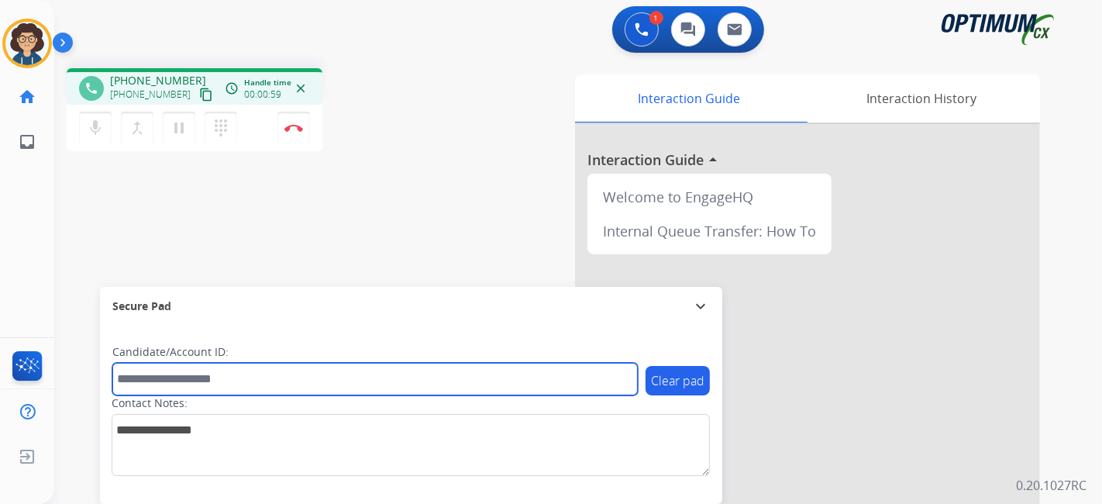
click at [303, 364] on input "text" at bounding box center [375, 379] width 526 height 33
paste input "*******"
type input "*******"
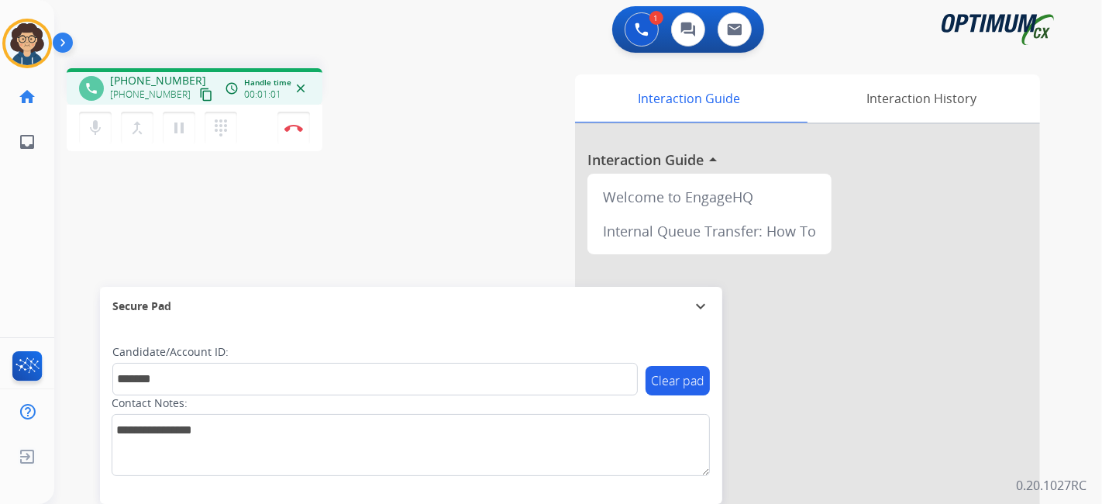
drag, startPoint x: 443, startPoint y: 253, endPoint x: 376, endPoint y: 19, distance: 243.6
click at [439, 234] on div "phone [PHONE_NUMBER] [PHONE_NUMBER] content_copy access_time Call metrics Queue…" at bounding box center [559, 379] width 1011 height 646
click at [295, 129] on img at bounding box center [293, 128] width 19 height 8
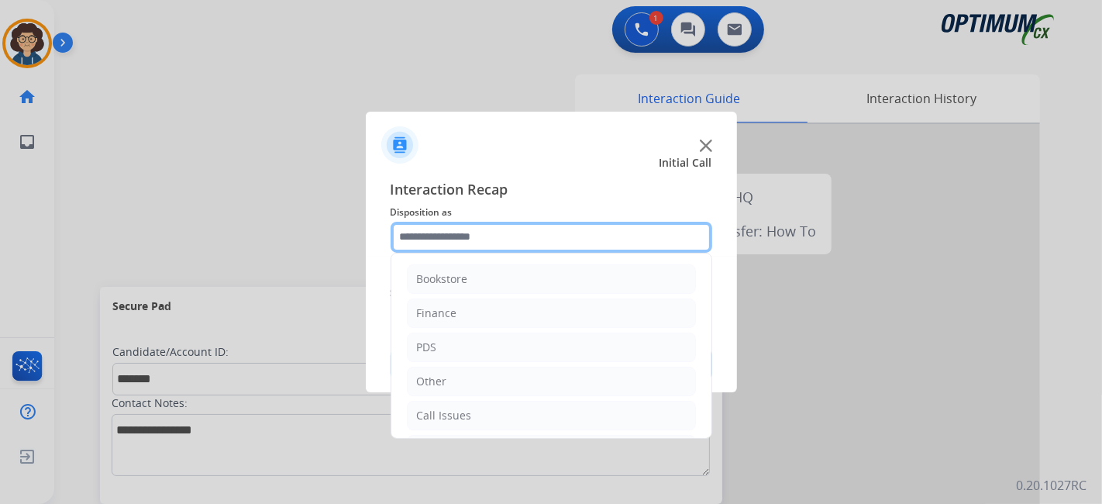
click at [584, 225] on input "text" at bounding box center [552, 237] width 322 height 31
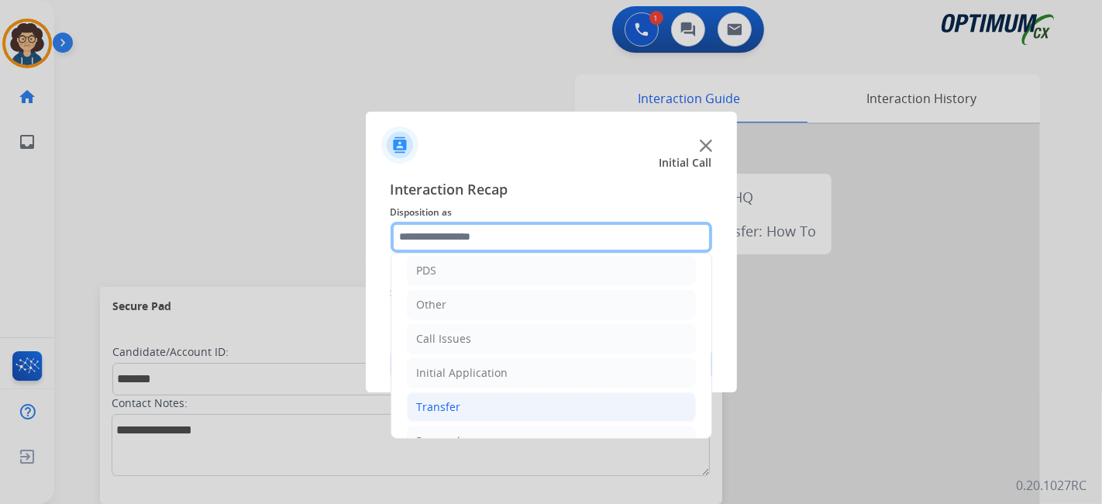
scroll to position [102, 0]
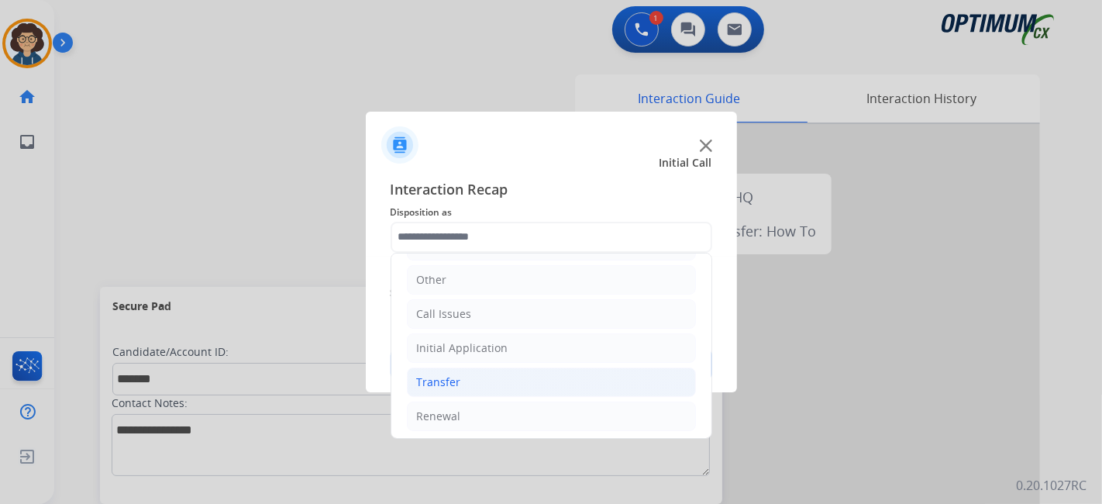
click at [515, 393] on li "Transfer" at bounding box center [551, 381] width 289 height 29
click at [517, 383] on li "Transfer" at bounding box center [551, 381] width 289 height 29
drag, startPoint x: 507, startPoint y: 410, endPoint x: 617, endPoint y: 385, distance: 112.8
click at [507, 409] on li "Renewal" at bounding box center [551, 416] width 289 height 29
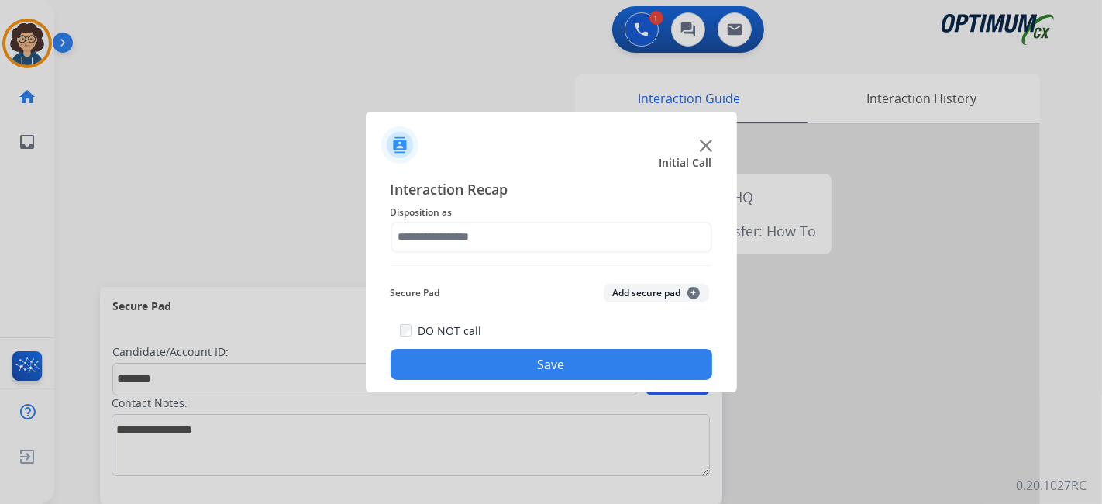
drag, startPoint x: 704, startPoint y: 301, endPoint x: 704, endPoint y: 328, distance: 27.1
click at [704, 328] on div "Interaction Recap Disposition as Secure Pad Add secure pad + DO NOT call Save" at bounding box center [552, 279] width 322 height 202
click at [663, 295] on button "Add secure pad +" at bounding box center [656, 293] width 105 height 19
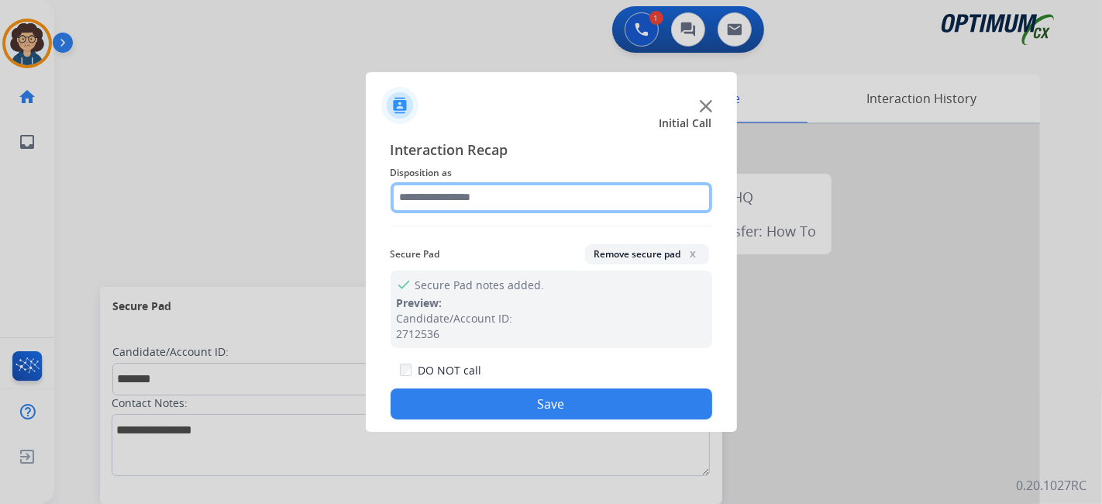
click at [666, 197] on input "text" at bounding box center [552, 197] width 322 height 31
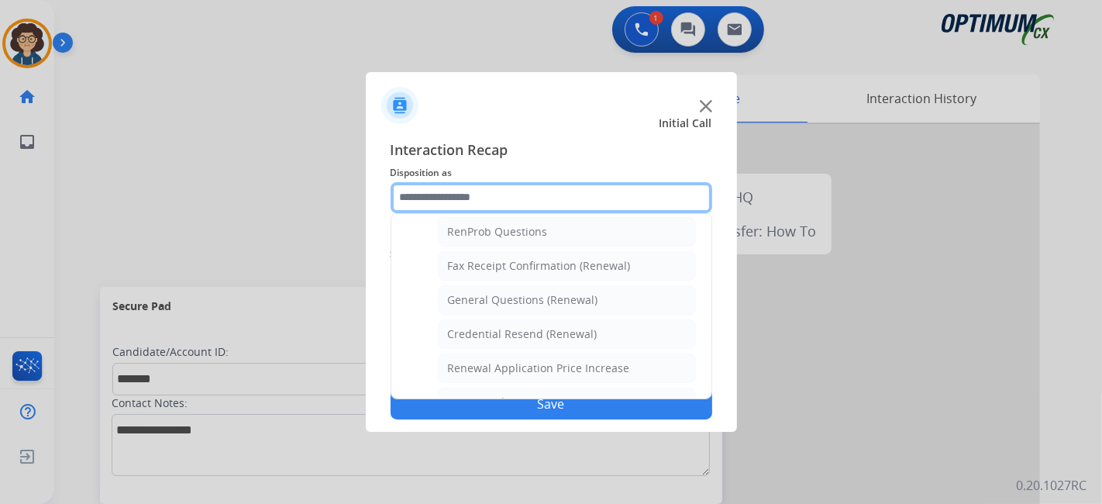
scroll to position [420, 0]
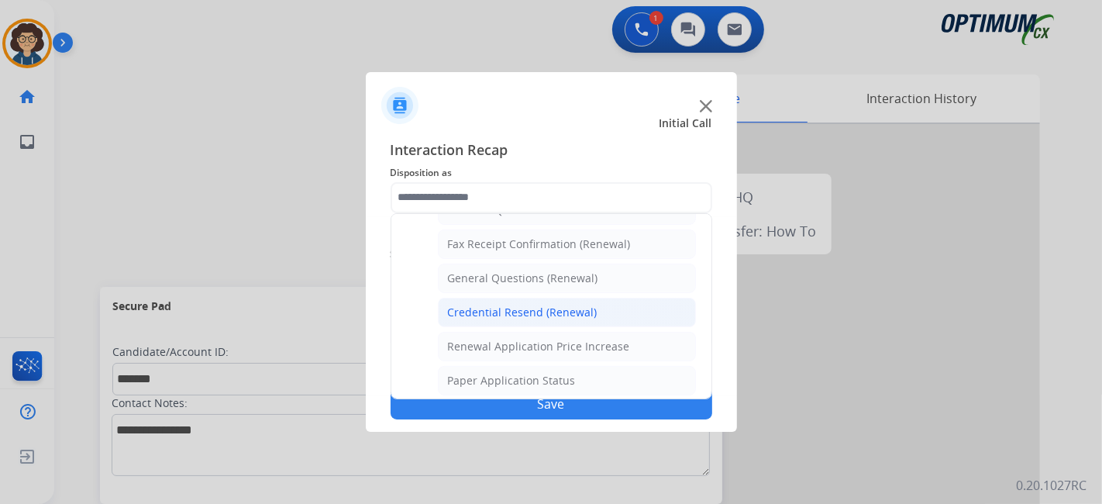
click at [604, 310] on li "Credential Resend (Renewal)" at bounding box center [567, 312] width 258 height 29
type input "**********"
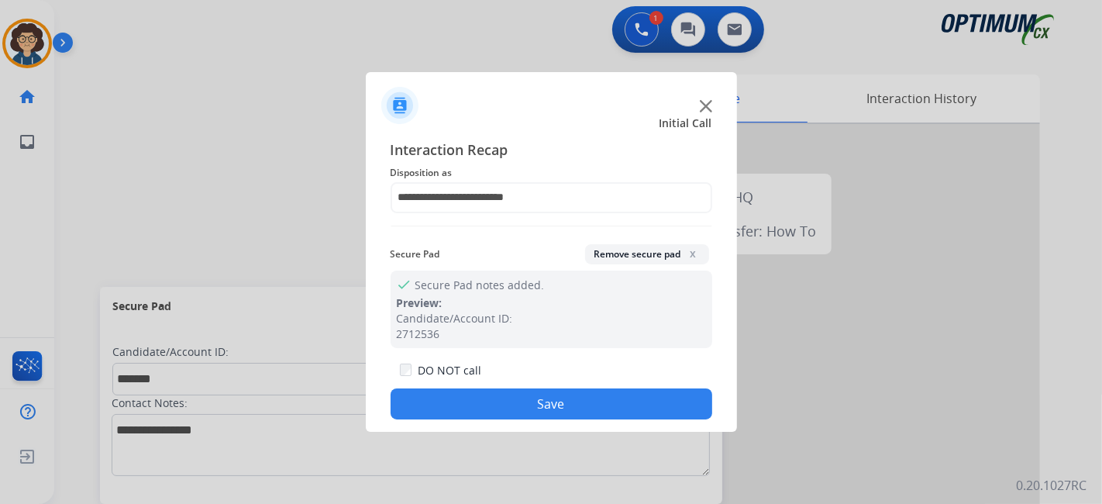
click at [554, 397] on button "Save" at bounding box center [552, 403] width 322 height 31
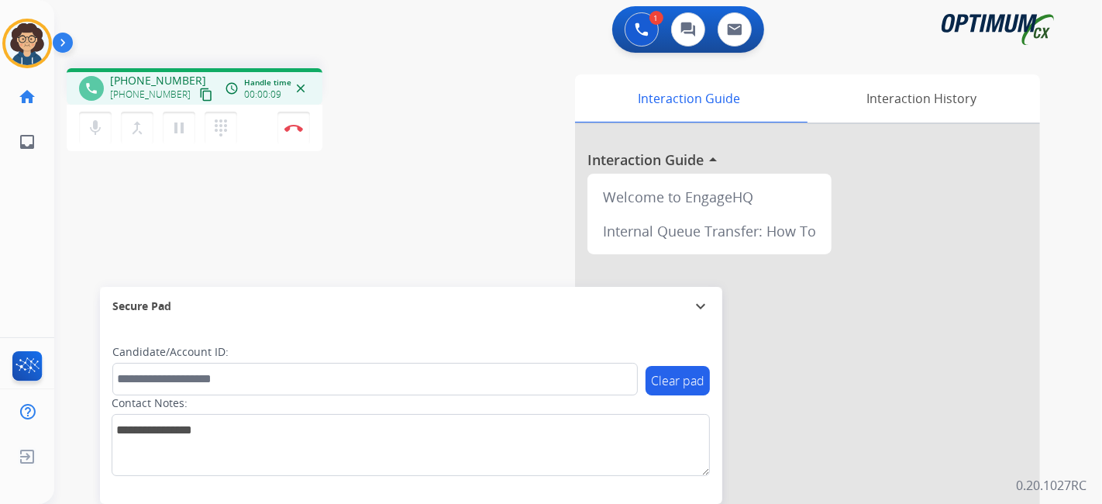
click at [199, 100] on mat-icon "content_copy" at bounding box center [206, 95] width 14 height 14
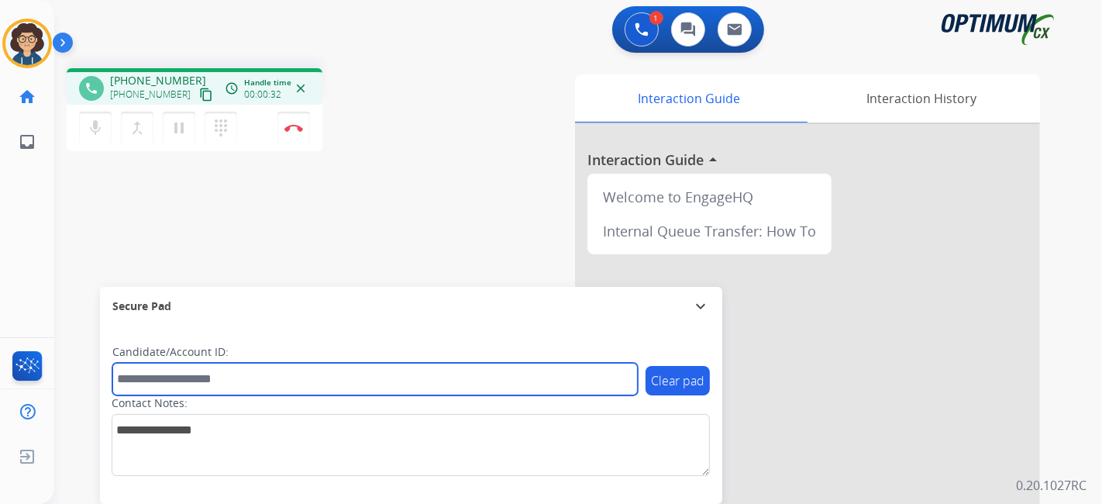
click at [257, 377] on input "text" at bounding box center [375, 379] width 526 height 33
paste input "*******"
type input "*******"
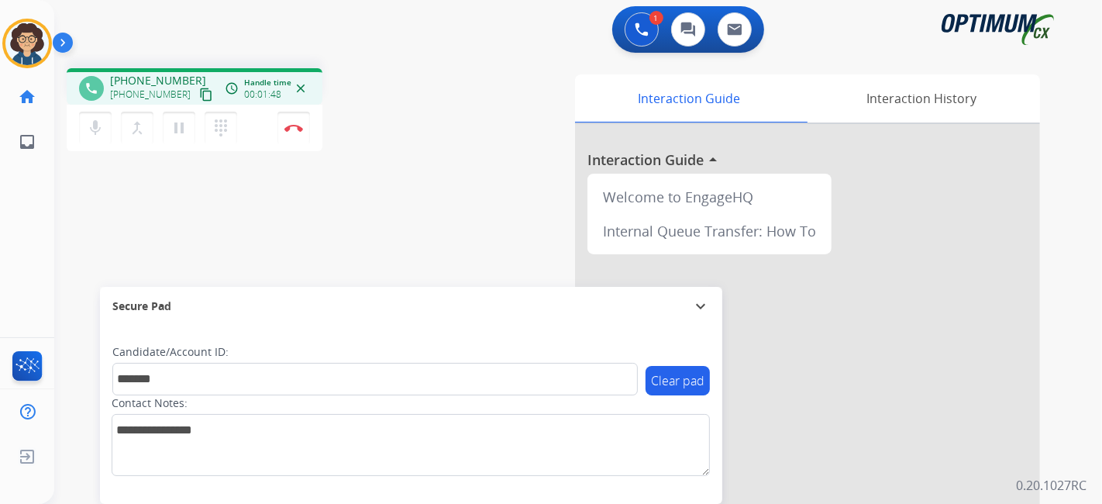
click at [420, 213] on div "phone [PHONE_NUMBER] [PHONE_NUMBER] content_copy access_time Call metrics Queue…" at bounding box center [559, 379] width 1011 height 646
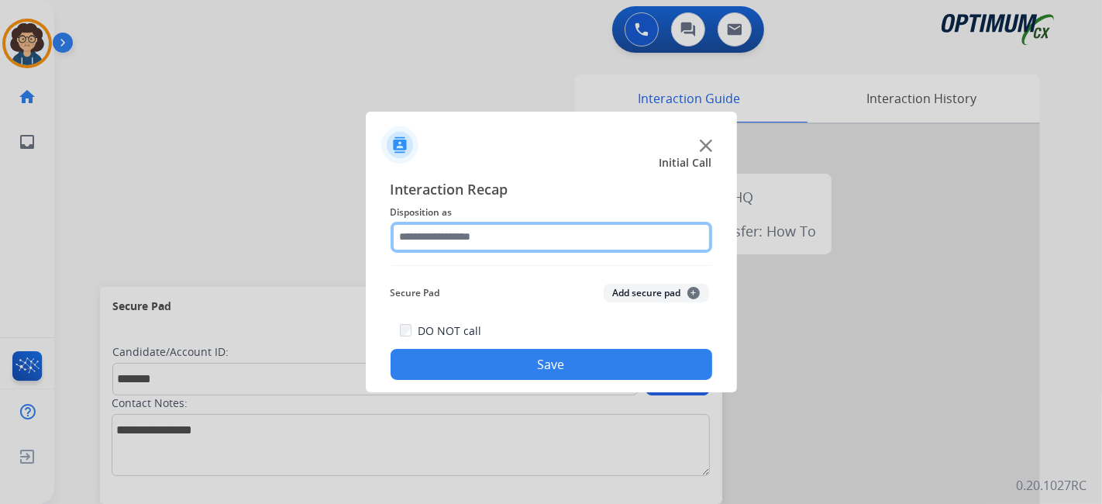
click at [526, 237] on input "text" at bounding box center [552, 237] width 322 height 31
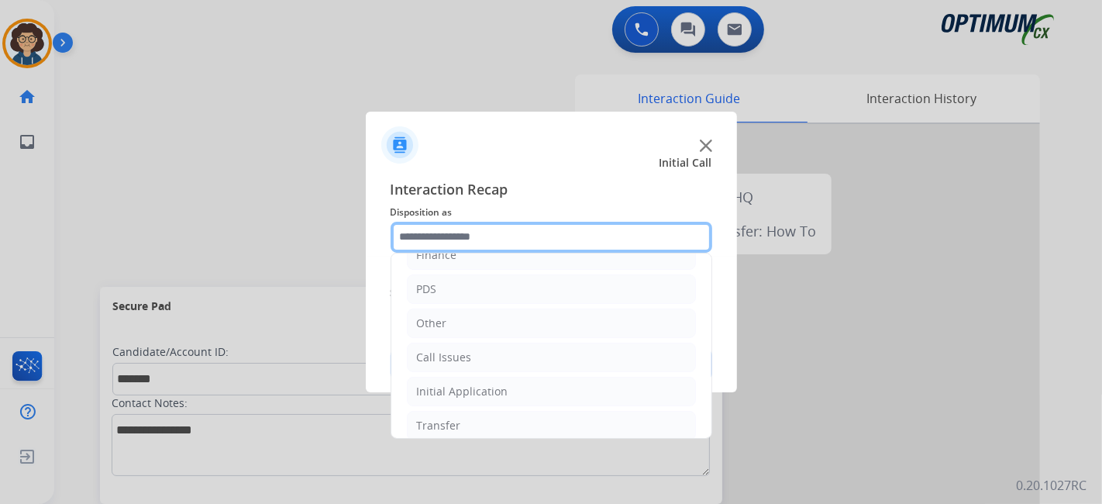
scroll to position [102, 0]
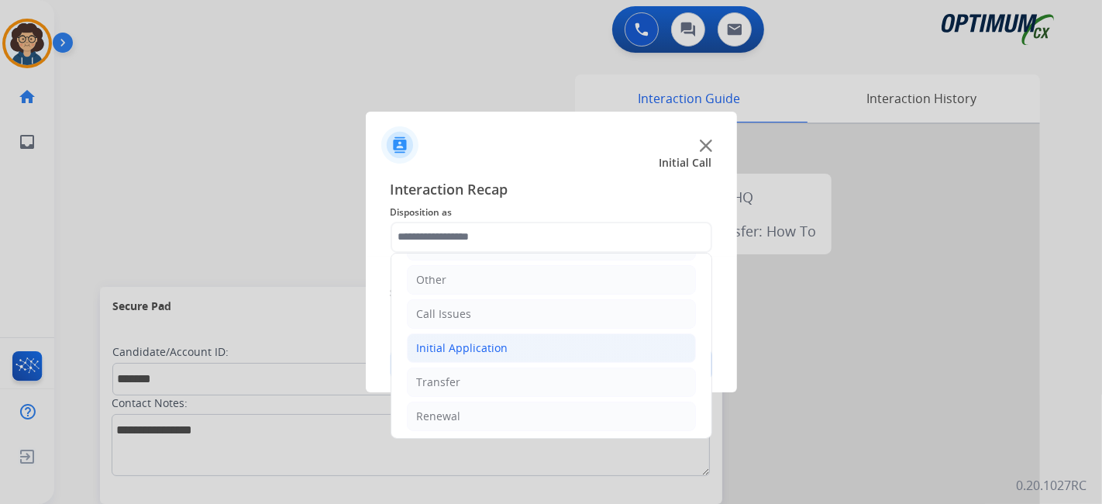
click at [542, 350] on li "Initial Application" at bounding box center [551, 347] width 289 height 29
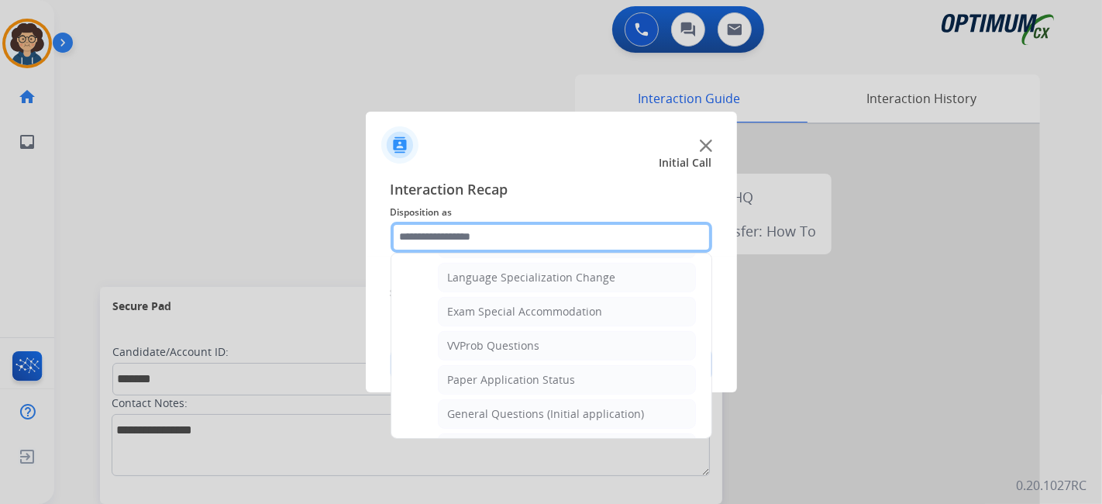
scroll to position [777, 0]
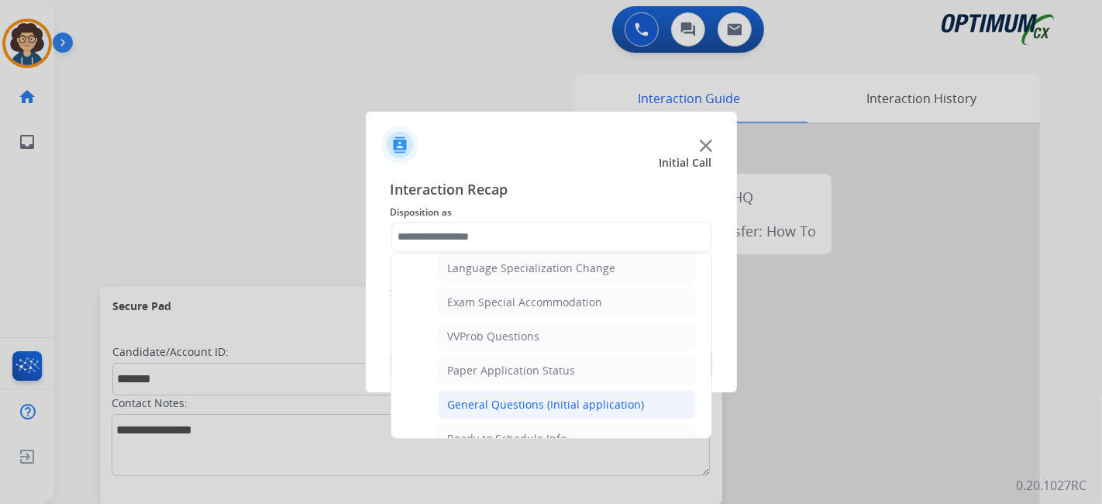
click at [590, 401] on li "General Questions (Initial application)" at bounding box center [567, 404] width 258 height 29
type input "**********"
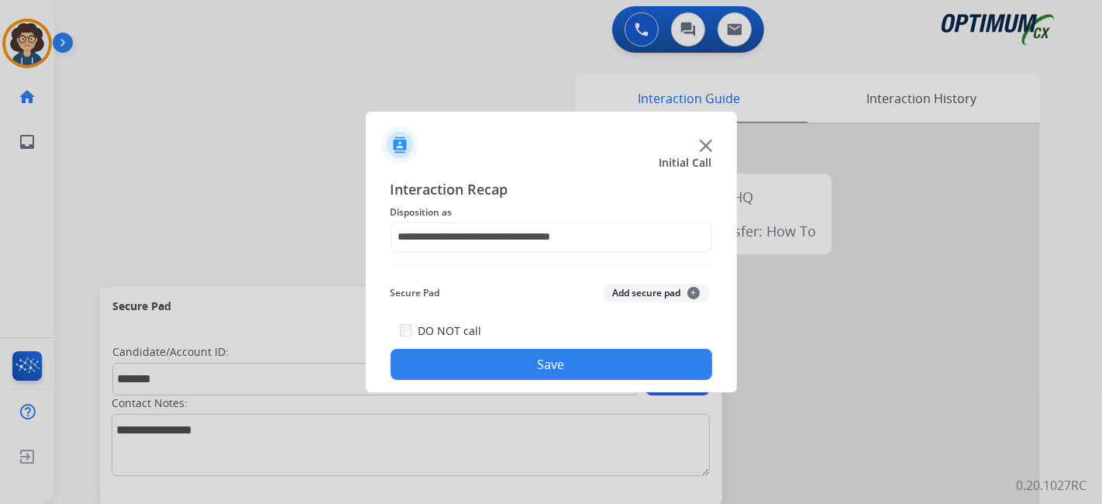
click at [637, 298] on button "Add secure pad +" at bounding box center [656, 293] width 105 height 19
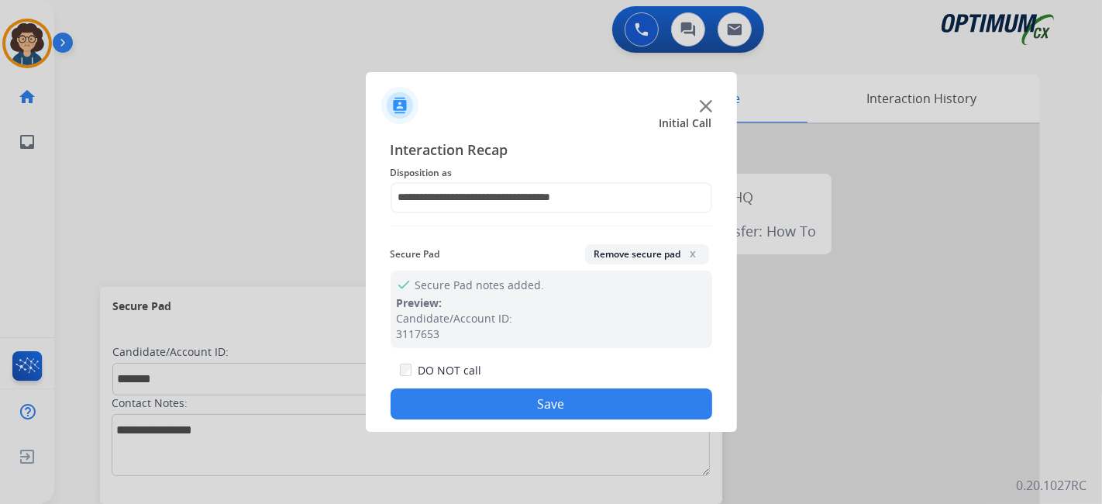
drag, startPoint x: 563, startPoint y: 406, endPoint x: 453, endPoint y: 97, distance: 328.0
click at [560, 403] on button "Save" at bounding box center [552, 403] width 322 height 31
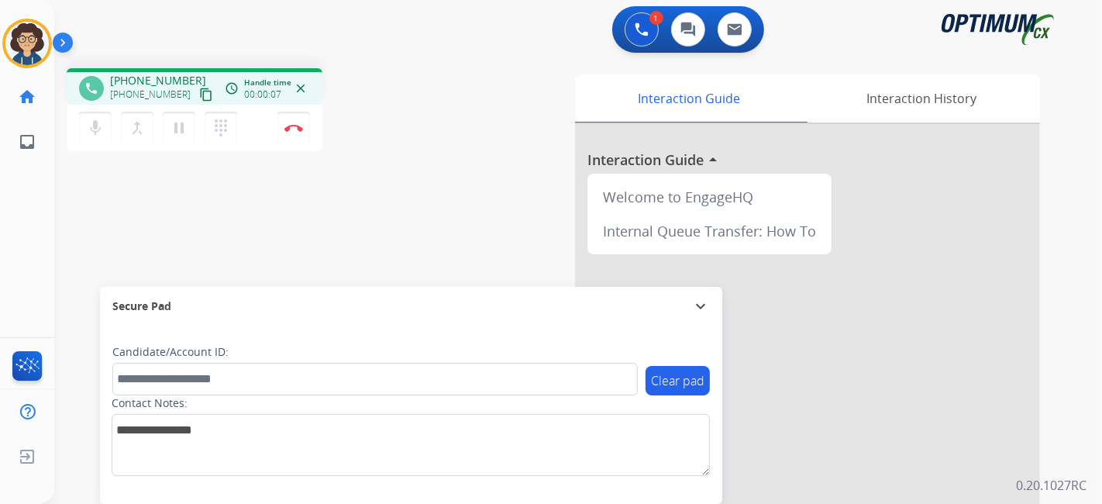
click at [199, 91] on mat-icon "content_copy" at bounding box center [206, 95] width 14 height 14
drag, startPoint x: 195, startPoint y: 93, endPoint x: 234, endPoint y: 9, distance: 92.6
click at [199, 89] on mat-icon "content_copy" at bounding box center [206, 95] width 14 height 14
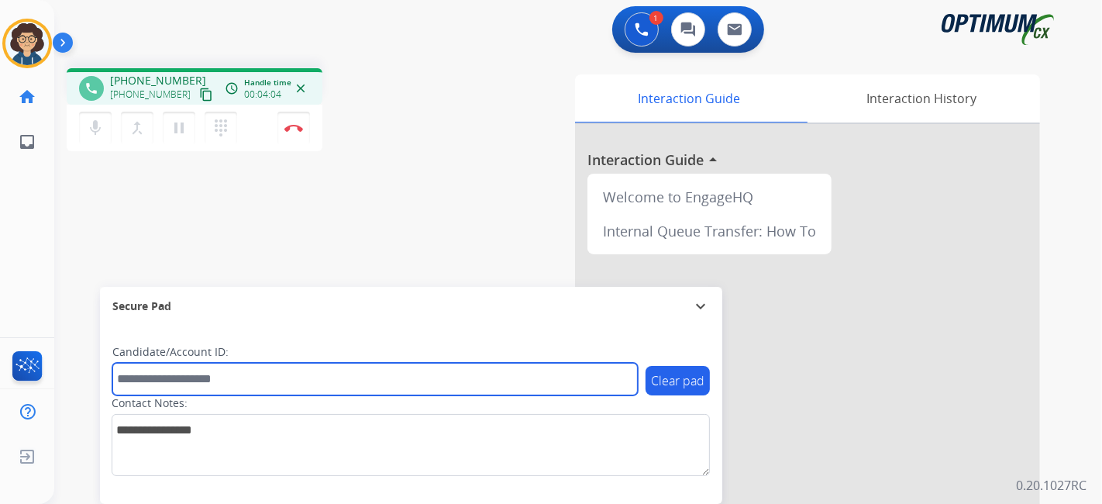
click at [214, 387] on input "text" at bounding box center [375, 379] width 526 height 33
paste input "*******"
type input "*******"
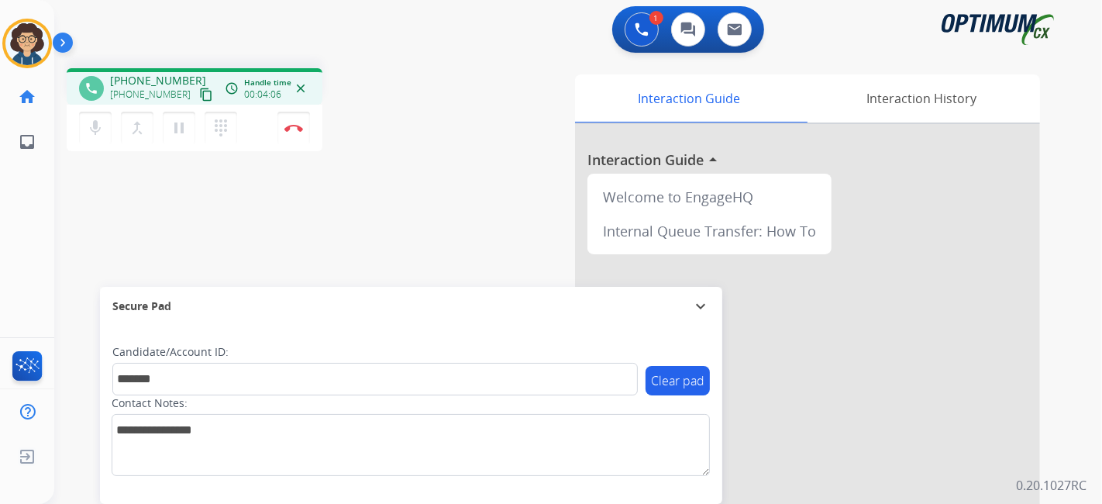
click at [337, 244] on div "phone [PHONE_NUMBER] [PHONE_NUMBER] content_copy access_time Call metrics Queue…" at bounding box center [559, 379] width 1011 height 646
click at [292, 124] on img at bounding box center [293, 128] width 19 height 8
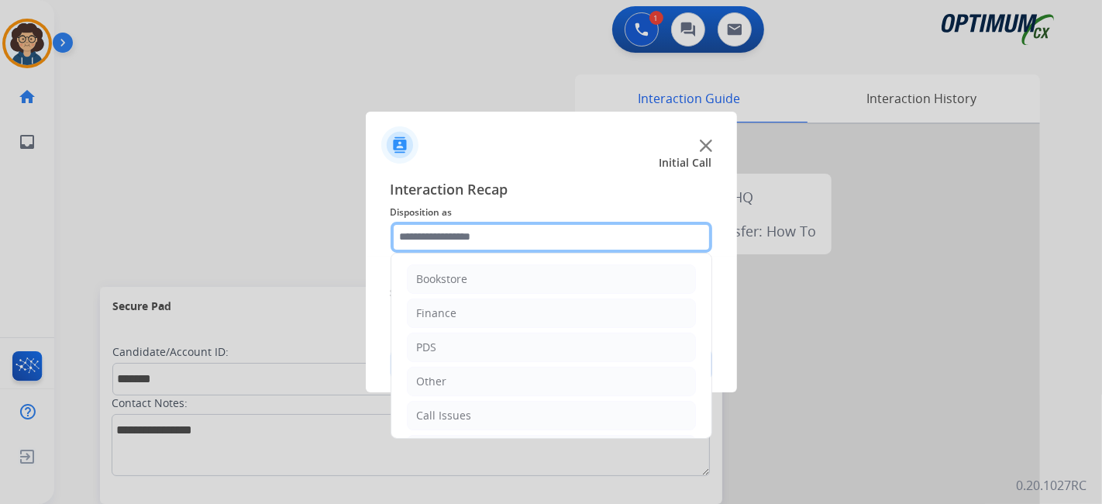
click at [615, 248] on input "text" at bounding box center [552, 237] width 322 height 31
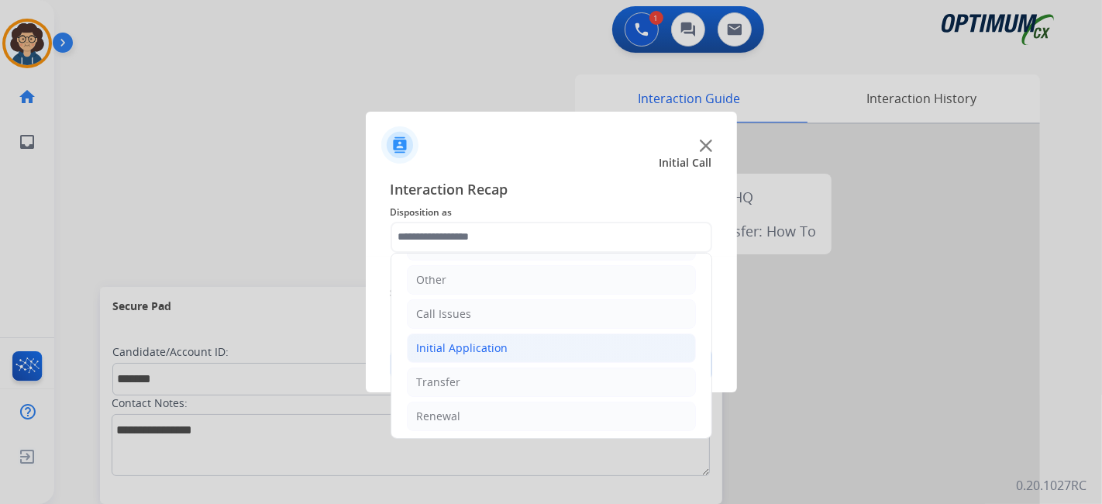
click at [574, 350] on li "Initial Application" at bounding box center [551, 347] width 289 height 29
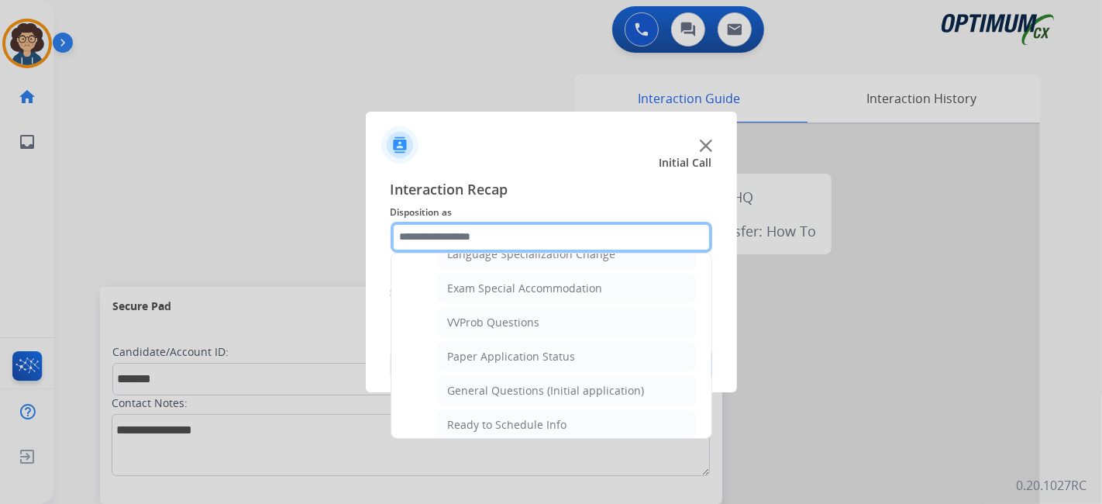
scroll to position [815, 0]
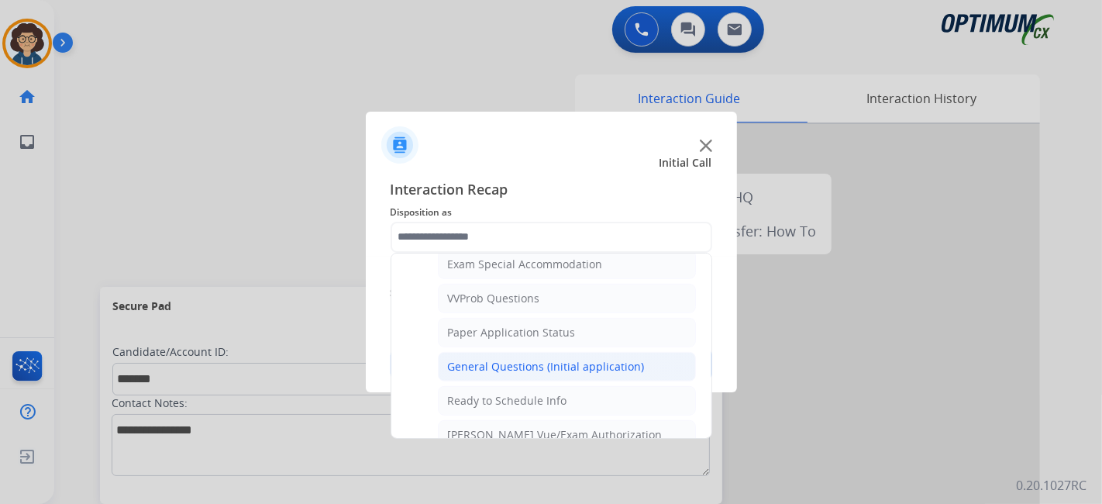
click at [564, 362] on div "General Questions (Initial application)" at bounding box center [546, 367] width 197 height 16
type input "**********"
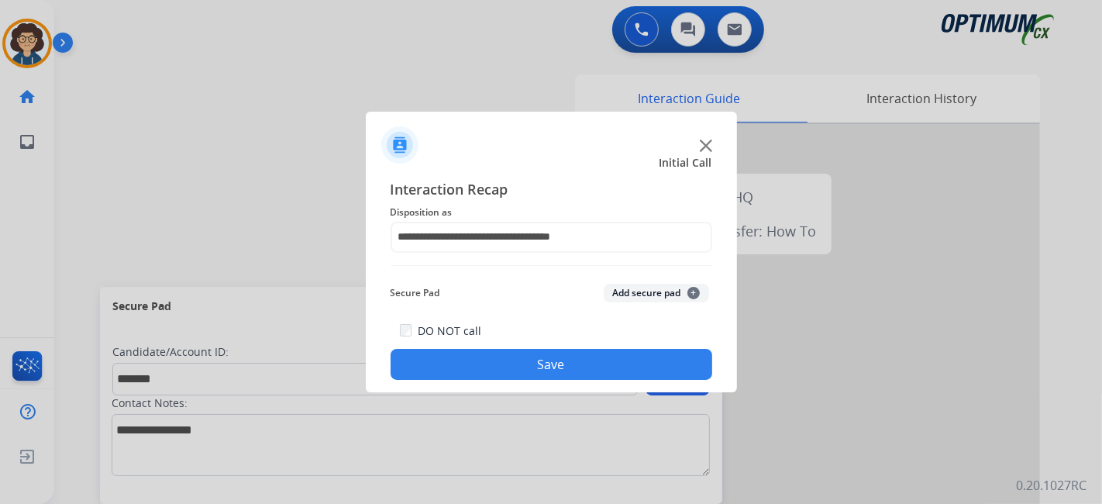
click at [636, 288] on button "Add secure pad +" at bounding box center [656, 293] width 105 height 19
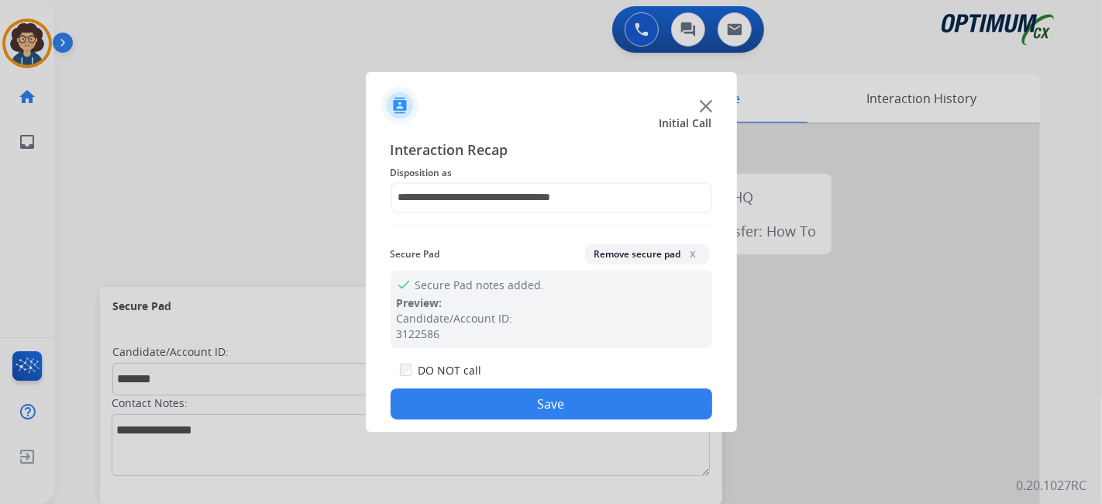
drag, startPoint x: 564, startPoint y: 399, endPoint x: 152, endPoint y: 122, distance: 496.4
click at [560, 400] on button "Save" at bounding box center [552, 403] width 322 height 31
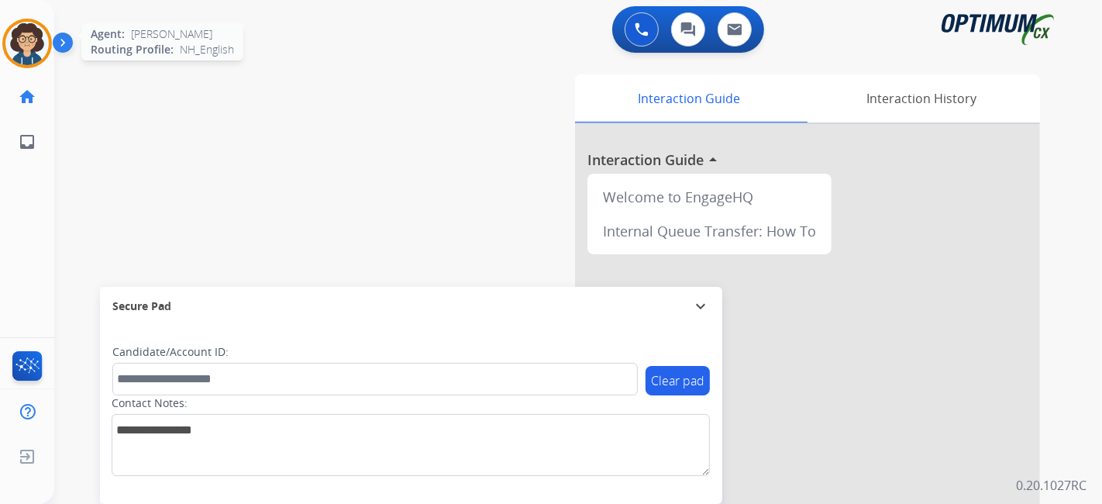
click at [26, 44] on img at bounding box center [26, 43] width 43 height 43
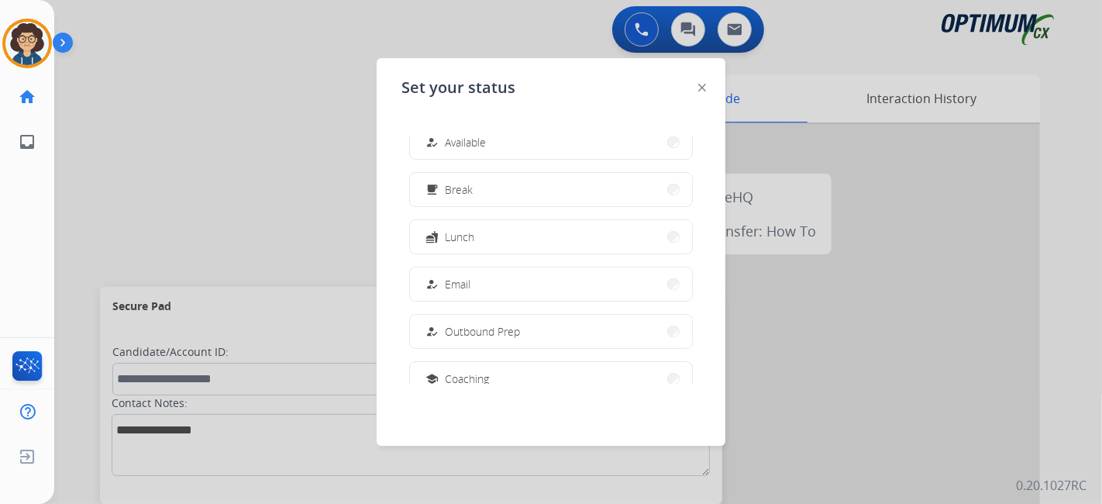
scroll to position [13, 0]
click at [596, 218] on div "how_to_reg Available free_breakfast Break fastfood Lunch how_to_reg Email how_t…" at bounding box center [551, 260] width 299 height 248
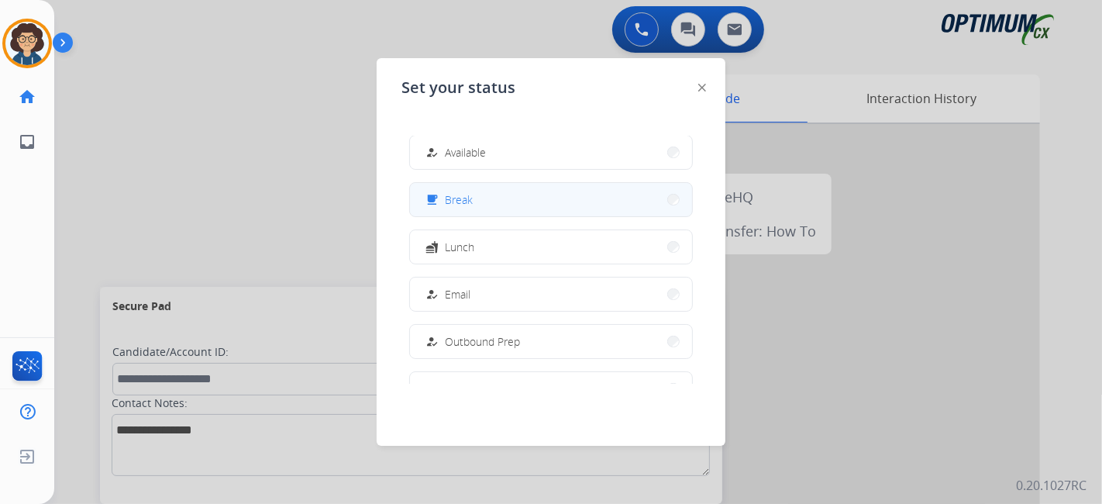
click at [595, 212] on button "free_breakfast Break" at bounding box center [551, 199] width 282 height 33
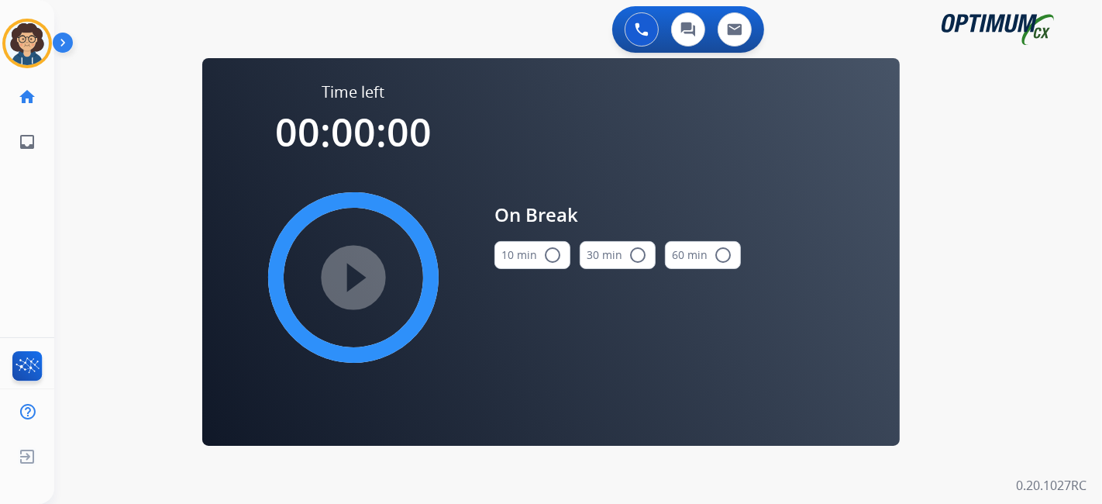
click at [527, 260] on button "10 min radio_button_unchecked" at bounding box center [533, 255] width 76 height 28
click at [344, 279] on mat-icon "play_circle_filled" at bounding box center [353, 277] width 19 height 19
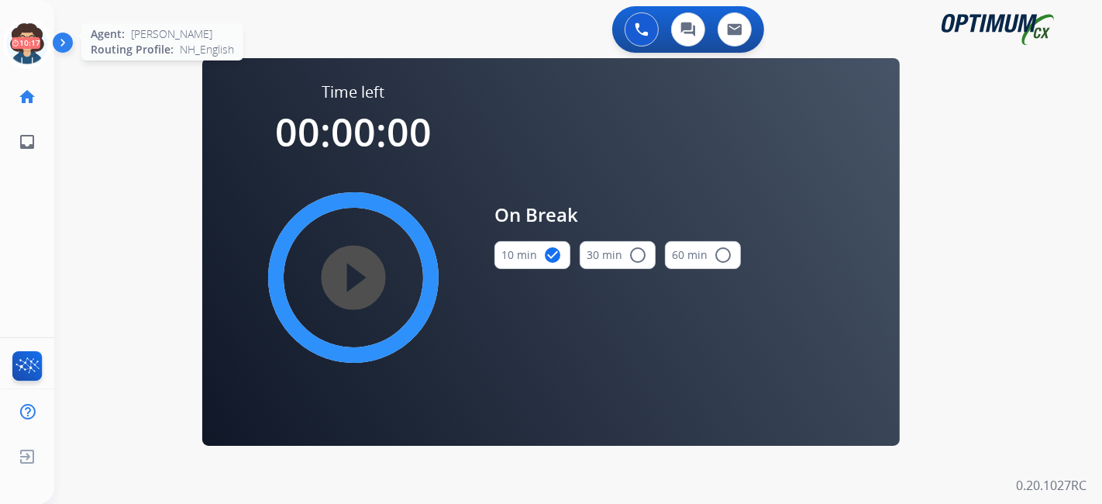
click at [25, 33] on icon at bounding box center [27, 44] width 50 height 50
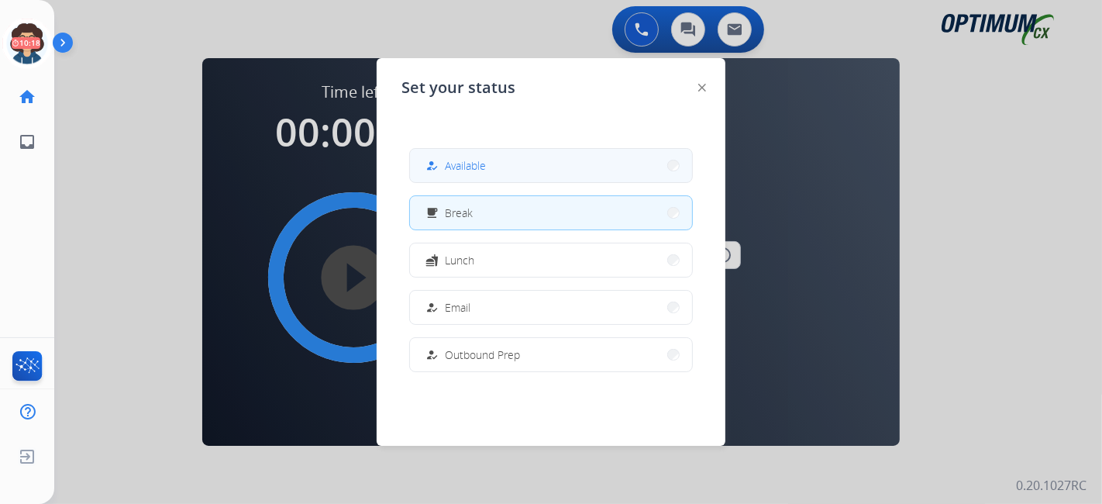
click at [509, 160] on button "how_to_reg Available" at bounding box center [551, 165] width 282 height 33
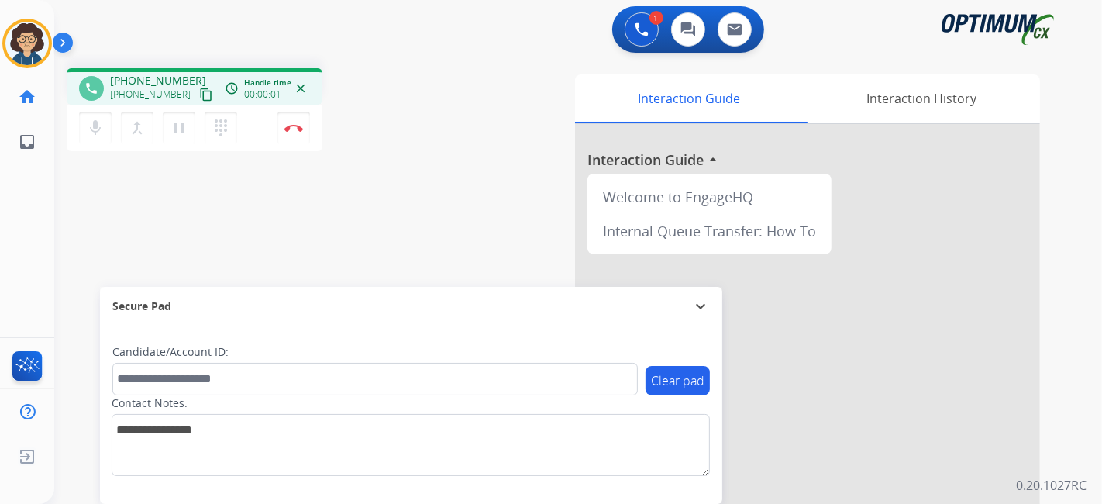
click at [199, 95] on mat-icon "content_copy" at bounding box center [206, 95] width 14 height 14
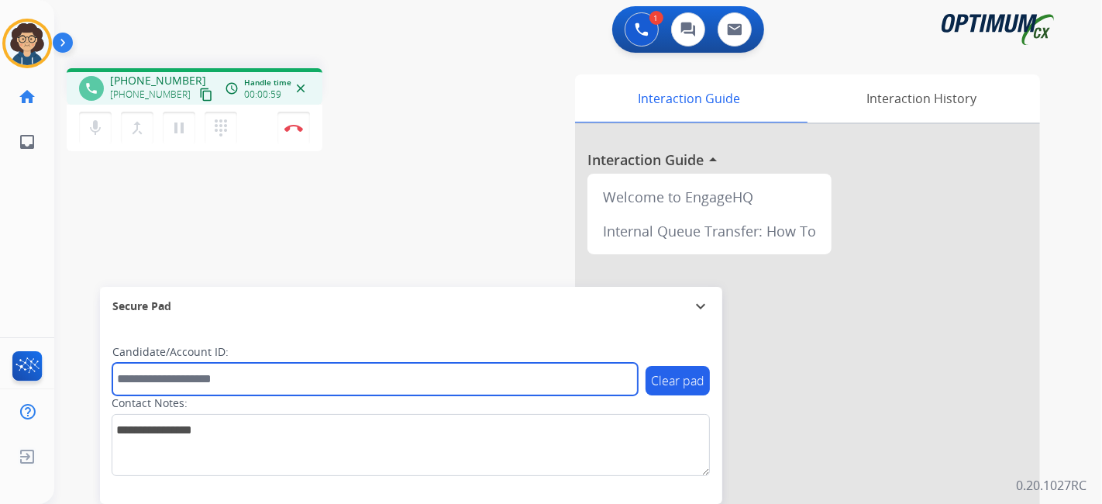
click at [223, 385] on input "text" at bounding box center [375, 379] width 526 height 33
paste input "*******"
type input "*******"
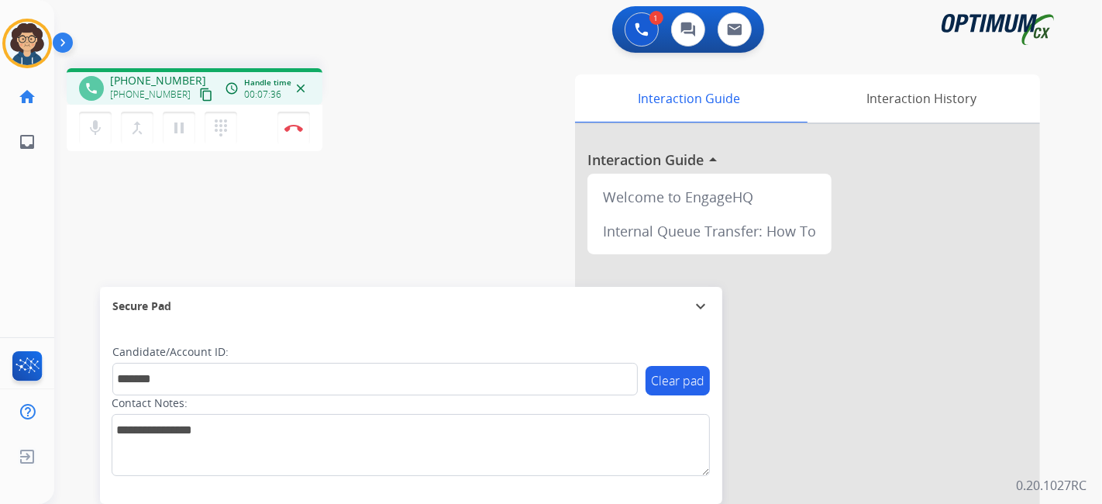
click at [440, 141] on div "phone [PHONE_NUMBER] [PHONE_NUMBER] content_copy access_time Call metrics Queue…" at bounding box center [262, 112] width 390 height 88
click at [443, 134] on div "phone [PHONE_NUMBER] [PHONE_NUMBER] content_copy access_time Call metrics Queue…" at bounding box center [262, 112] width 390 height 88
click at [290, 125] on img at bounding box center [293, 128] width 19 height 8
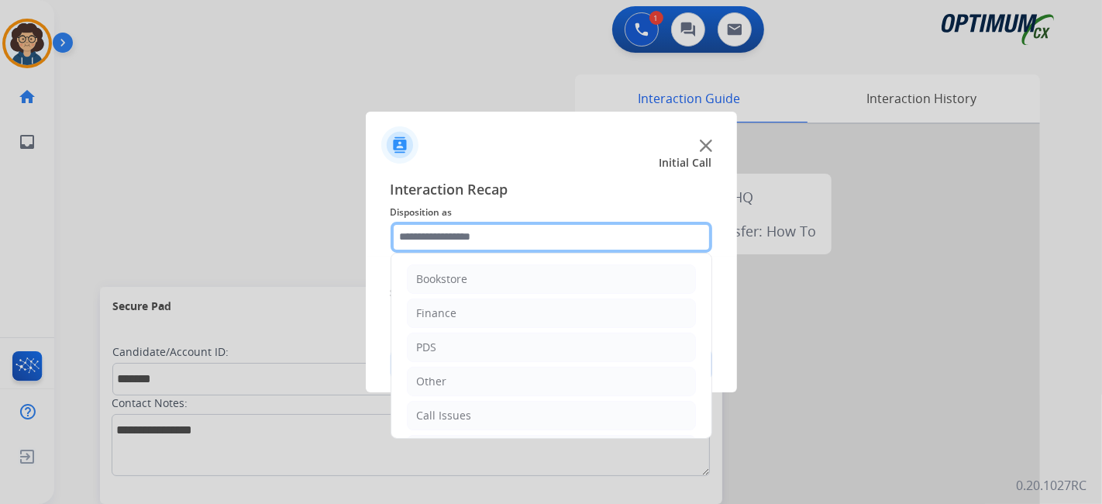
click at [529, 250] on input "text" at bounding box center [552, 237] width 322 height 31
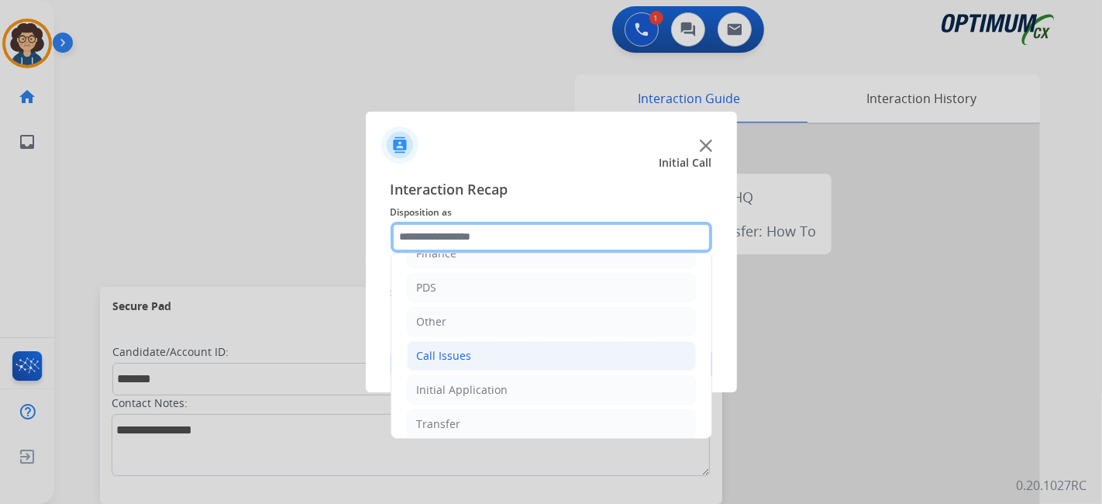
scroll to position [102, 0]
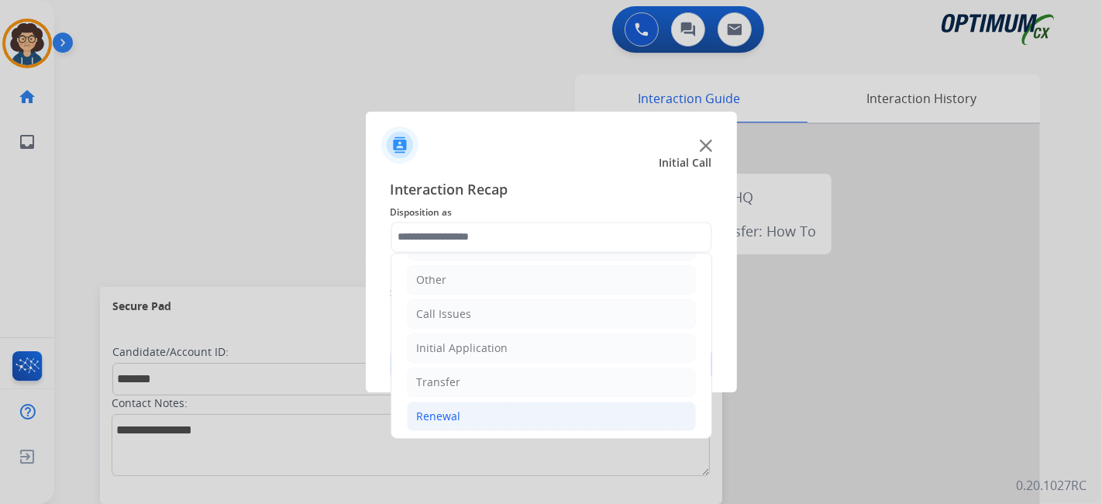
click at [481, 421] on li "Renewal" at bounding box center [551, 416] width 289 height 29
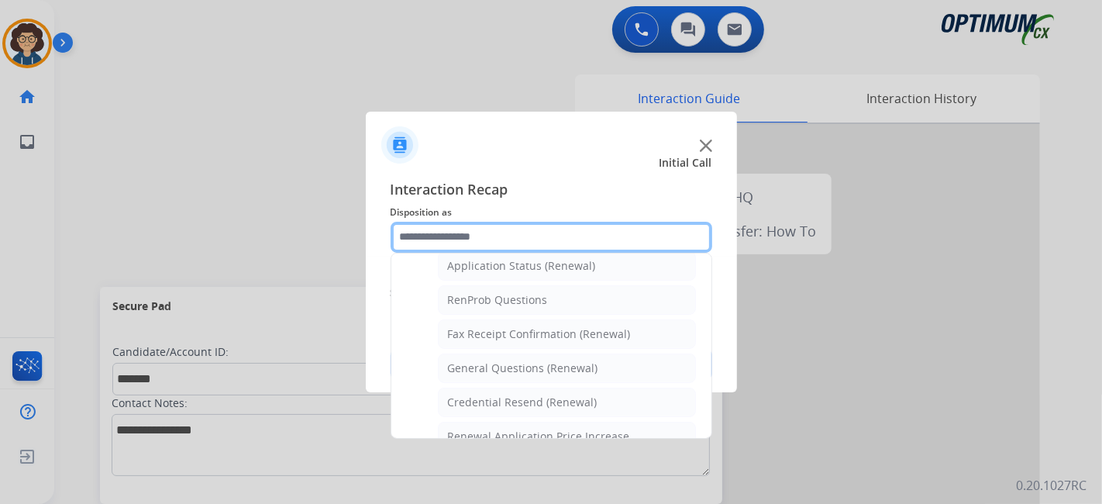
scroll to position [377, 0]
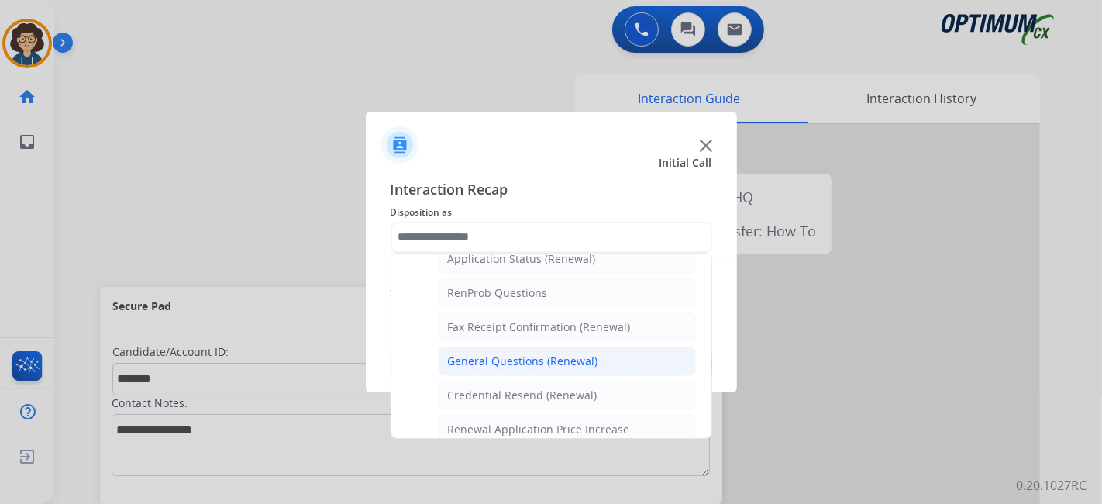
click at [618, 364] on li "General Questions (Renewal)" at bounding box center [567, 360] width 258 height 29
type input "**********"
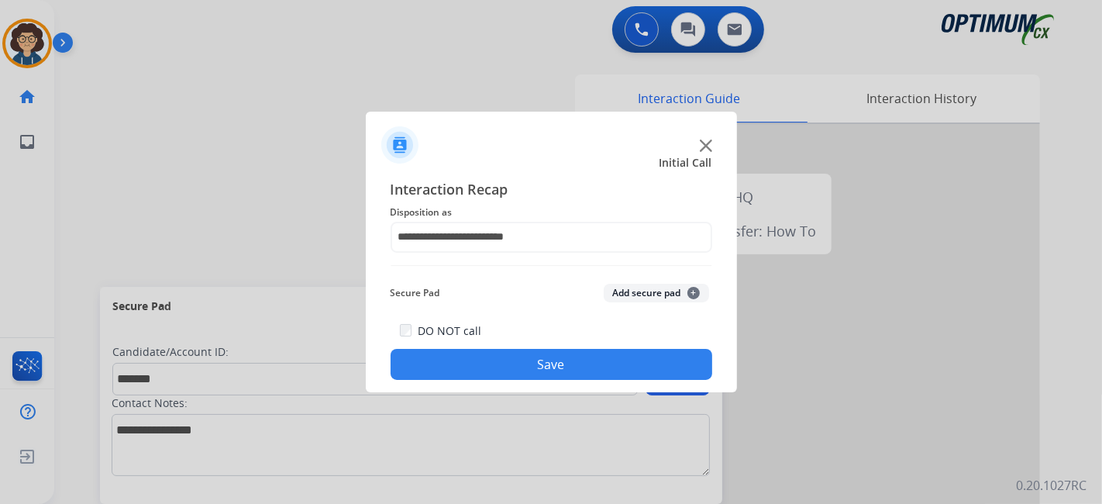
click at [641, 295] on button "Add secure pad +" at bounding box center [656, 293] width 105 height 19
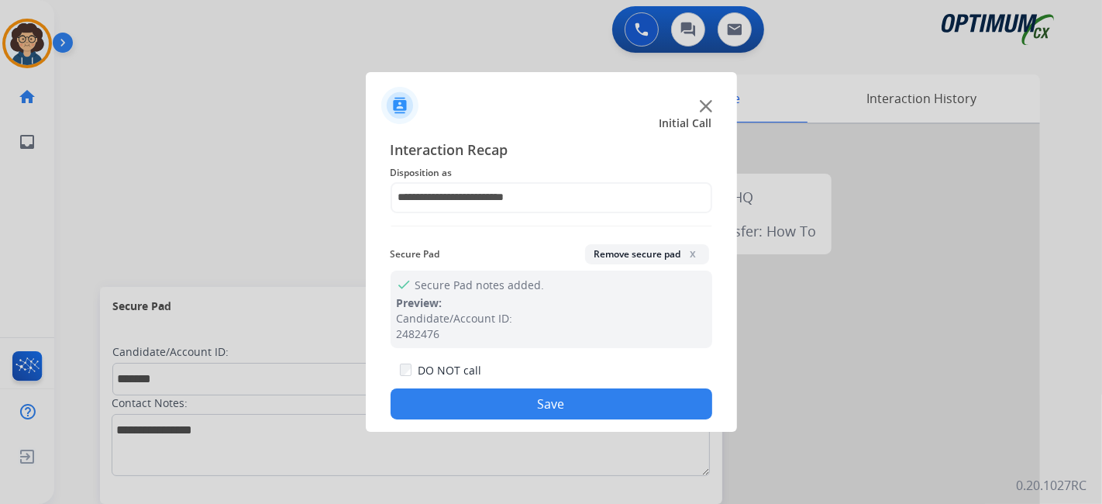
click at [560, 393] on button "Save" at bounding box center [552, 403] width 322 height 31
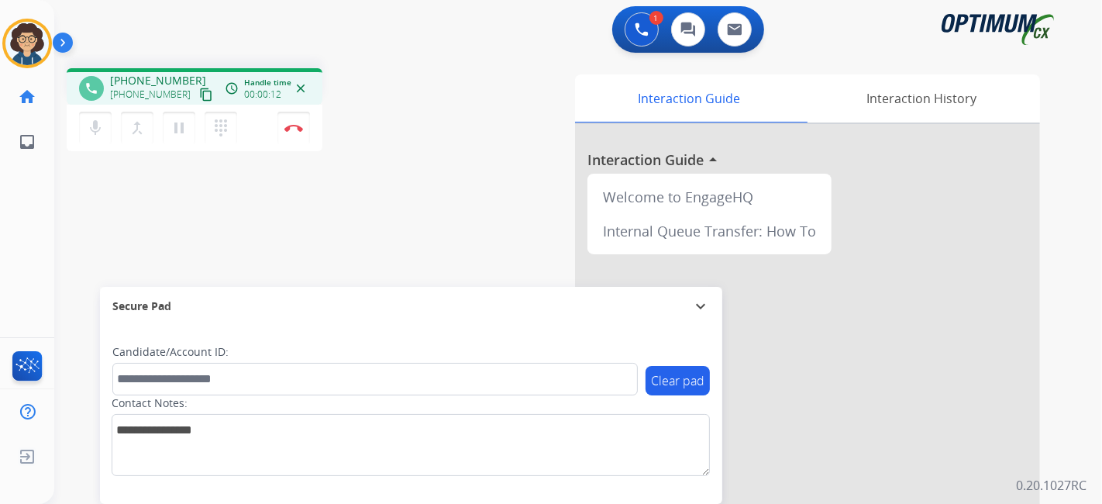
drag, startPoint x: 188, startPoint y: 98, endPoint x: 209, endPoint y: 63, distance: 41.3
click at [199, 95] on mat-icon "content_copy" at bounding box center [206, 95] width 14 height 14
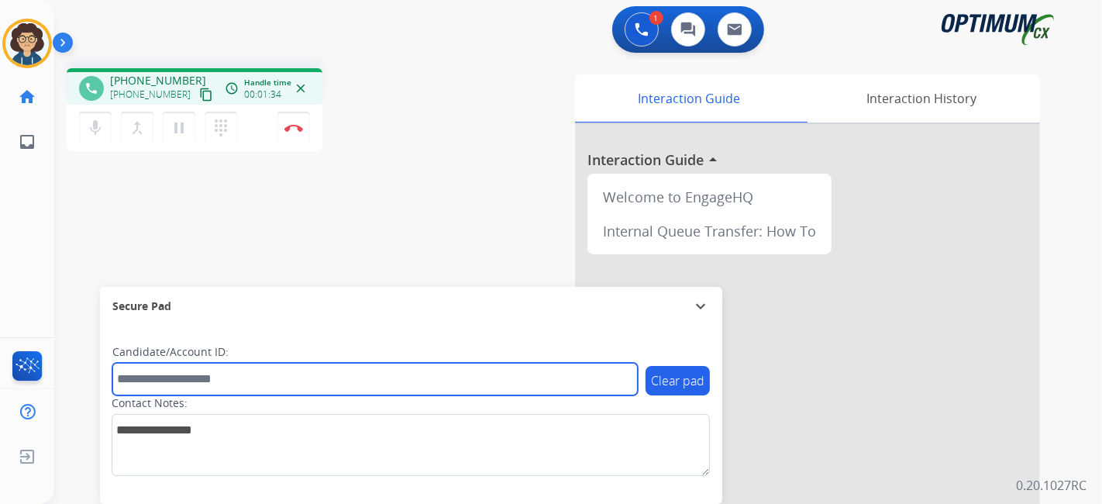
click at [249, 377] on input "text" at bounding box center [375, 379] width 526 height 33
paste input "*******"
type input "*******"
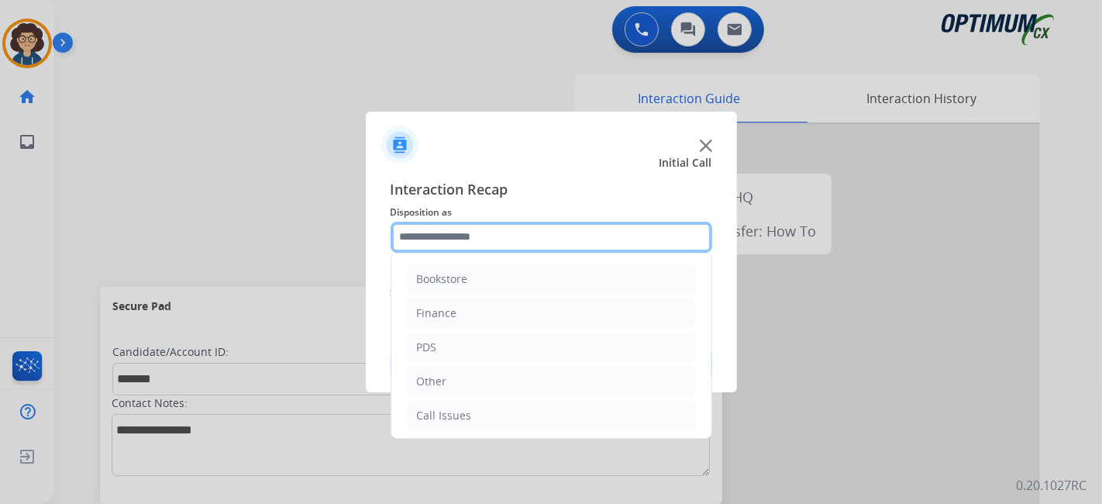
click at [522, 240] on input "text" at bounding box center [552, 237] width 322 height 31
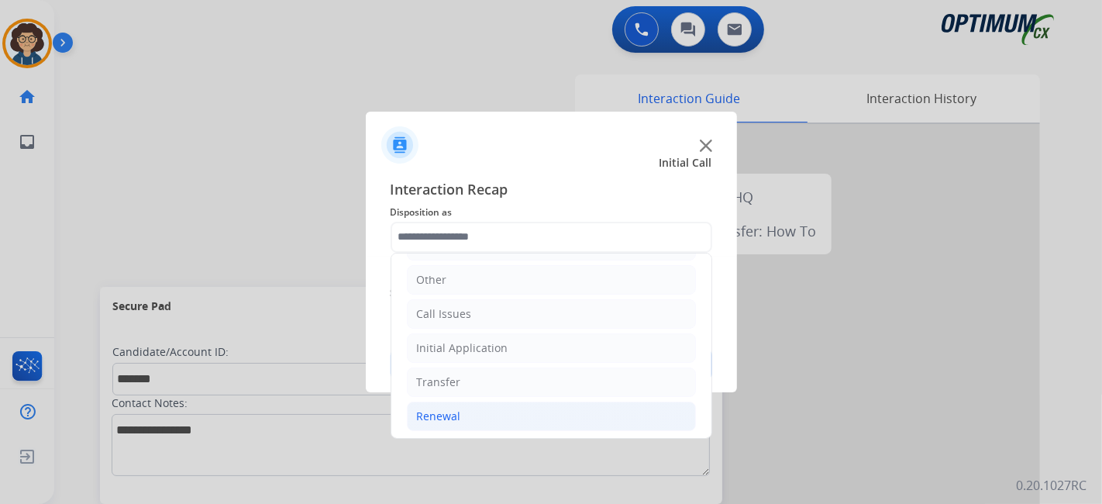
click at [520, 412] on li "Renewal" at bounding box center [551, 416] width 289 height 29
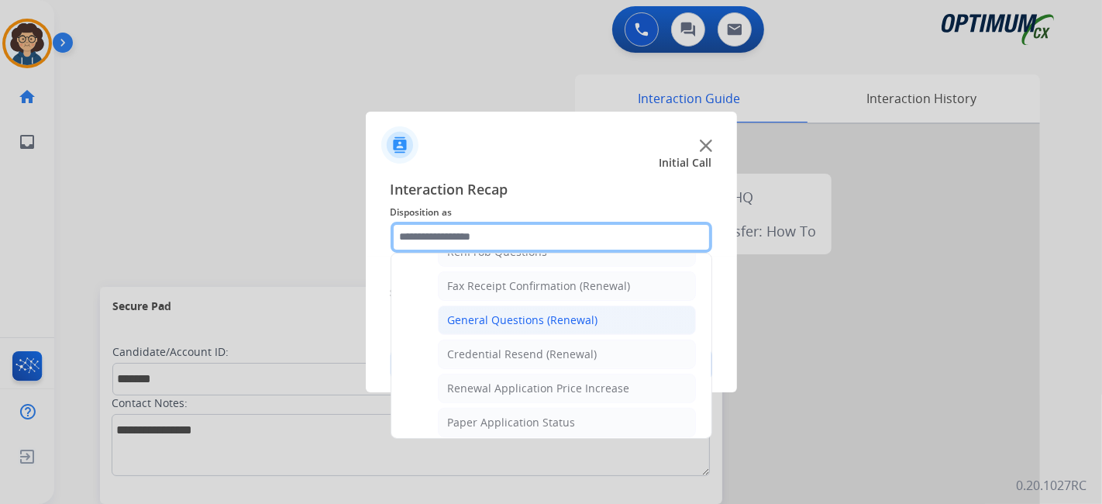
scroll to position [408, 0]
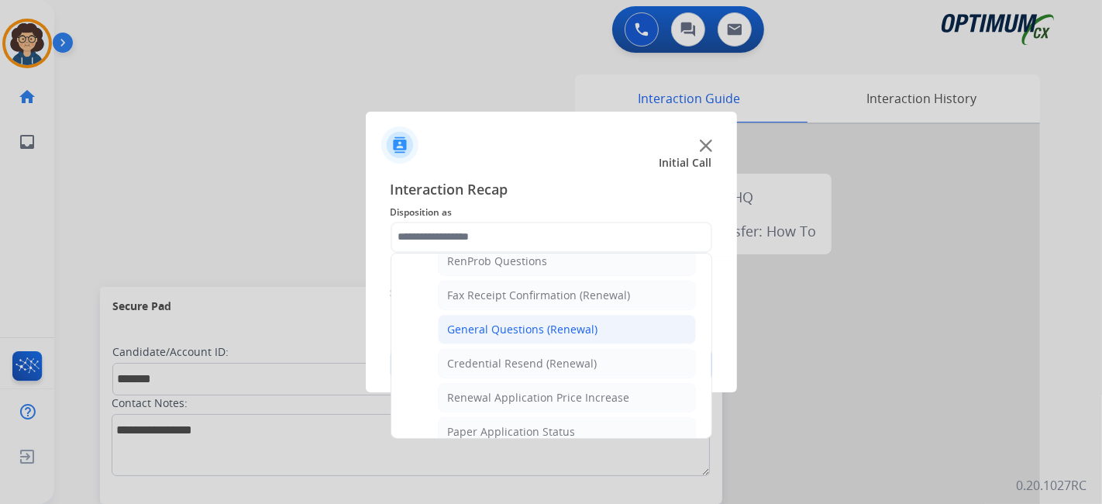
click at [599, 322] on li "General Questions (Renewal)" at bounding box center [567, 329] width 258 height 29
type input "**********"
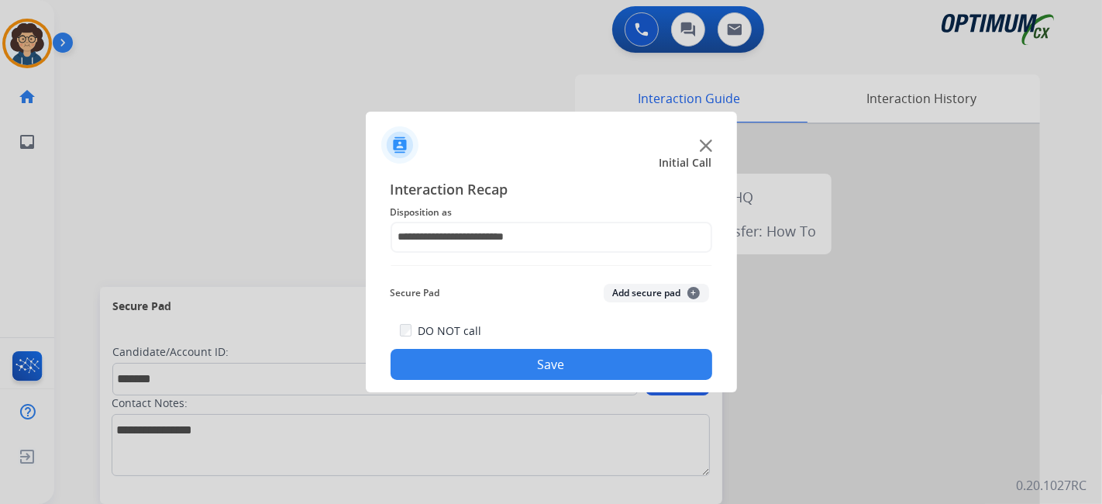
click at [668, 295] on button "Add secure pad +" at bounding box center [656, 293] width 105 height 19
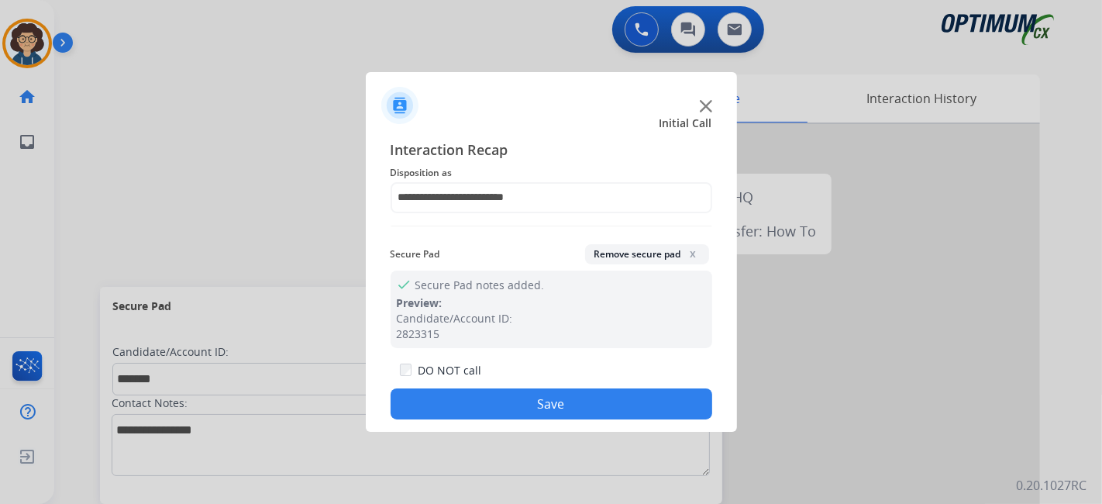
drag, startPoint x: 577, startPoint y: 402, endPoint x: 489, endPoint y: 244, distance: 180.1
click at [575, 400] on button "Save" at bounding box center [552, 403] width 322 height 31
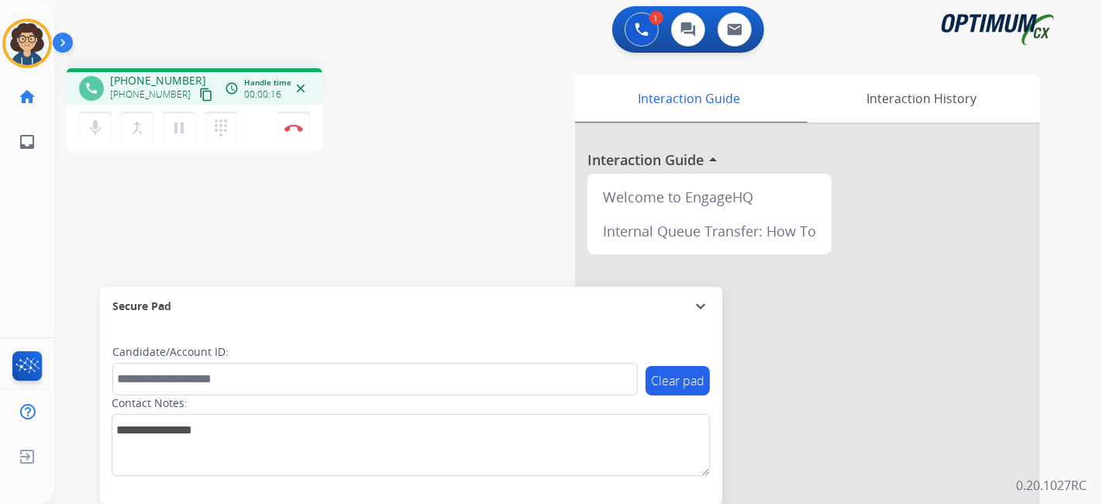
click at [199, 90] on mat-icon "content_copy" at bounding box center [206, 95] width 14 height 14
click at [290, 129] on img at bounding box center [293, 128] width 19 height 8
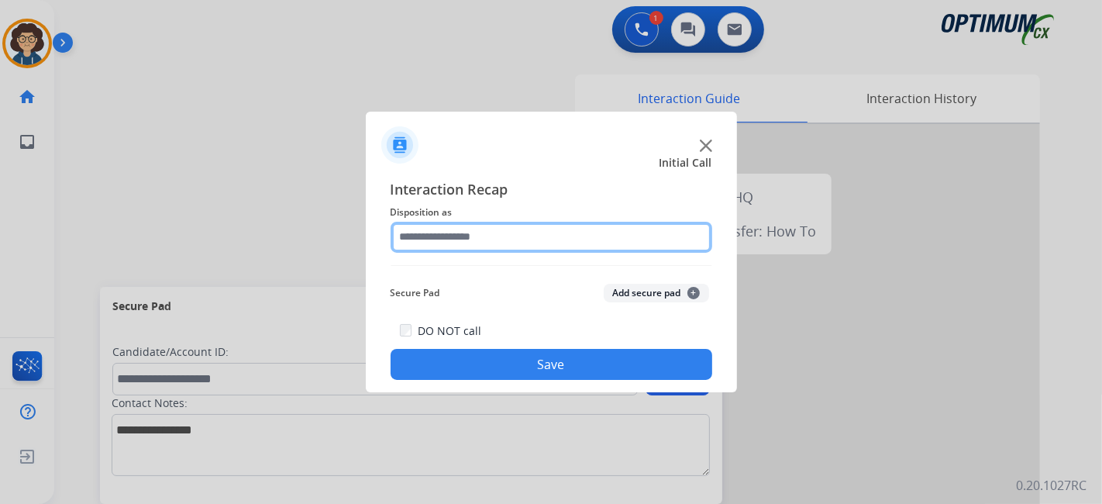
click at [551, 242] on input "text" at bounding box center [552, 237] width 322 height 31
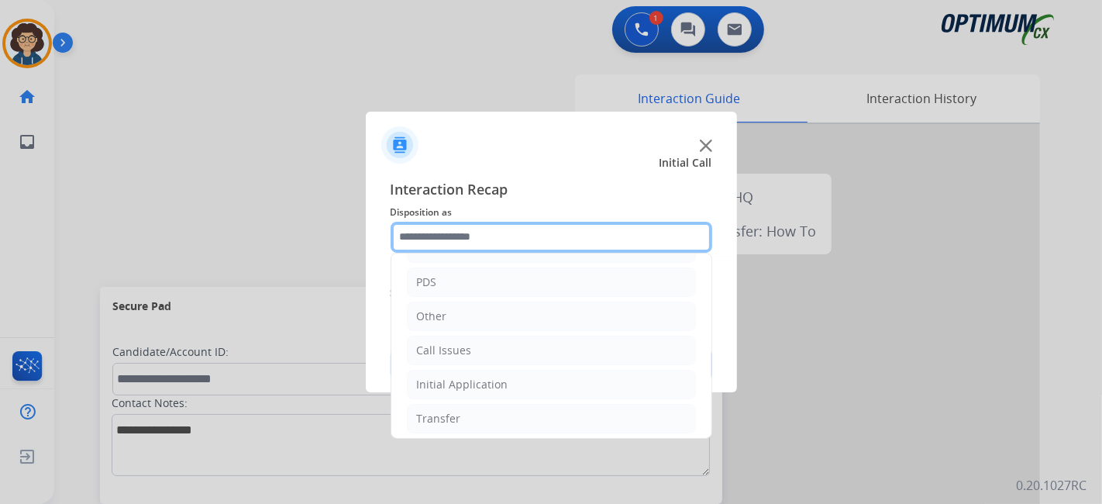
scroll to position [102, 0]
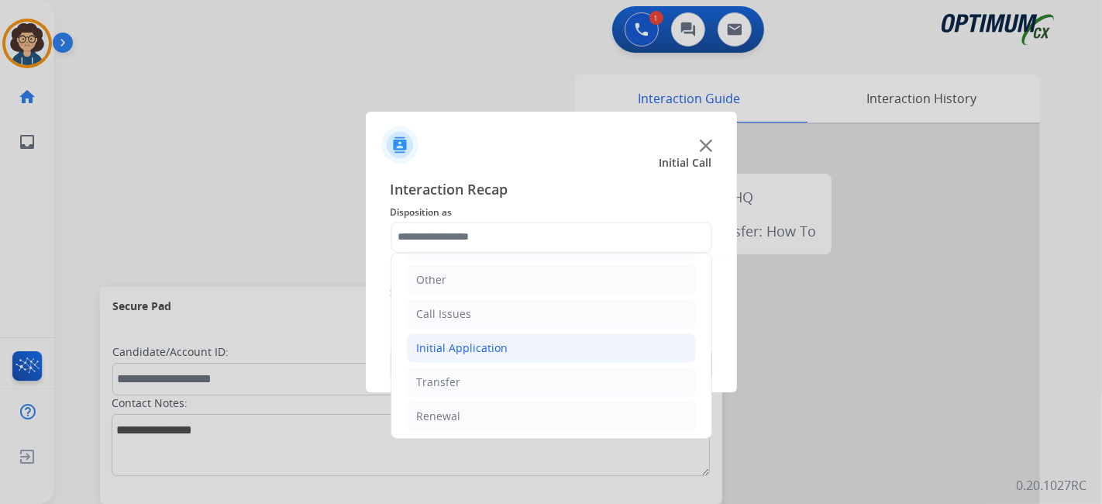
click at [561, 353] on li "Initial Application" at bounding box center [551, 347] width 289 height 29
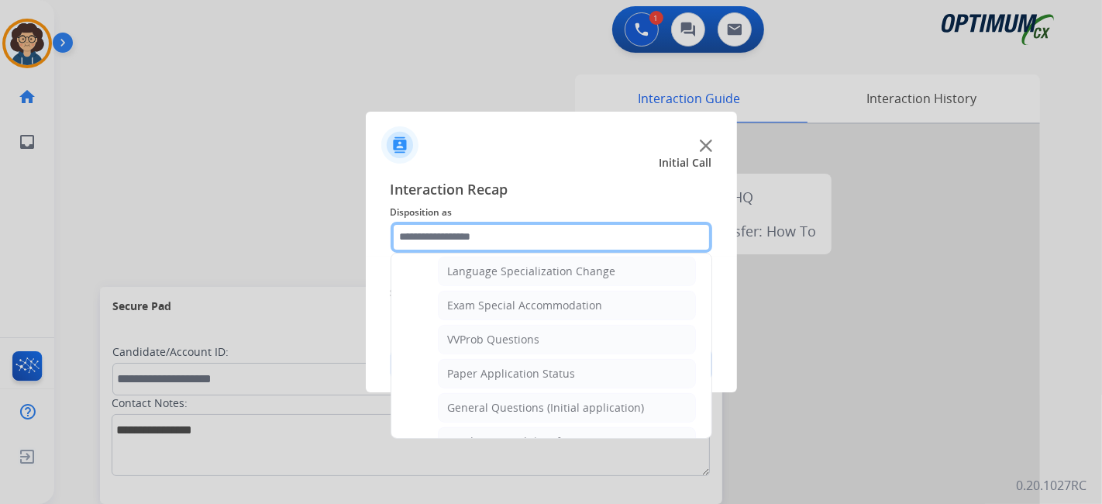
scroll to position [777, 0]
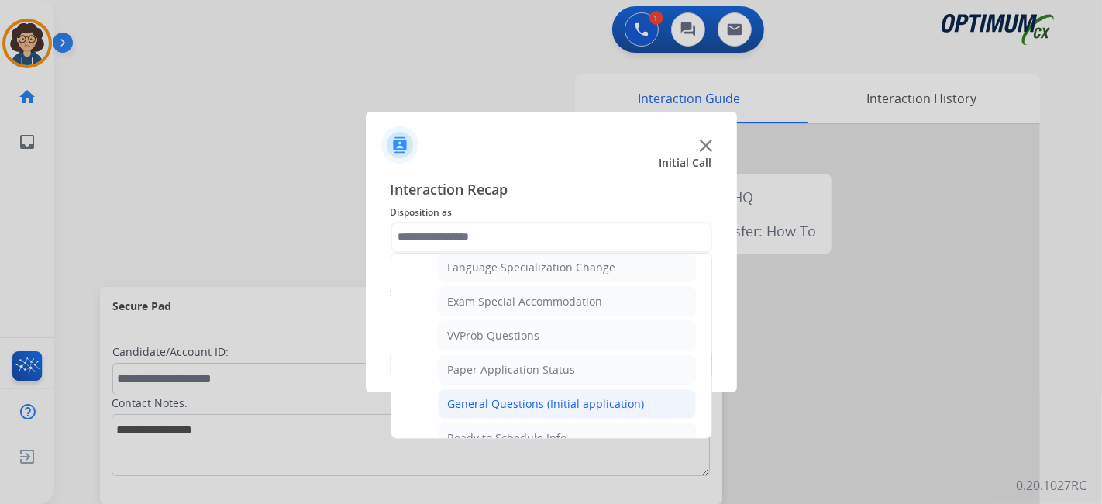
click at [643, 393] on li "General Questions (Initial application)" at bounding box center [567, 403] width 258 height 29
type input "**********"
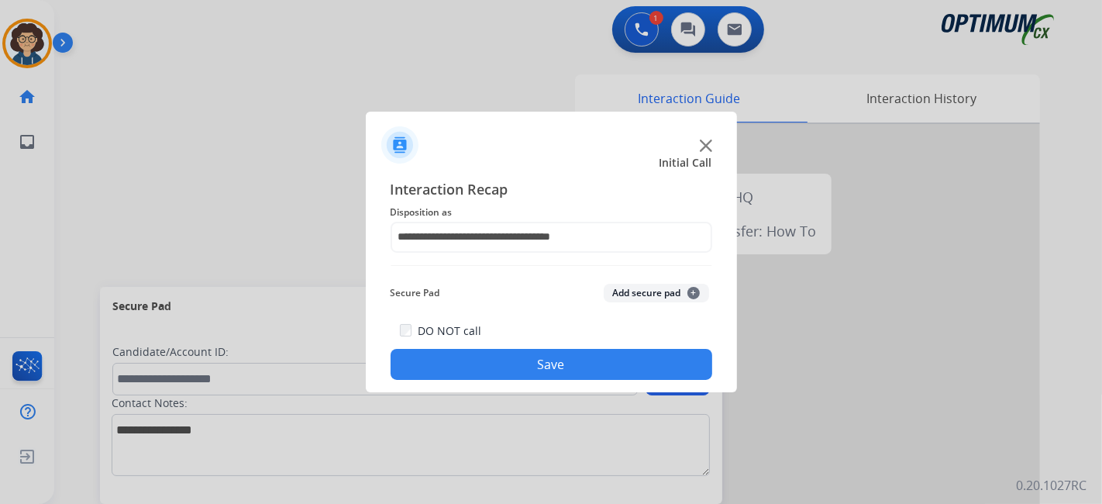
click at [570, 361] on button "Save" at bounding box center [552, 364] width 322 height 31
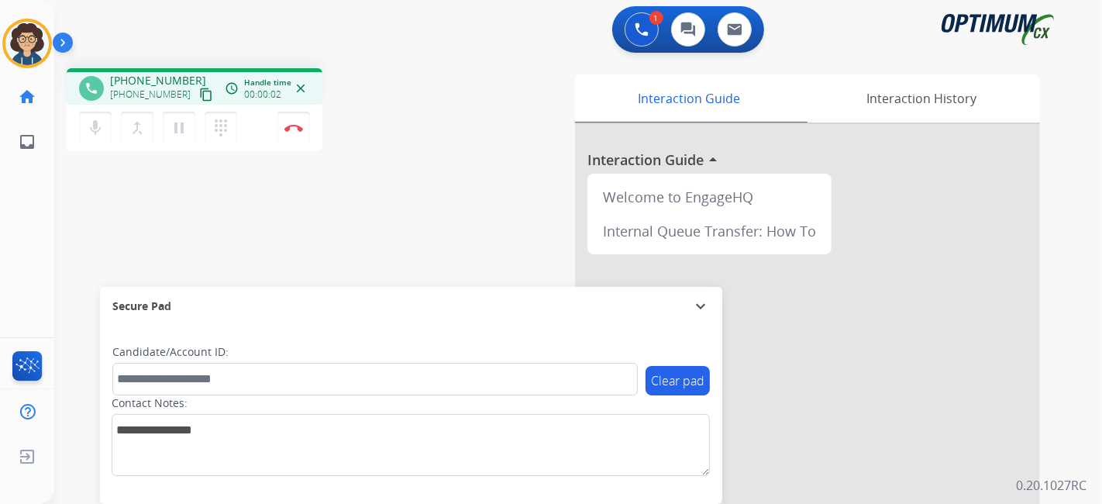
click at [199, 91] on mat-icon "content_copy" at bounding box center [206, 95] width 14 height 14
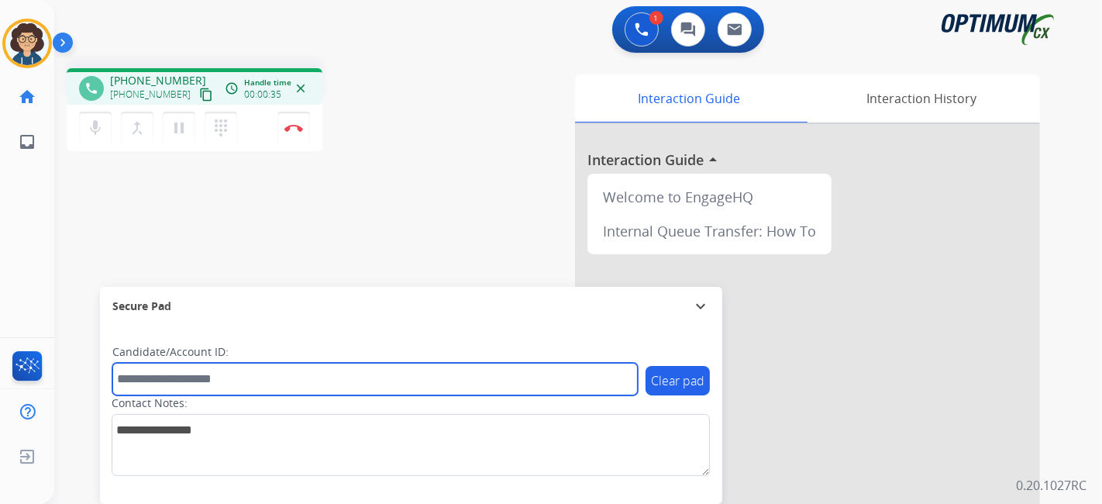
click at [279, 386] on input "text" at bounding box center [375, 379] width 526 height 33
paste input "*******"
type input "*******"
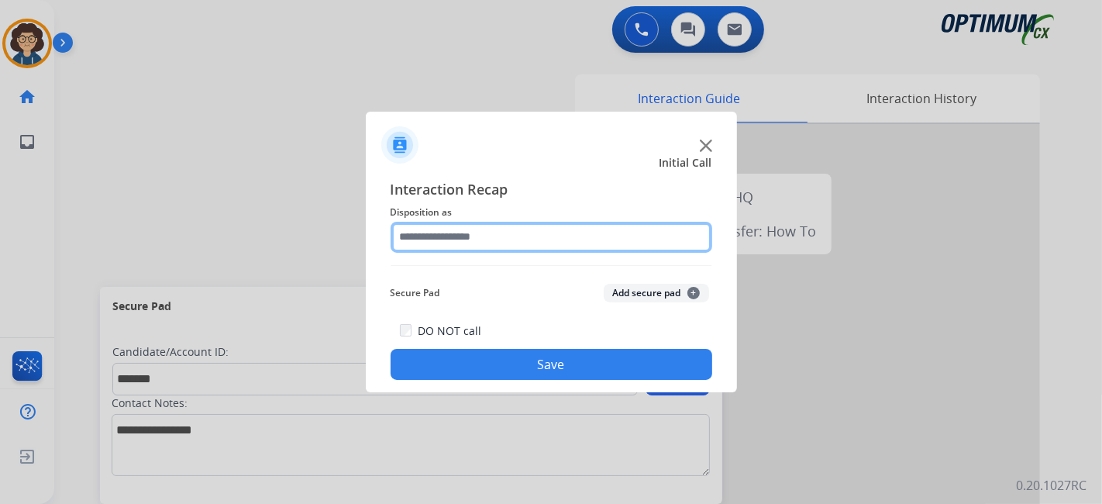
click at [478, 231] on input "text" at bounding box center [552, 237] width 322 height 31
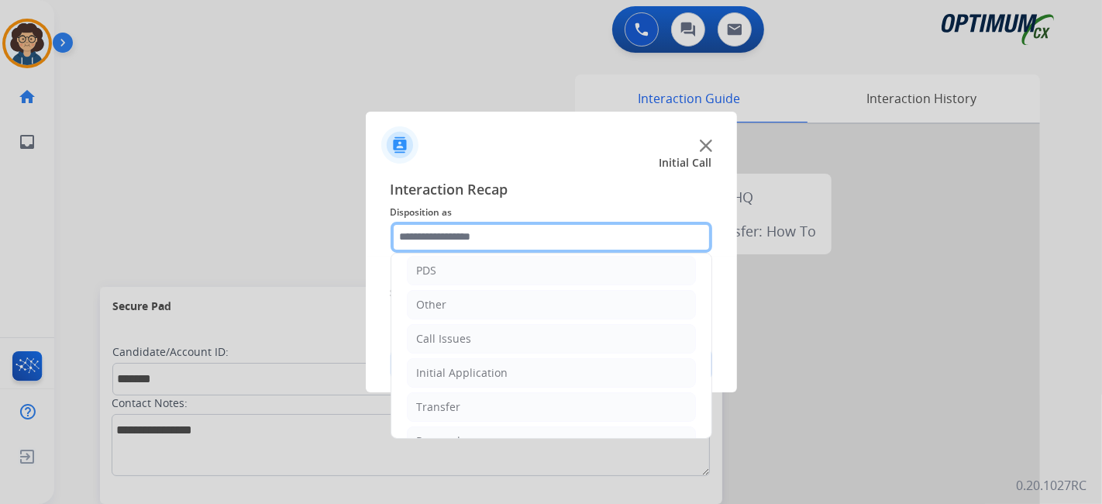
scroll to position [102, 0]
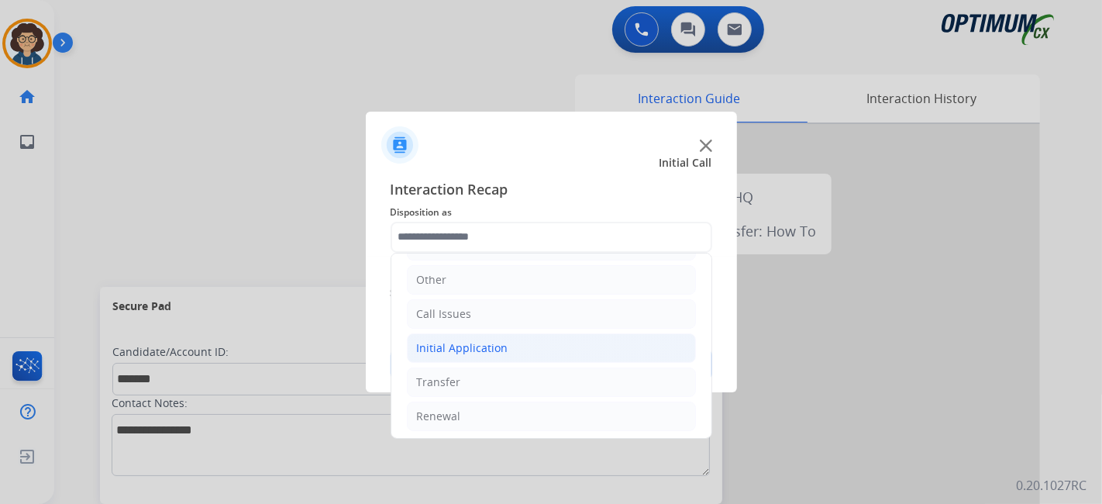
click at [550, 351] on li "Initial Application" at bounding box center [551, 347] width 289 height 29
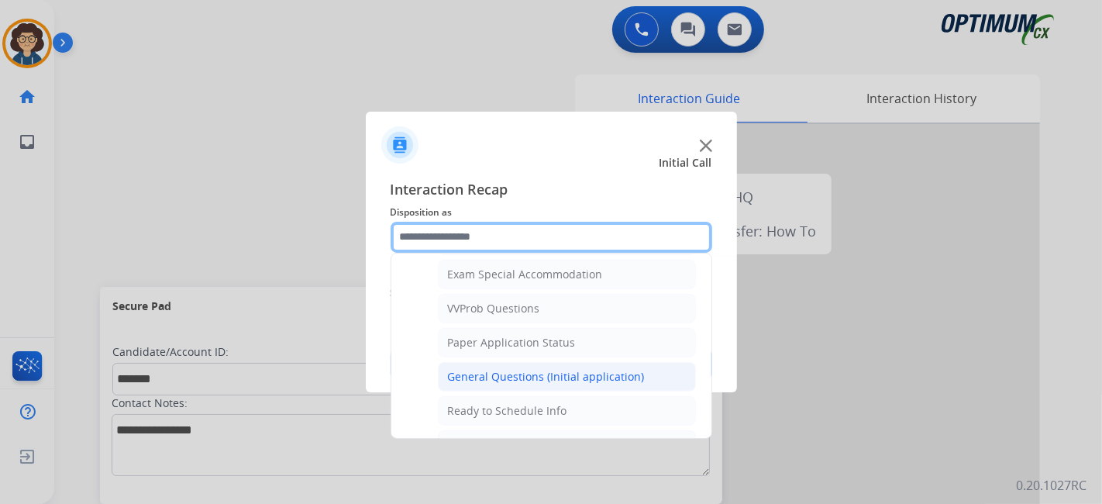
scroll to position [808, 0]
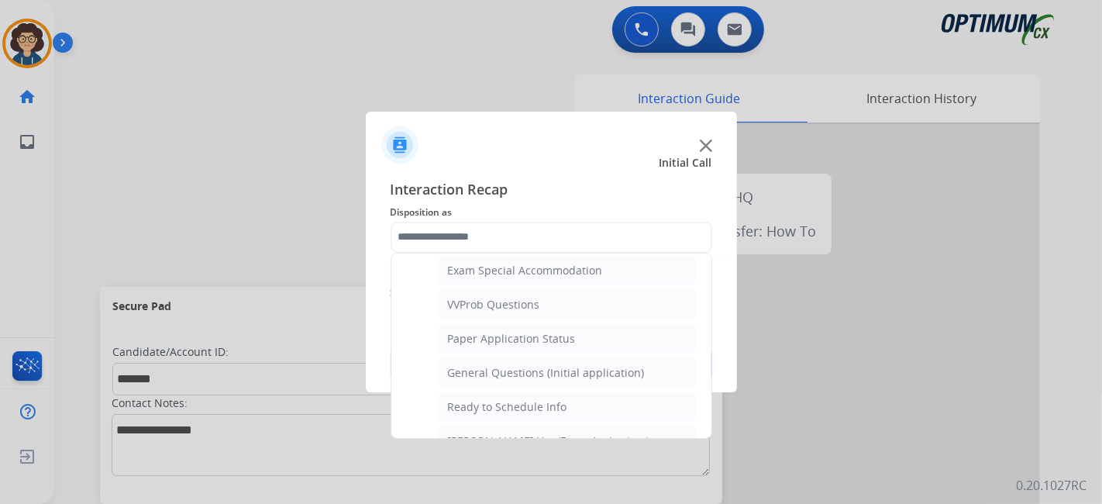
drag, startPoint x: 602, startPoint y: 366, endPoint x: 621, endPoint y: 350, distance: 24.2
click at [603, 365] on div "General Questions (Initial application)" at bounding box center [546, 373] width 197 height 16
type input "**********"
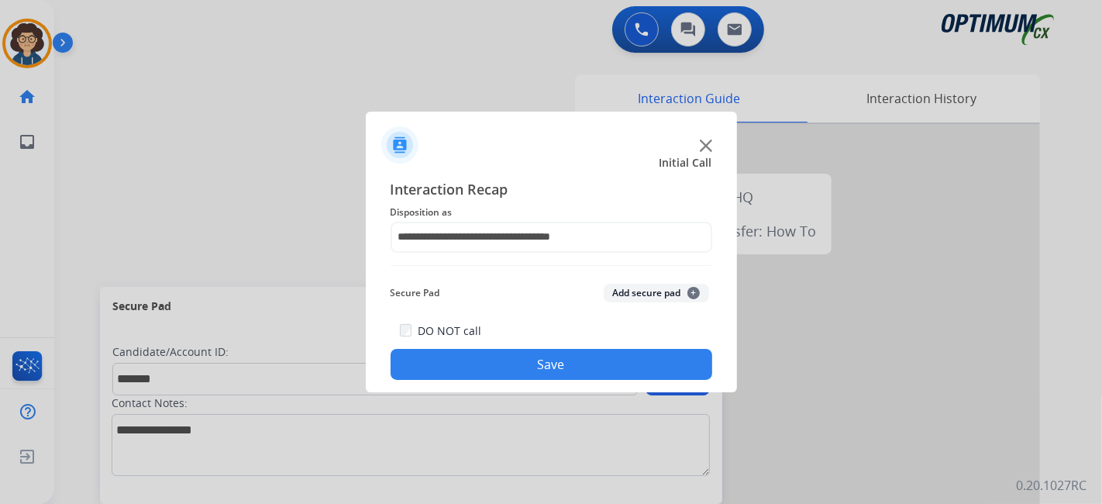
drag, startPoint x: 655, startPoint y: 287, endPoint x: 647, endPoint y: 296, distance: 12.1
click at [647, 296] on button "Add secure pad +" at bounding box center [656, 293] width 105 height 19
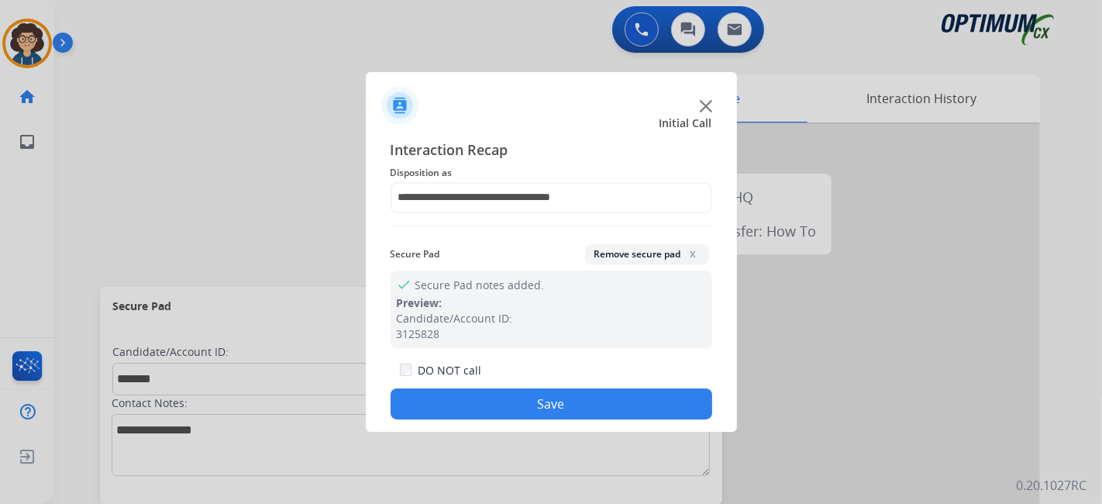
drag, startPoint x: 561, startPoint y: 410, endPoint x: 436, endPoint y: 100, distance: 334.5
click at [561, 407] on button "Save" at bounding box center [552, 403] width 322 height 31
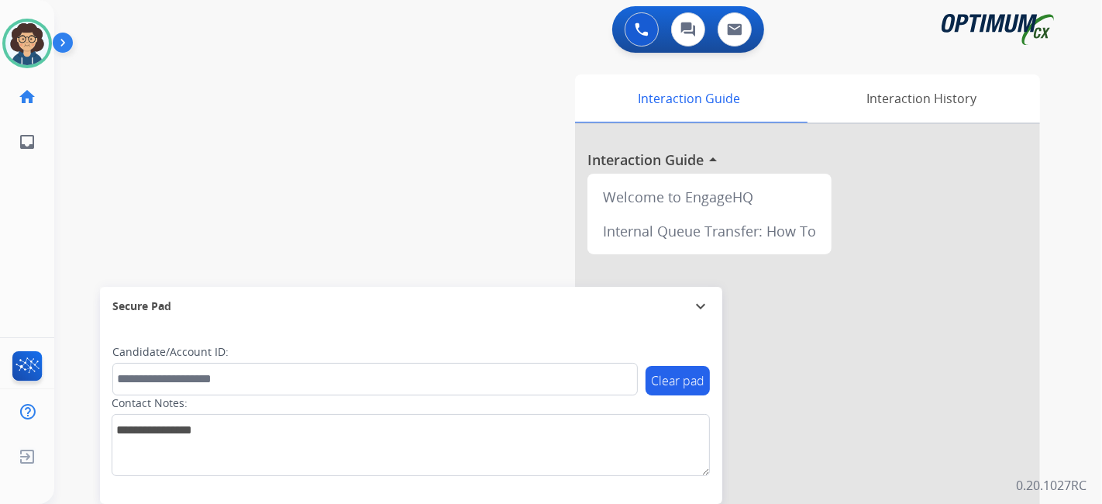
click at [114, 202] on div "swap_horiz Break voice bridge close_fullscreen Connect 3-Way Call merge_type Se…" at bounding box center [559, 379] width 1011 height 646
click at [19, 45] on img at bounding box center [26, 43] width 43 height 43
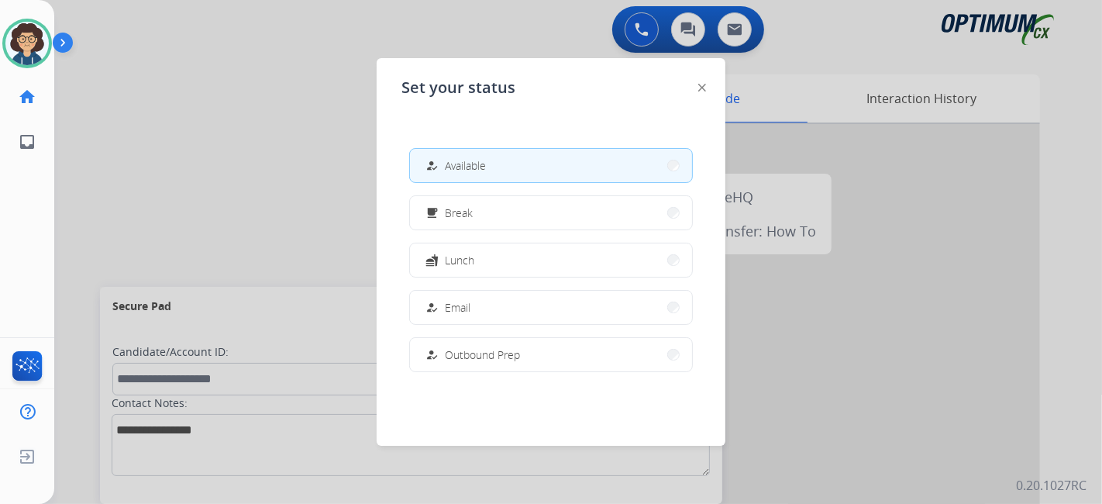
click at [137, 167] on div at bounding box center [551, 252] width 1102 height 504
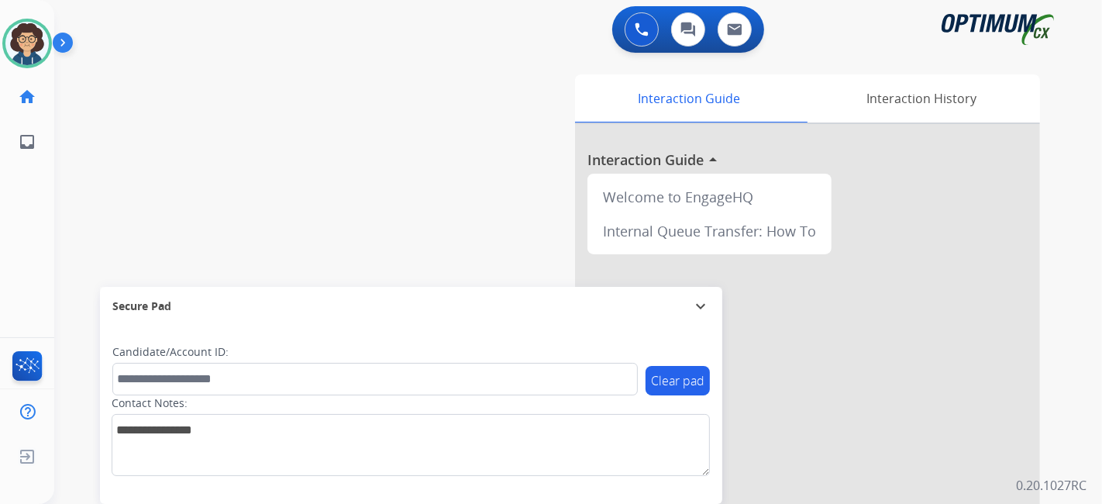
click at [109, 243] on div "swap_horiz Break voice bridge close_fullscreen Connect 3-Way Call merge_type Se…" at bounding box center [559, 379] width 1011 height 646
click at [452, 196] on div "swap_horiz Break voice bridge close_fullscreen Connect 3-Way Call merge_type Se…" at bounding box center [559, 379] width 1011 height 646
click at [104, 174] on div "swap_horiz Break voice bridge close_fullscreen Connect 3-Way Call merge_type Se…" at bounding box center [559, 379] width 1011 height 646
click at [22, 40] on img at bounding box center [26, 43] width 43 height 43
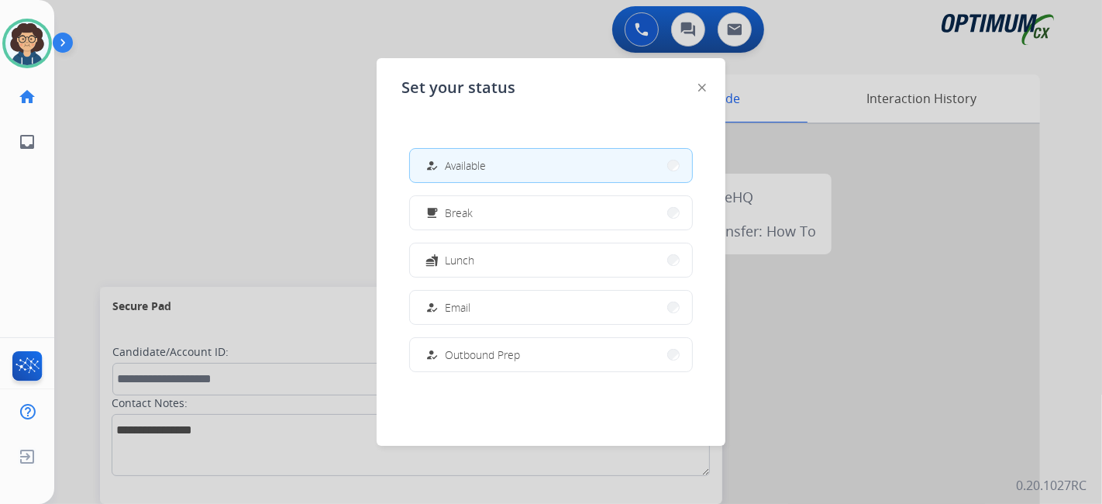
scroll to position [386, 0]
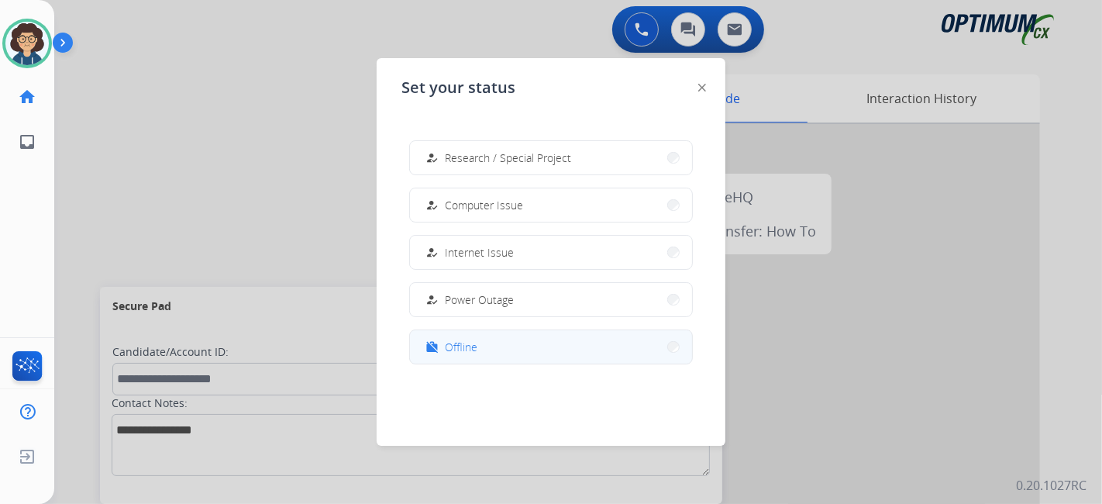
click at [505, 339] on button "work_off Offline" at bounding box center [551, 346] width 282 height 33
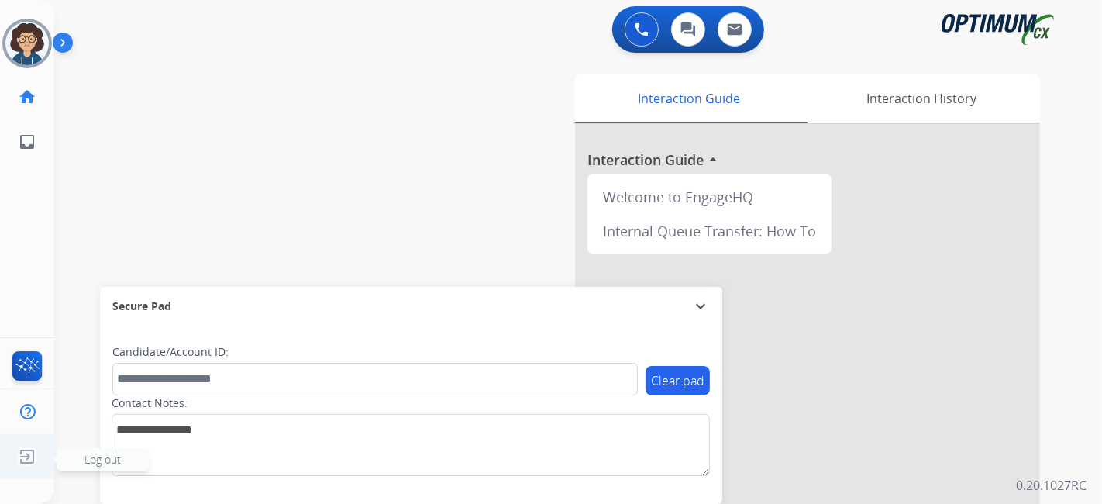
click at [26, 450] on img at bounding box center [27, 456] width 28 height 29
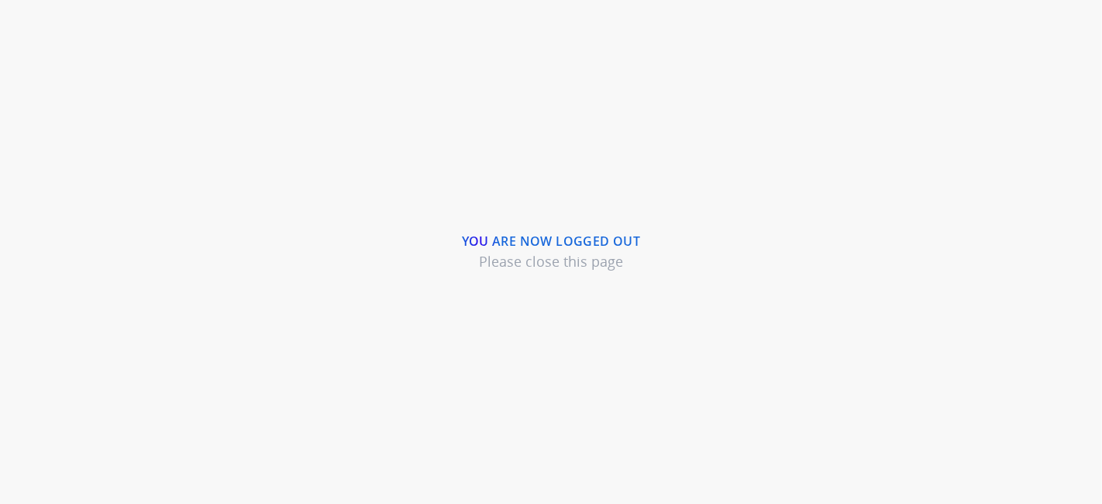
drag, startPoint x: 1080, startPoint y: 159, endPoint x: 1058, endPoint y: 162, distance: 22.7
click at [1076, 161] on div "You are now logged out Please close this page" at bounding box center [551, 252] width 1102 height 504
